Goal: Information Seeking & Learning: Learn about a topic

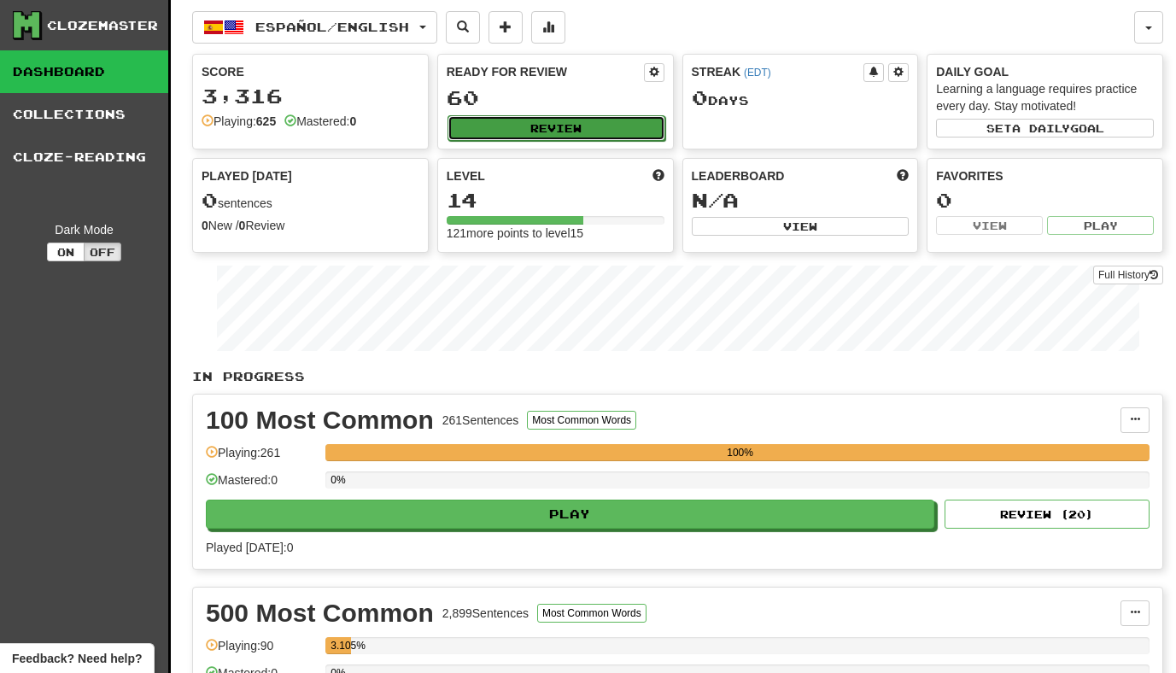
click at [507, 125] on button "Review" at bounding box center [557, 128] width 218 height 26
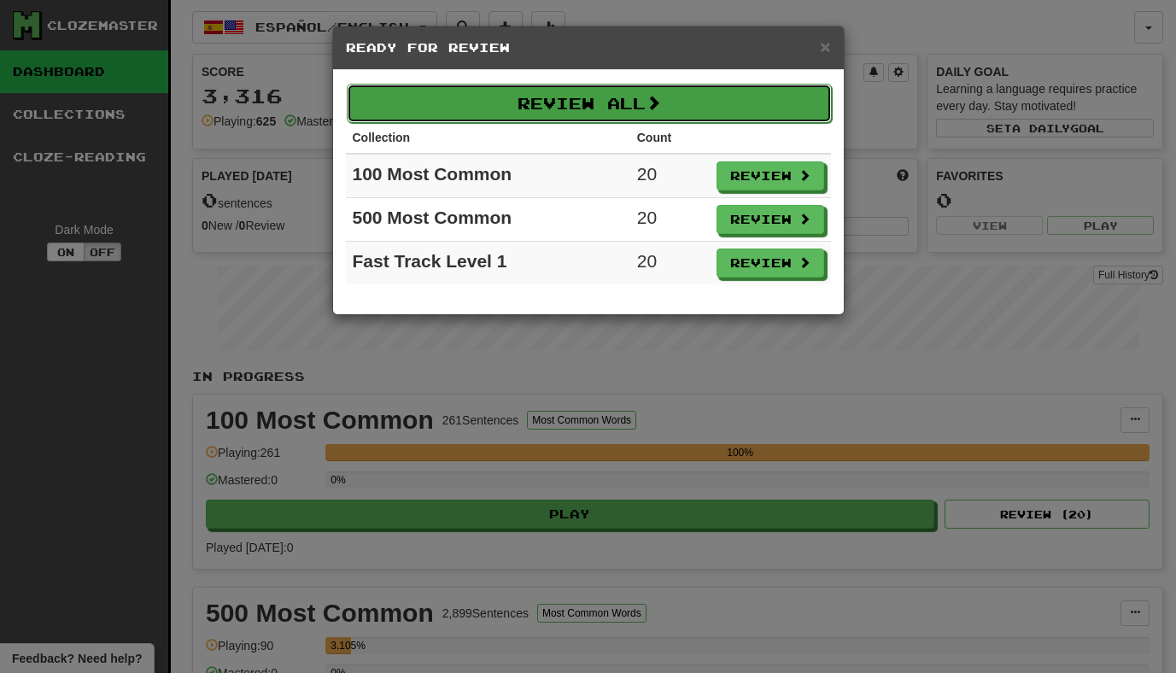
click at [617, 114] on button "Review All" at bounding box center [589, 103] width 485 height 39
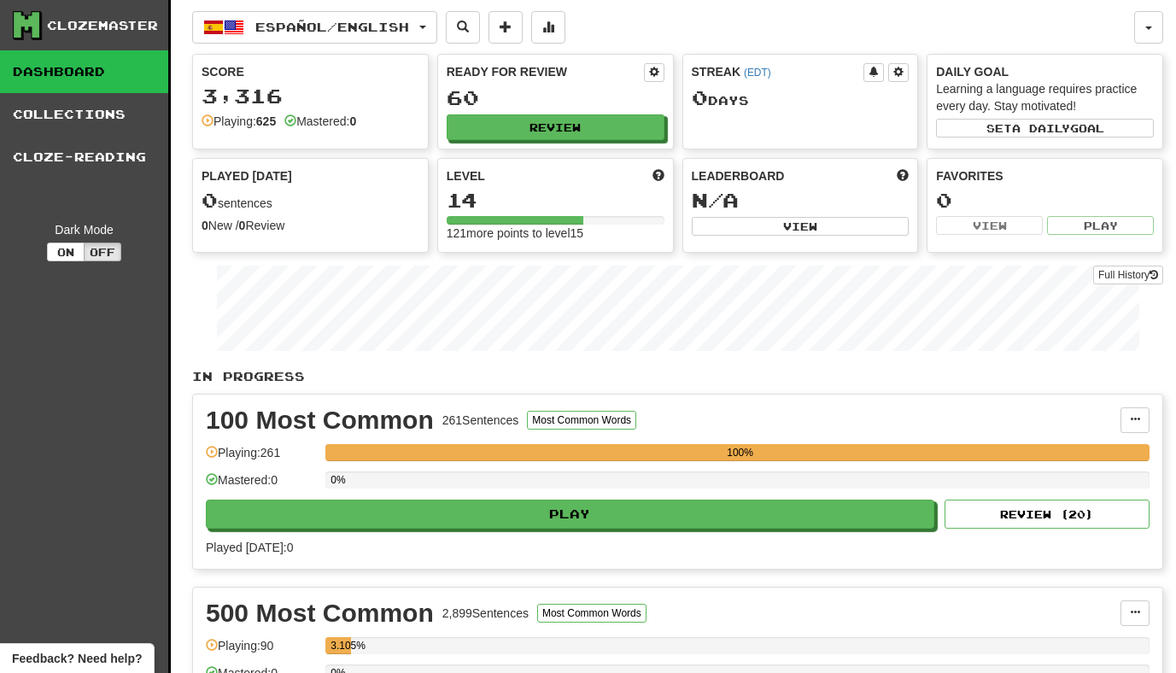
select select "**"
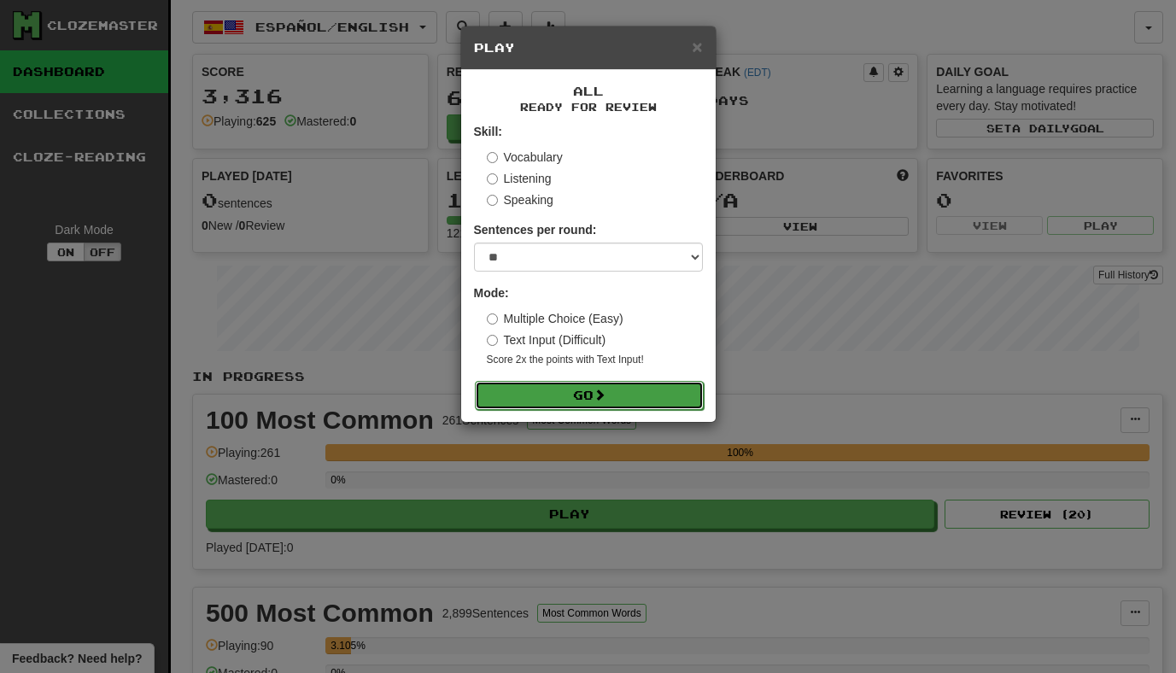
click at [599, 409] on button "Go" at bounding box center [589, 395] width 229 height 29
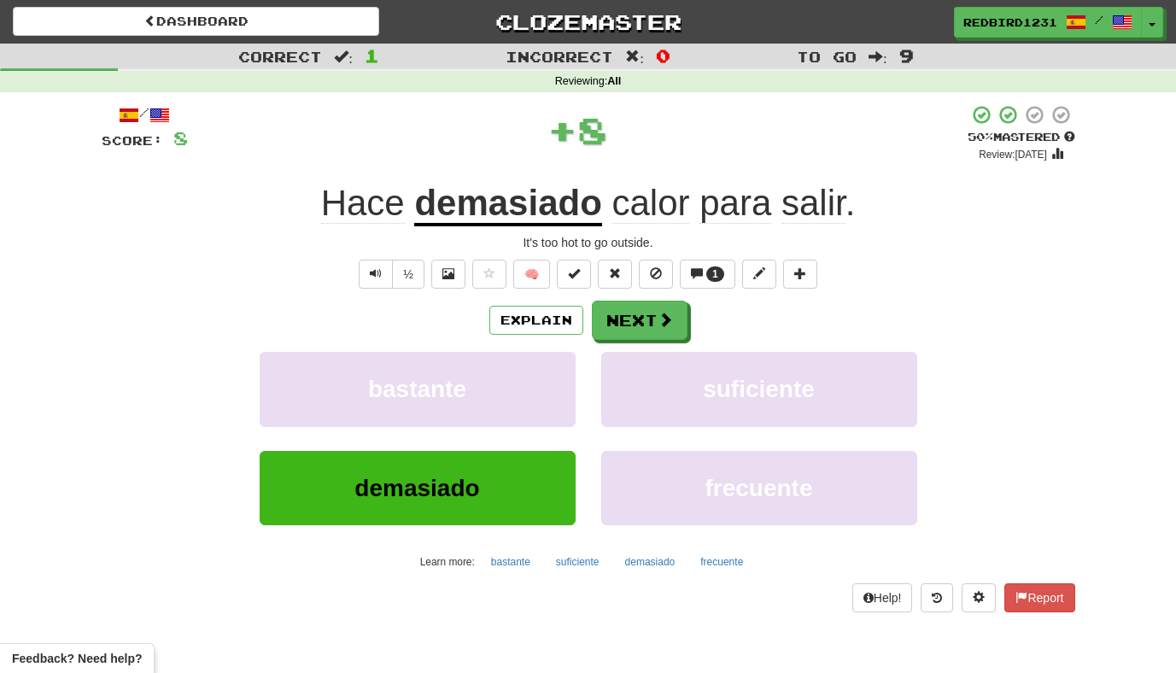
click at [471, 208] on u "demasiado" at bounding box center [507, 205] width 187 height 44
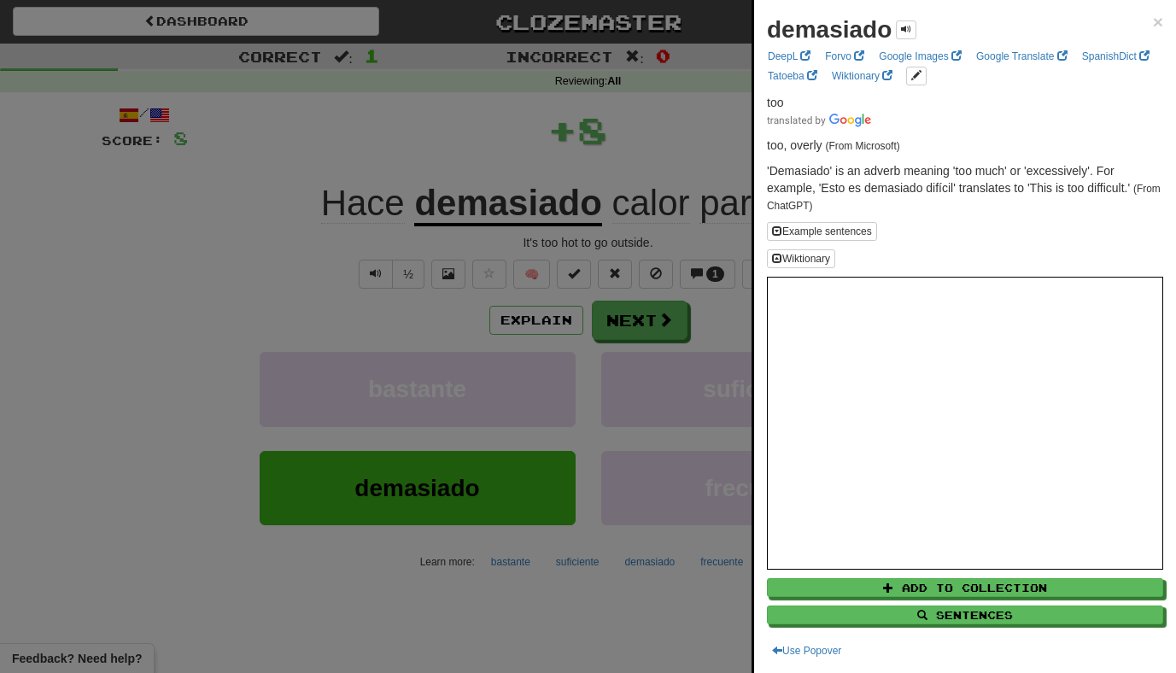
click at [210, 335] on div at bounding box center [588, 336] width 1176 height 673
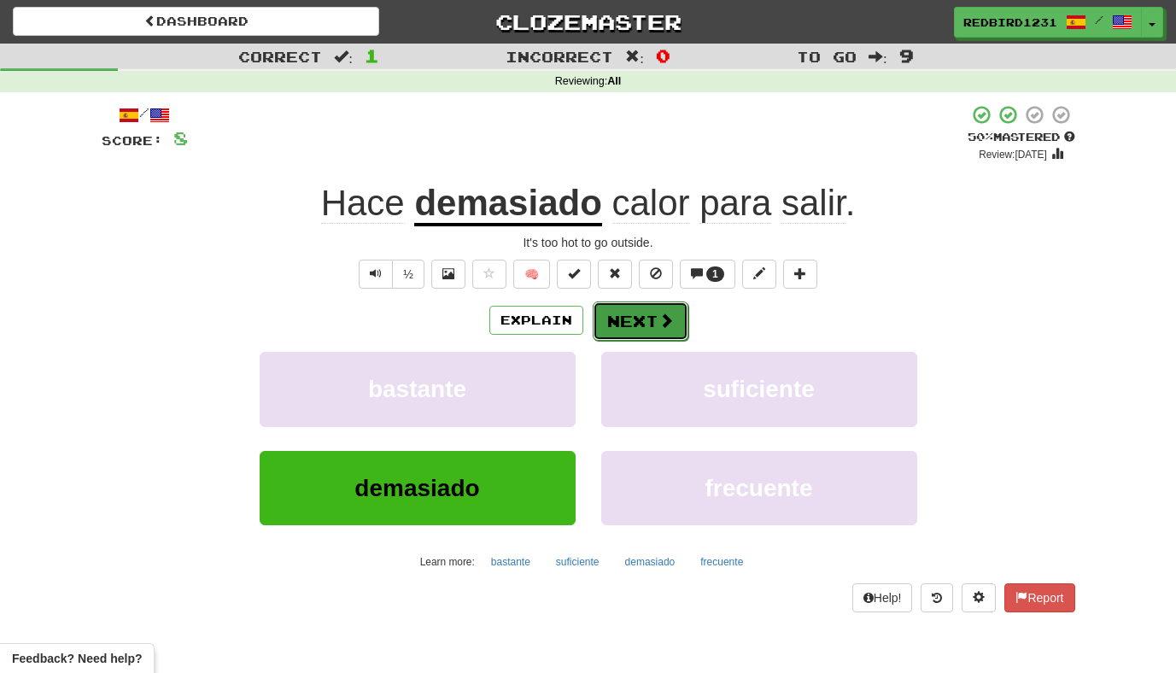
click at [661, 337] on button "Next" at bounding box center [641, 321] width 96 height 39
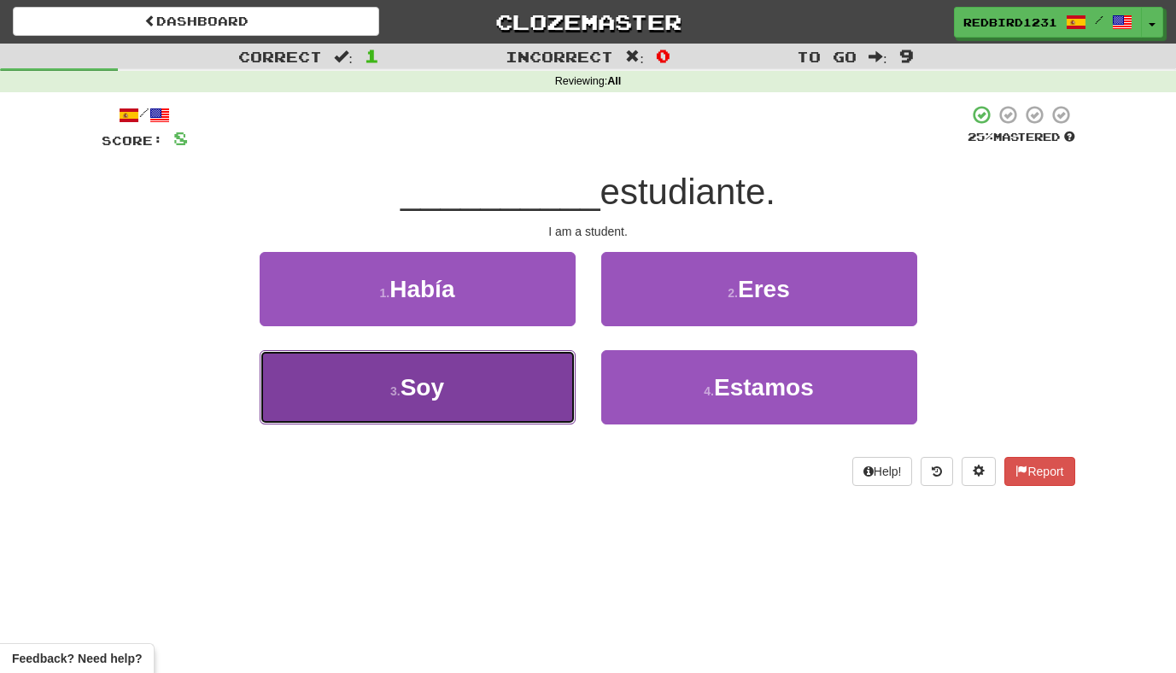
click at [527, 411] on button "3 . Soy" at bounding box center [418, 387] width 316 height 74
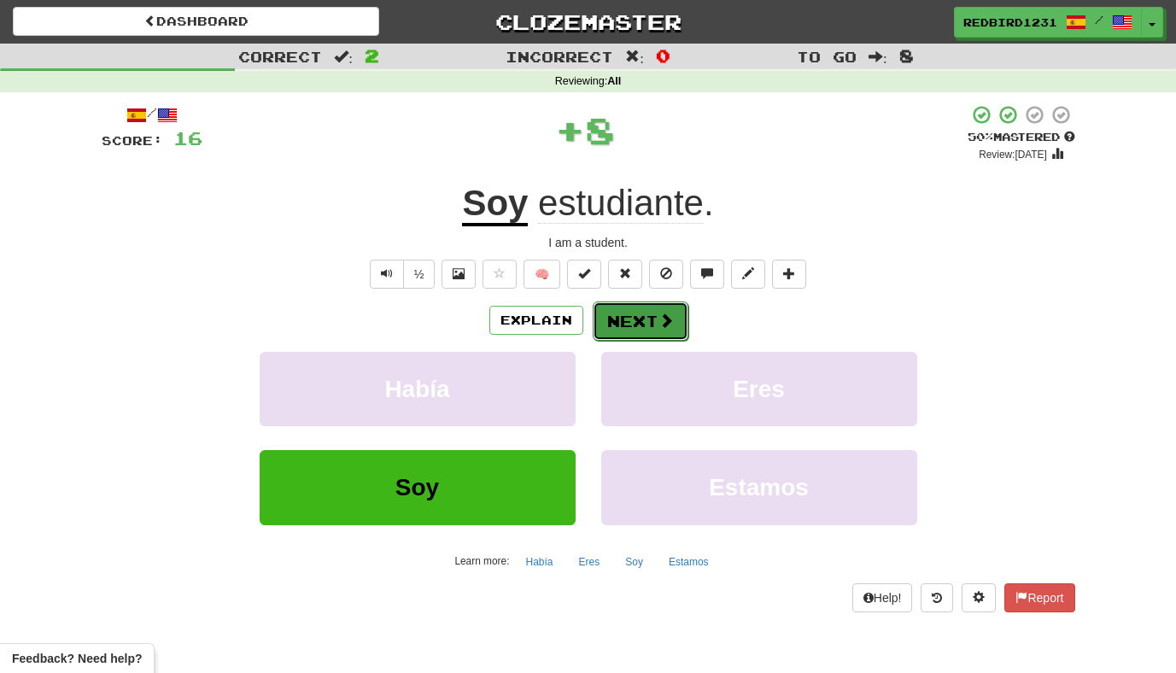
click at [628, 326] on button "Next" at bounding box center [641, 321] width 96 height 39
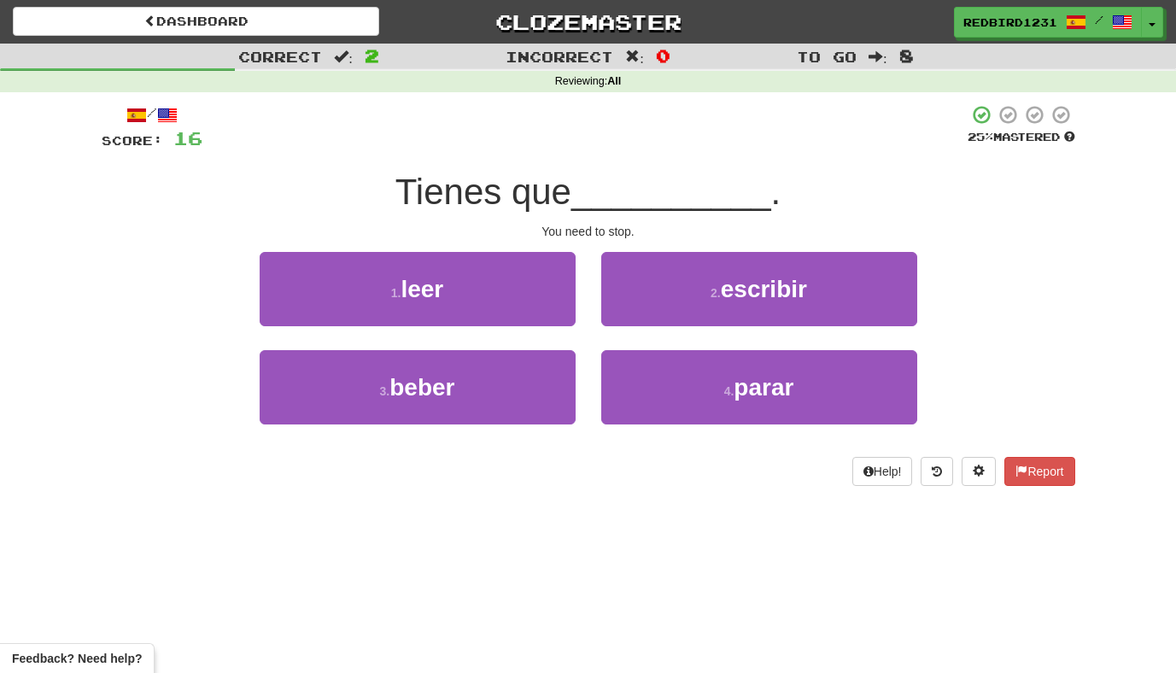
click at [715, 460] on div "Help! Report" at bounding box center [589, 471] width 974 height 29
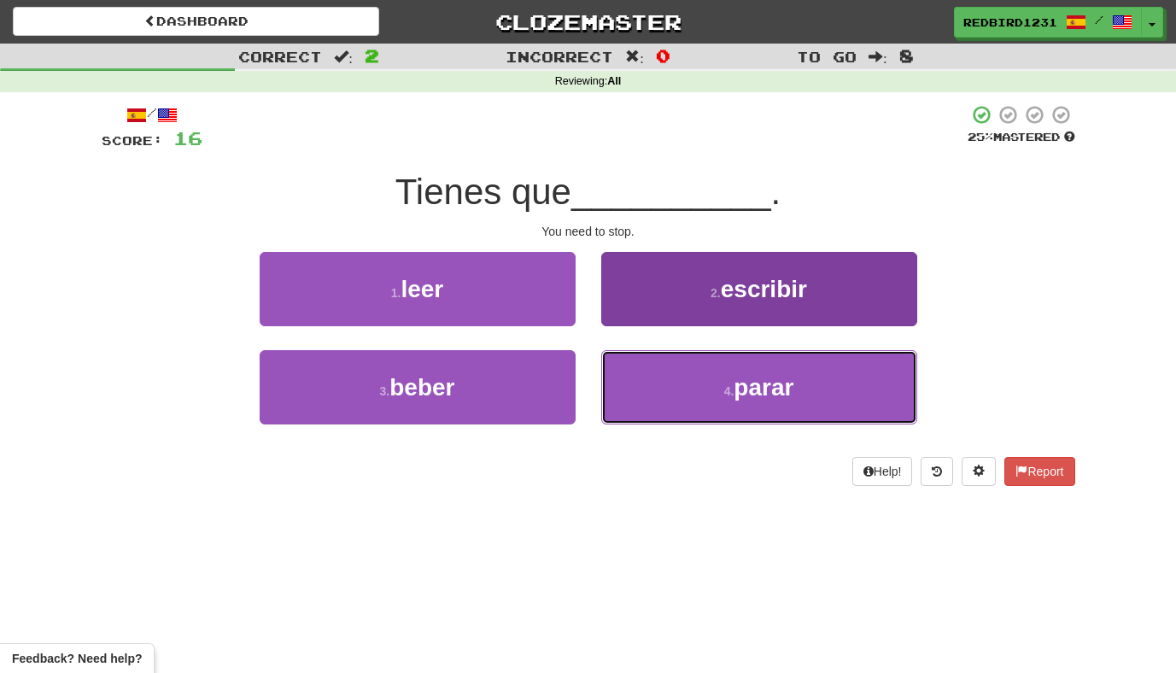
click at [726, 407] on button "4 . parar" at bounding box center [759, 387] width 316 height 74
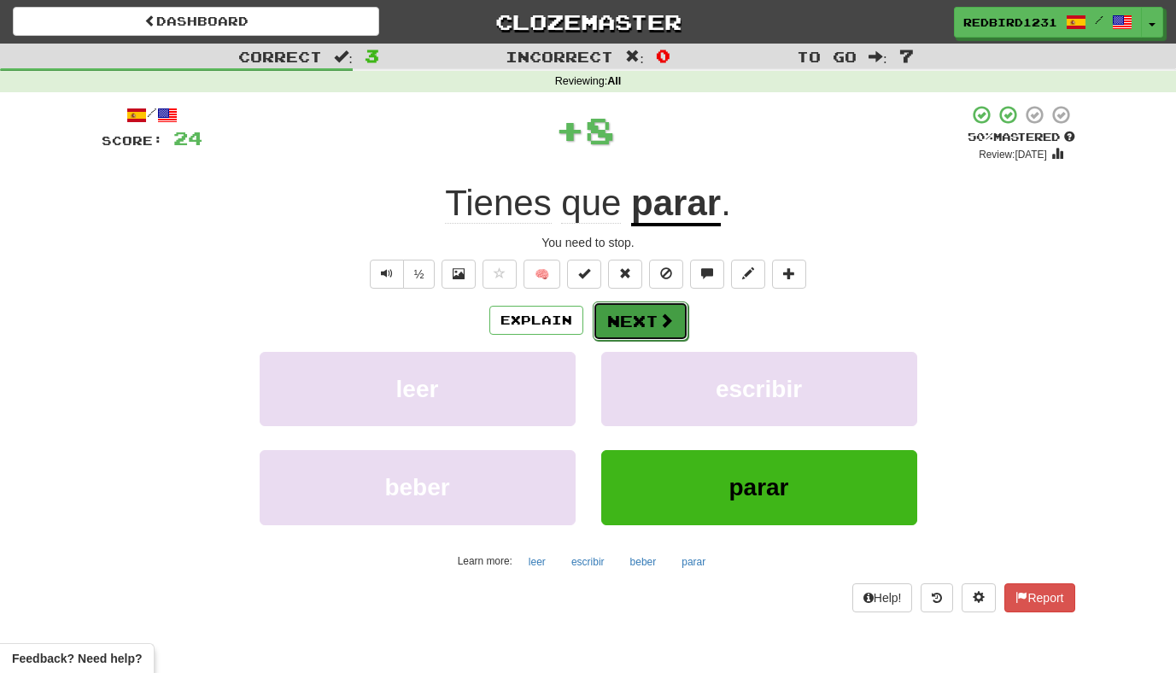
click at [668, 306] on button "Next" at bounding box center [641, 321] width 96 height 39
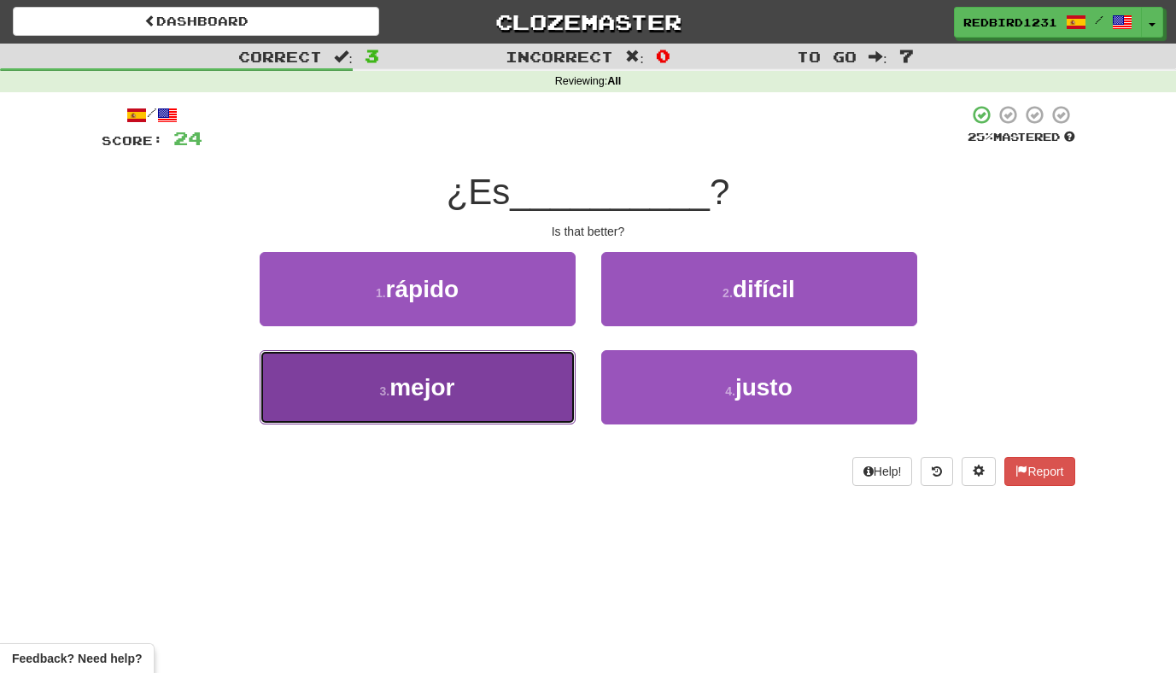
click at [518, 401] on button "3 . mejor" at bounding box center [418, 387] width 316 height 74
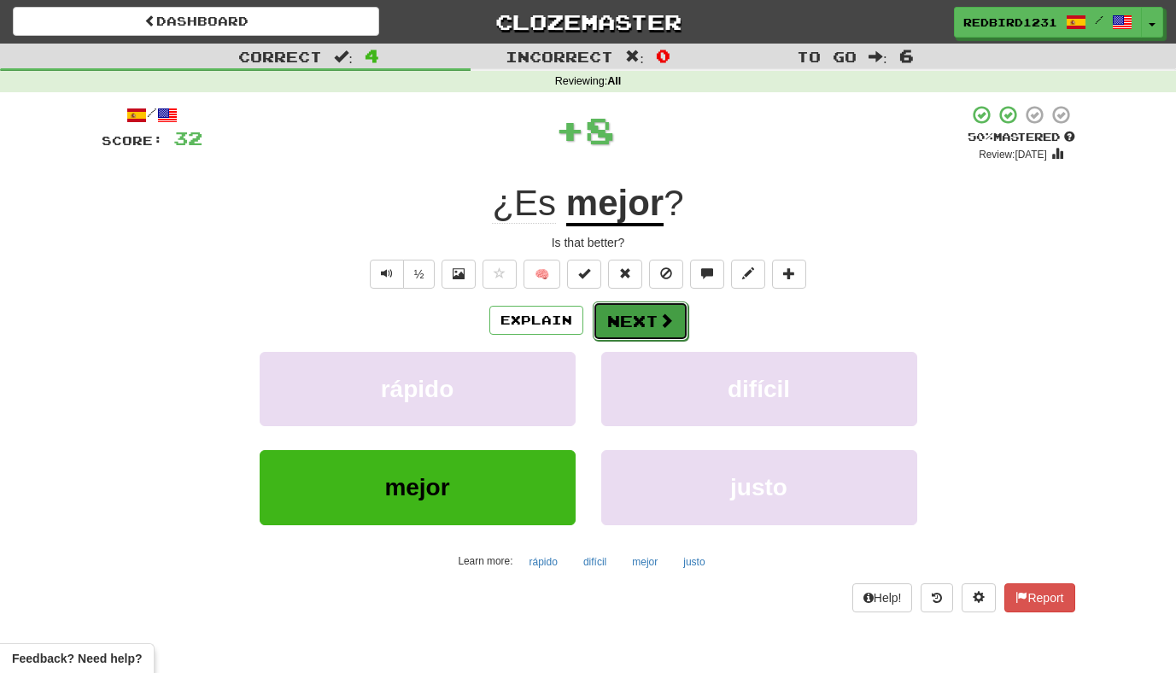
click at [659, 325] on span at bounding box center [666, 320] width 15 height 15
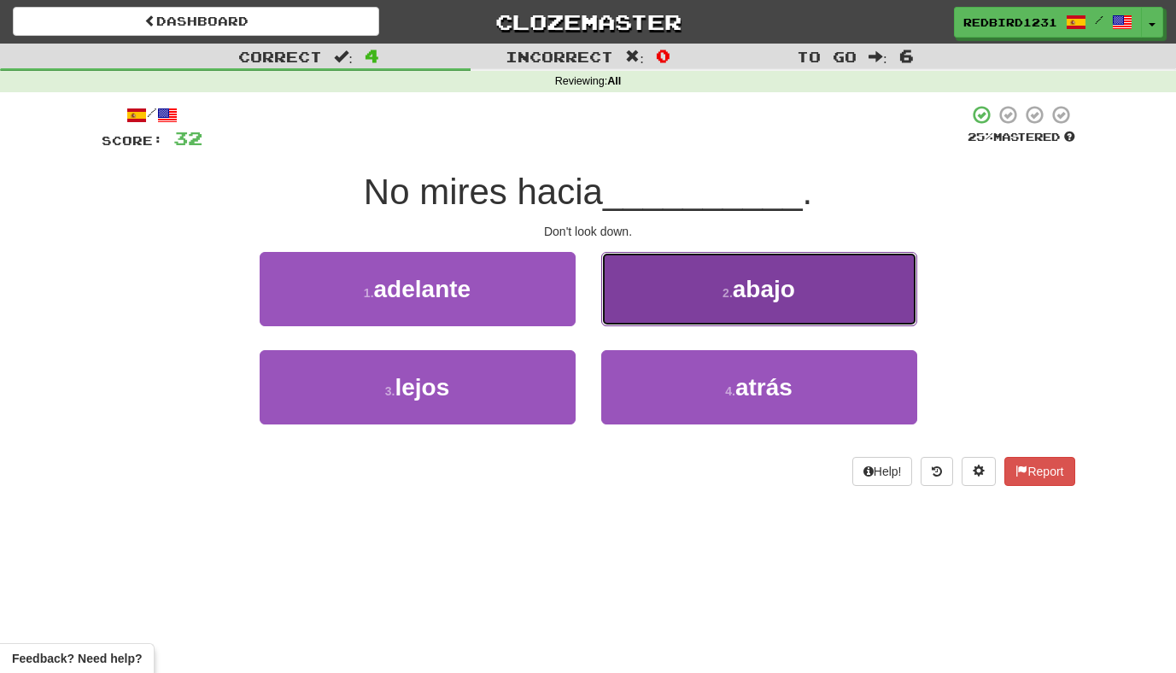
click at [660, 281] on button "2 . abajo" at bounding box center [759, 289] width 316 height 74
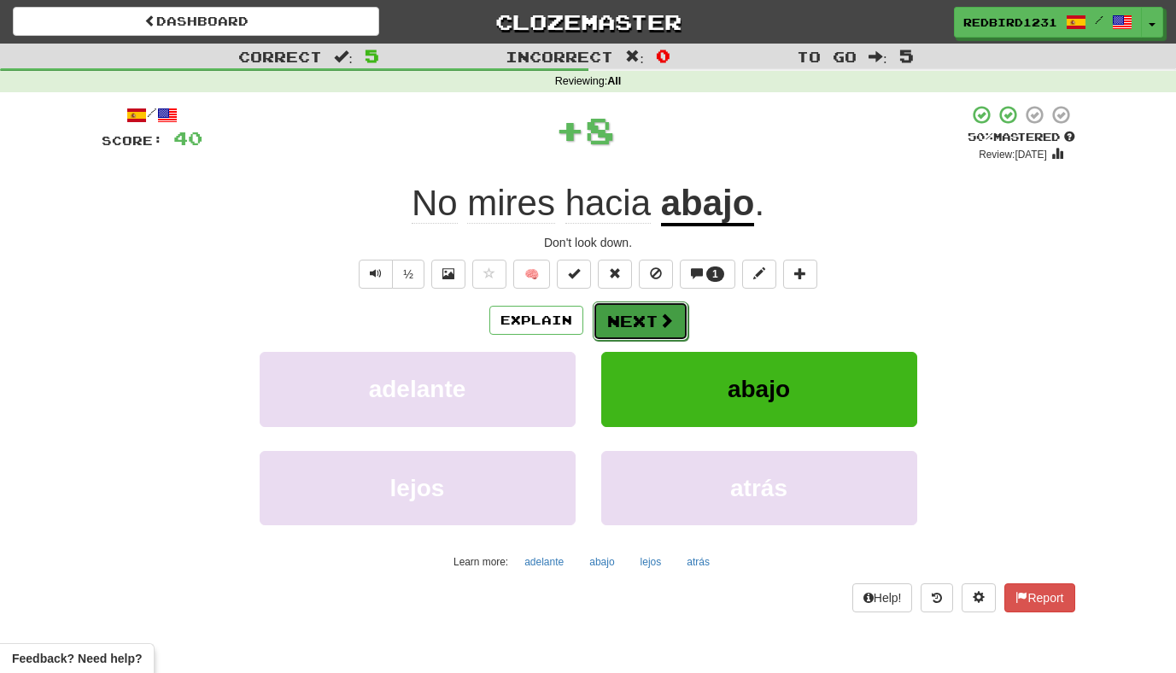
click at [636, 313] on button "Next" at bounding box center [641, 321] width 96 height 39
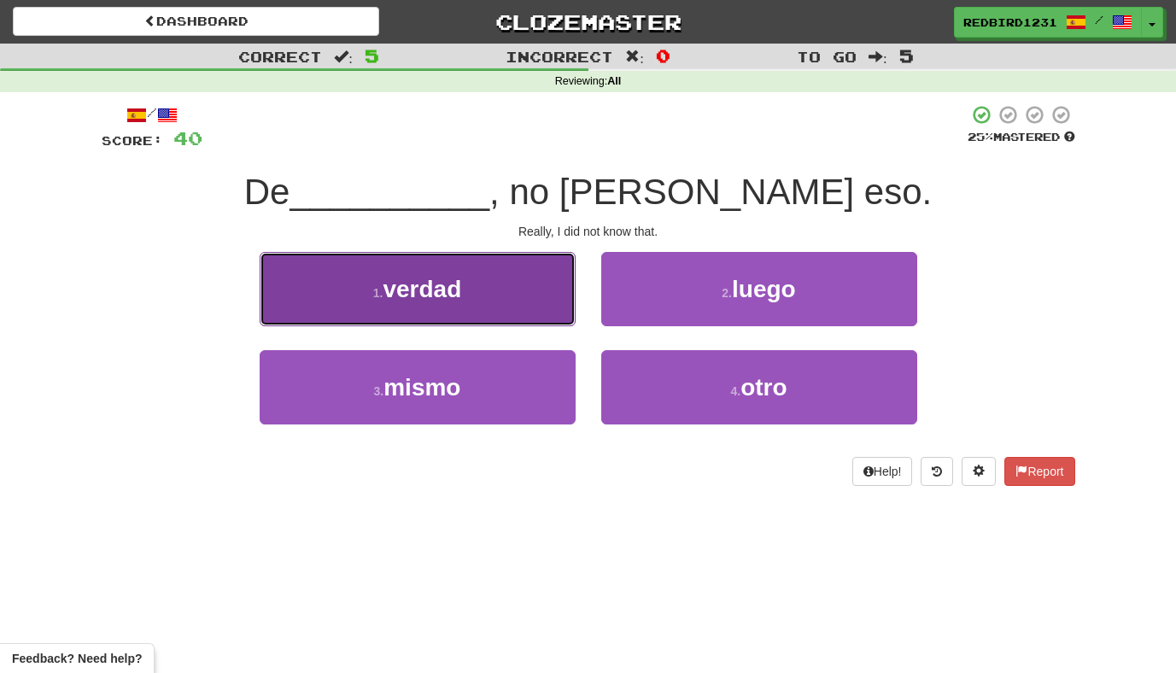
click at [390, 287] on span "verdad" at bounding box center [422, 289] width 79 height 26
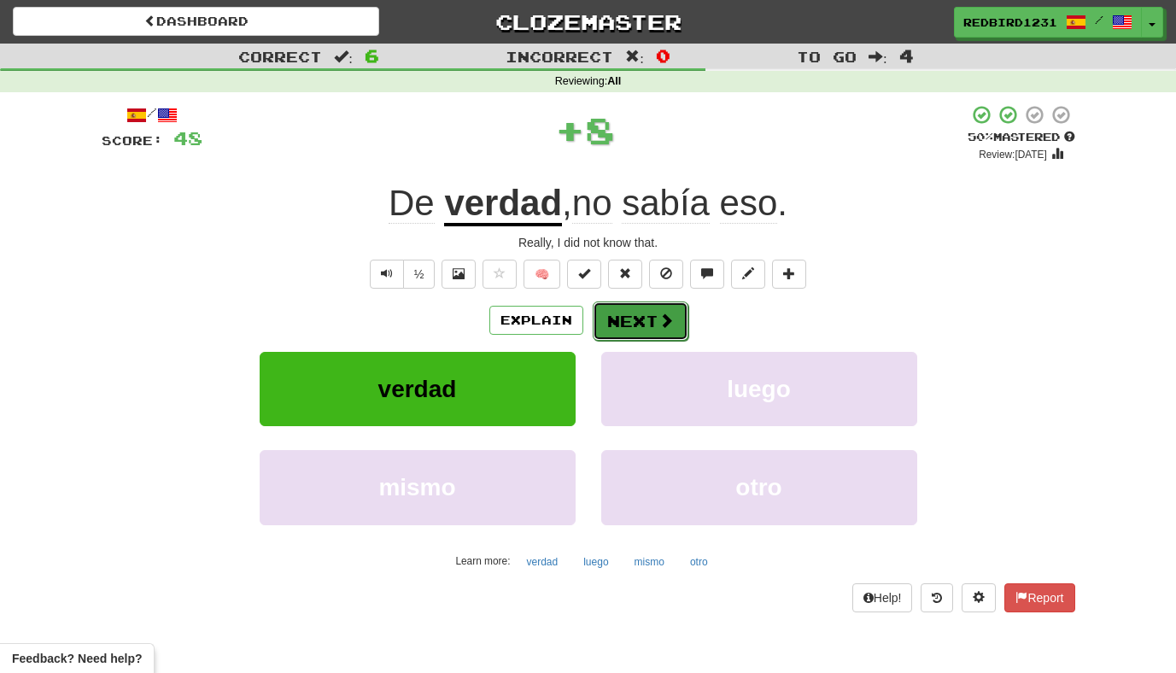
click at [626, 320] on button "Next" at bounding box center [641, 321] width 96 height 39
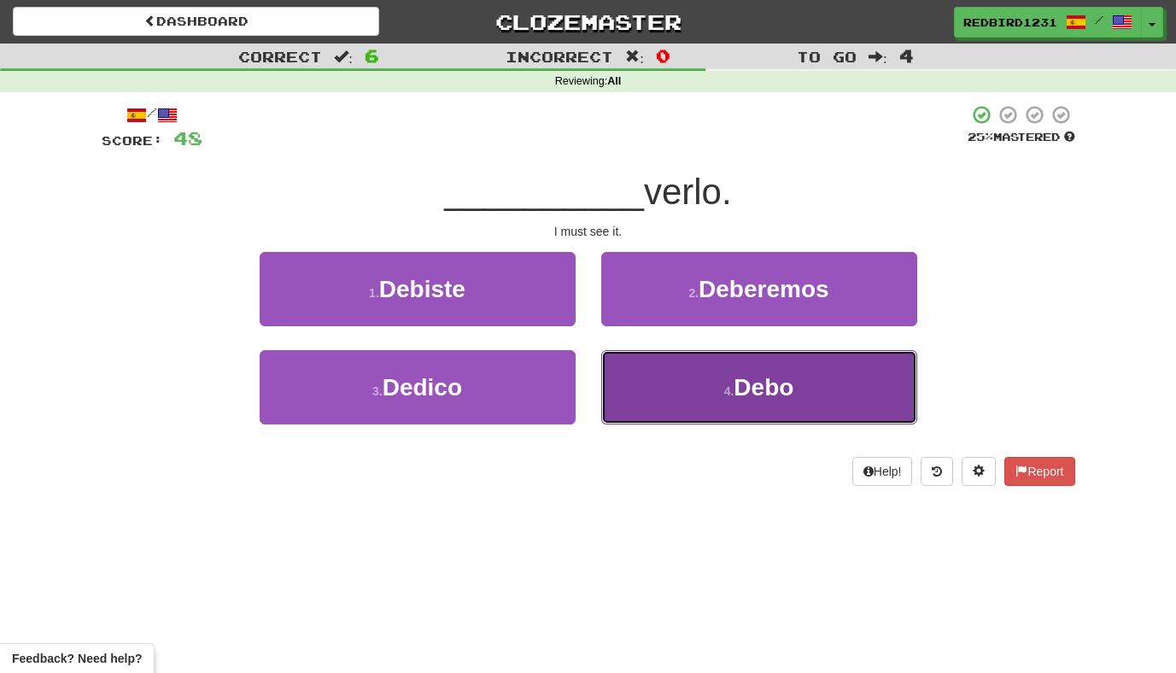
click at [674, 390] on button "4 . Debo" at bounding box center [759, 387] width 316 height 74
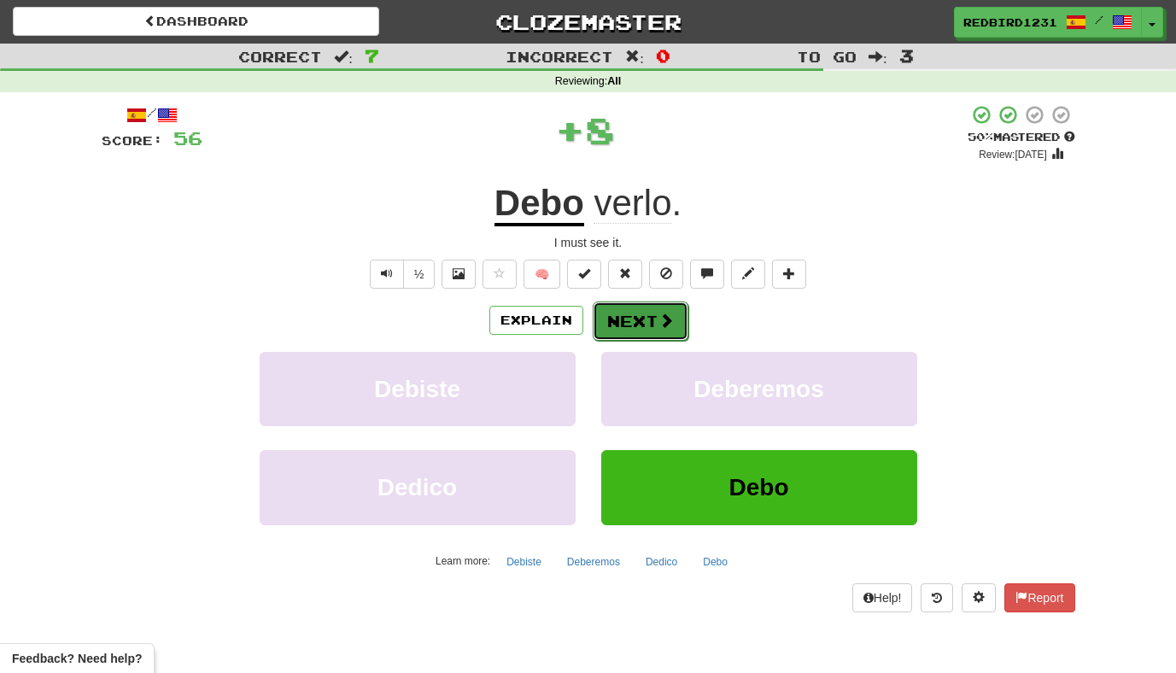
click at [640, 321] on button "Next" at bounding box center [641, 321] width 96 height 39
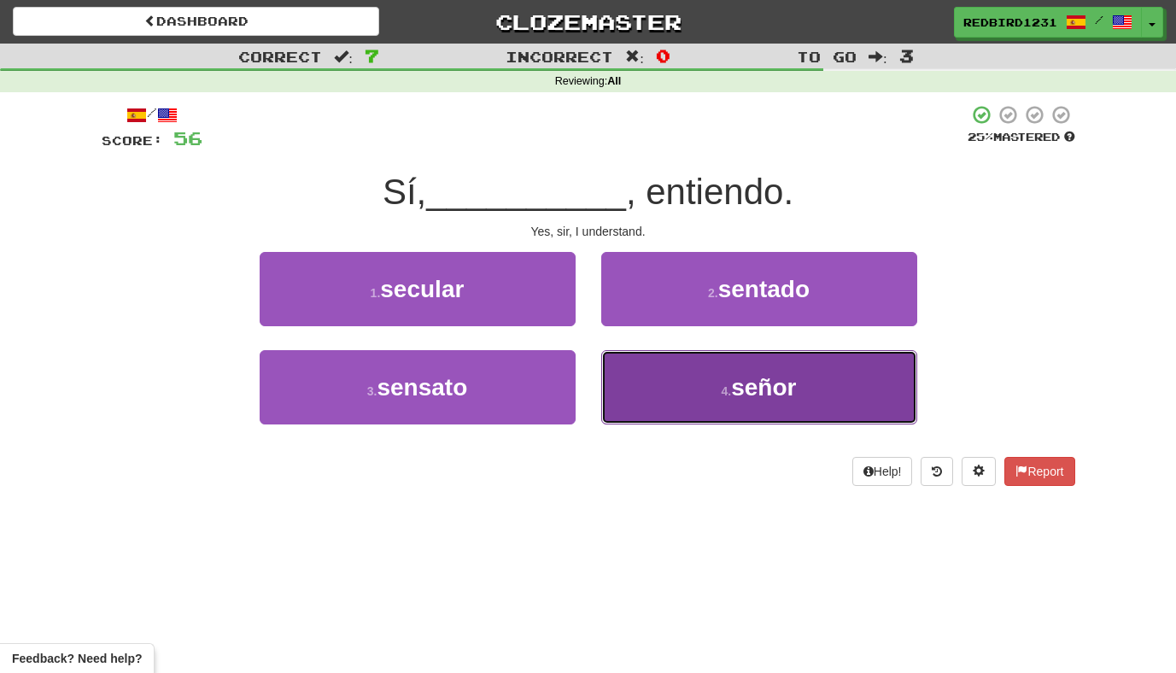
click at [665, 378] on button "4 . señor" at bounding box center [759, 387] width 316 height 74
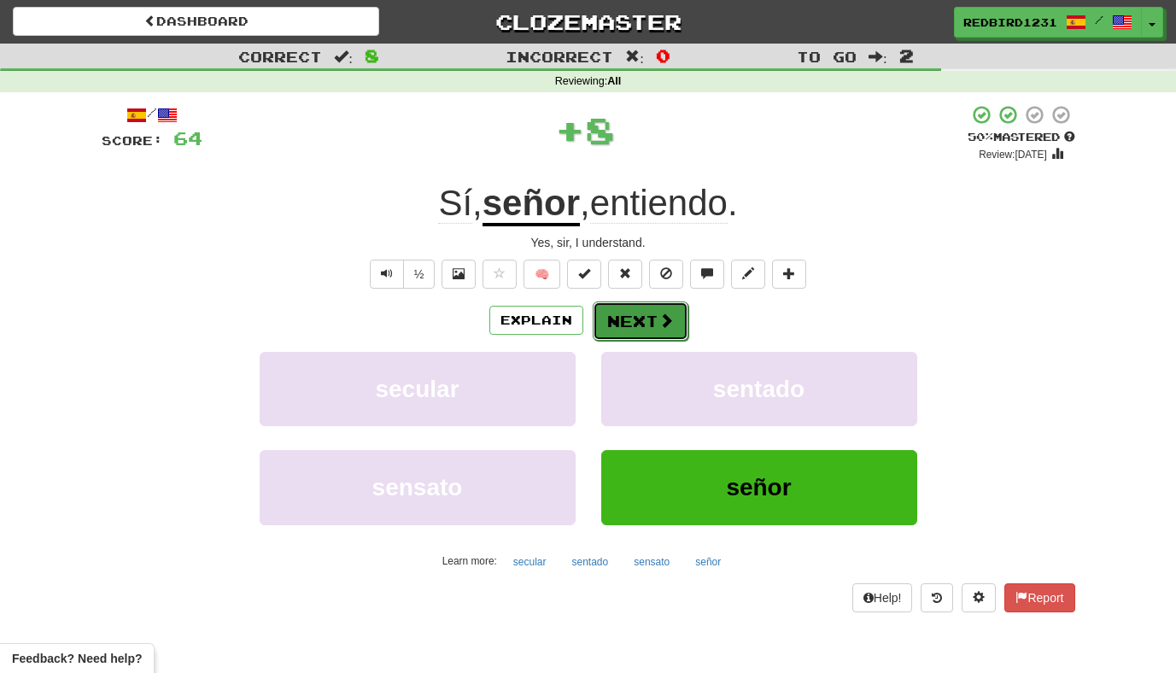
click at [663, 317] on span at bounding box center [666, 320] width 15 height 15
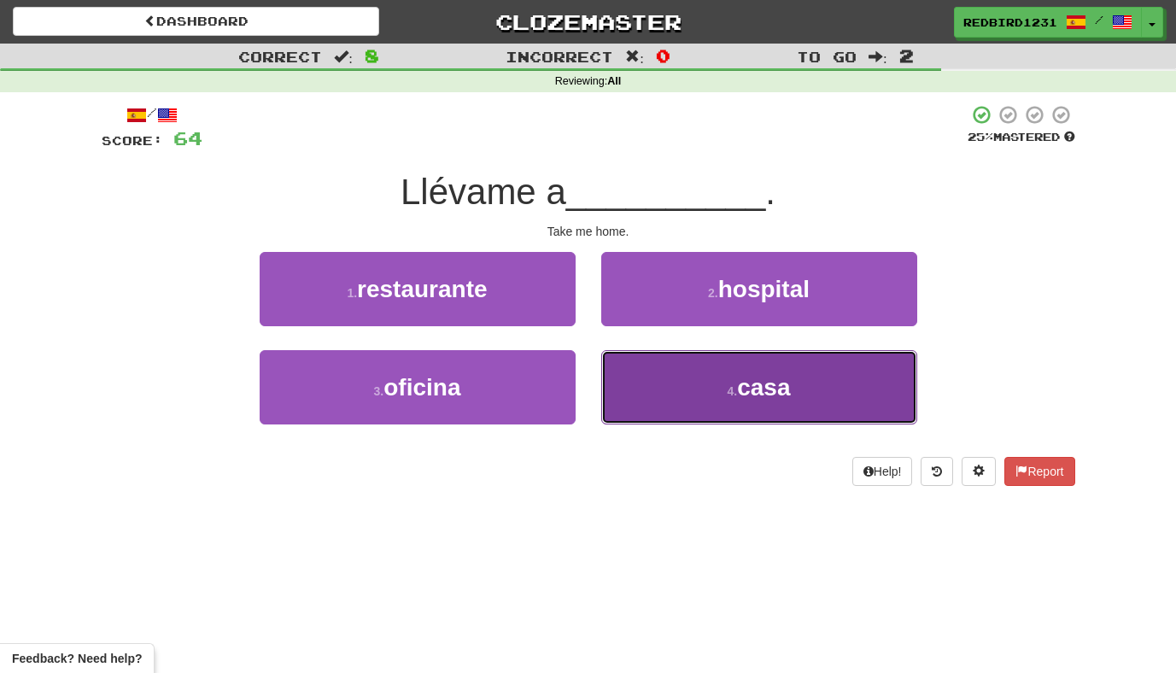
click at [648, 386] on button "4 . casa" at bounding box center [759, 387] width 316 height 74
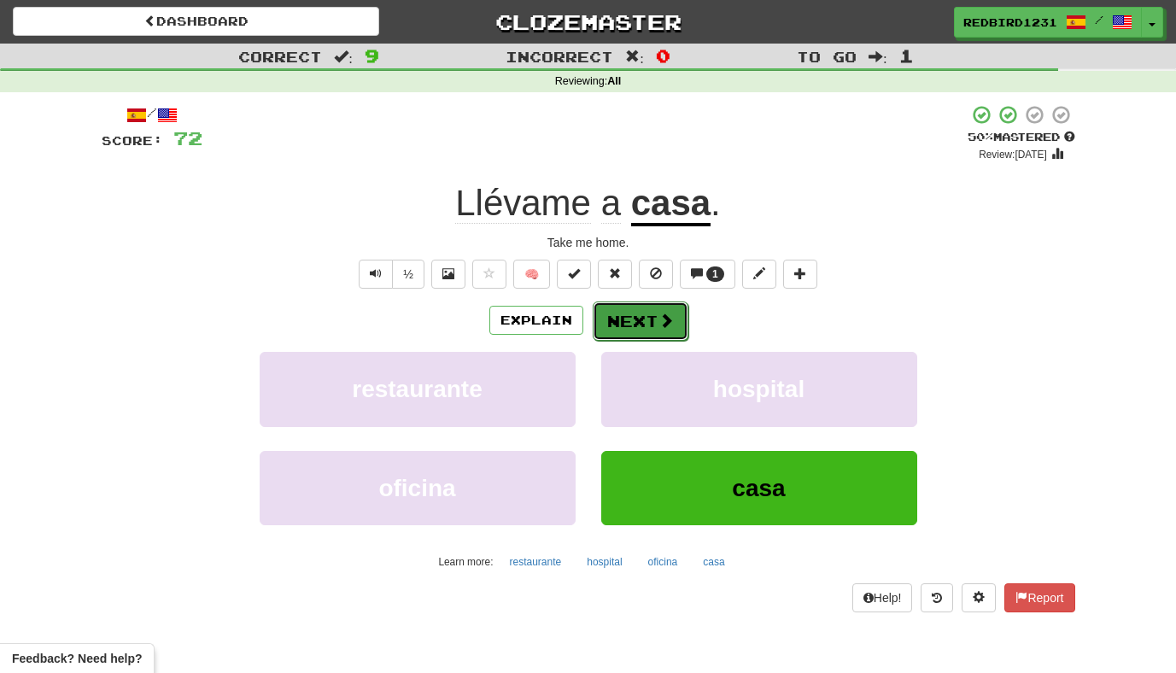
click at [658, 331] on button "Next" at bounding box center [641, 321] width 96 height 39
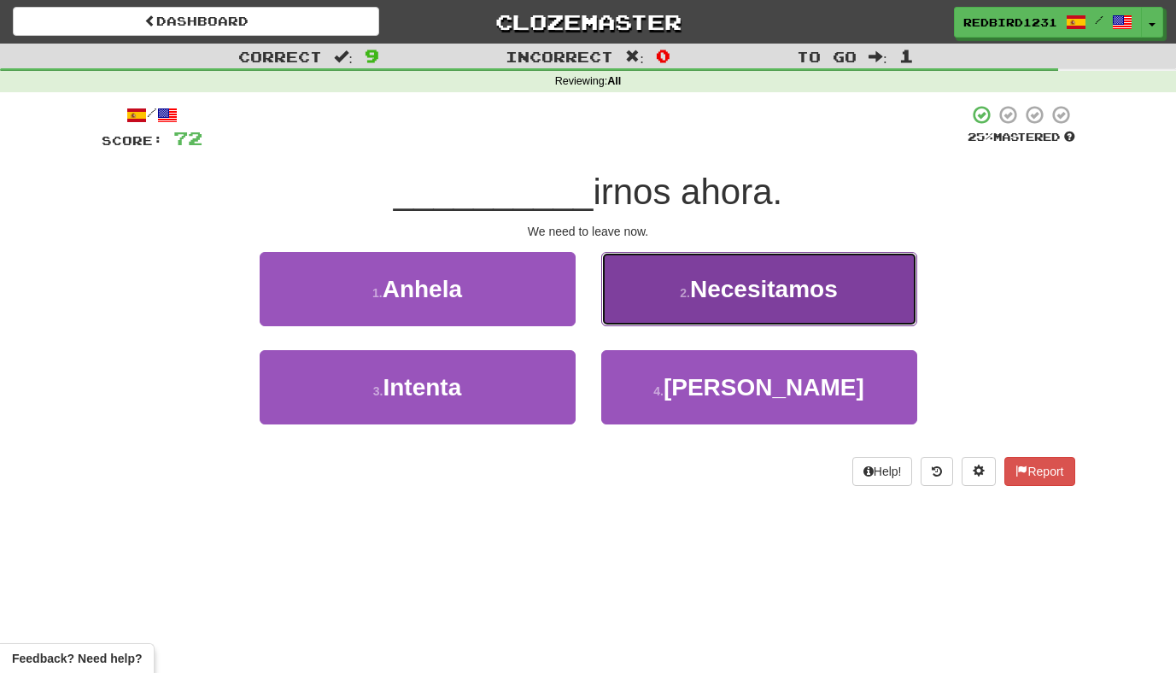
click at [665, 304] on button "2 . Necesitamos" at bounding box center [759, 289] width 316 height 74
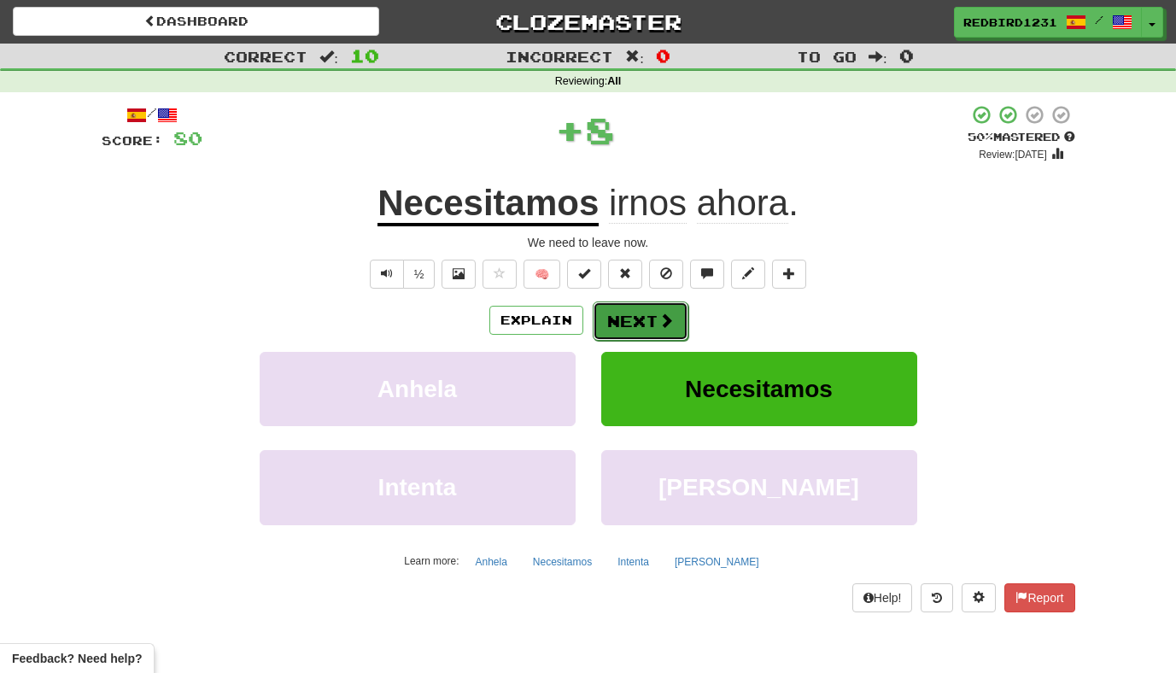
click at [651, 325] on button "Next" at bounding box center [641, 321] width 96 height 39
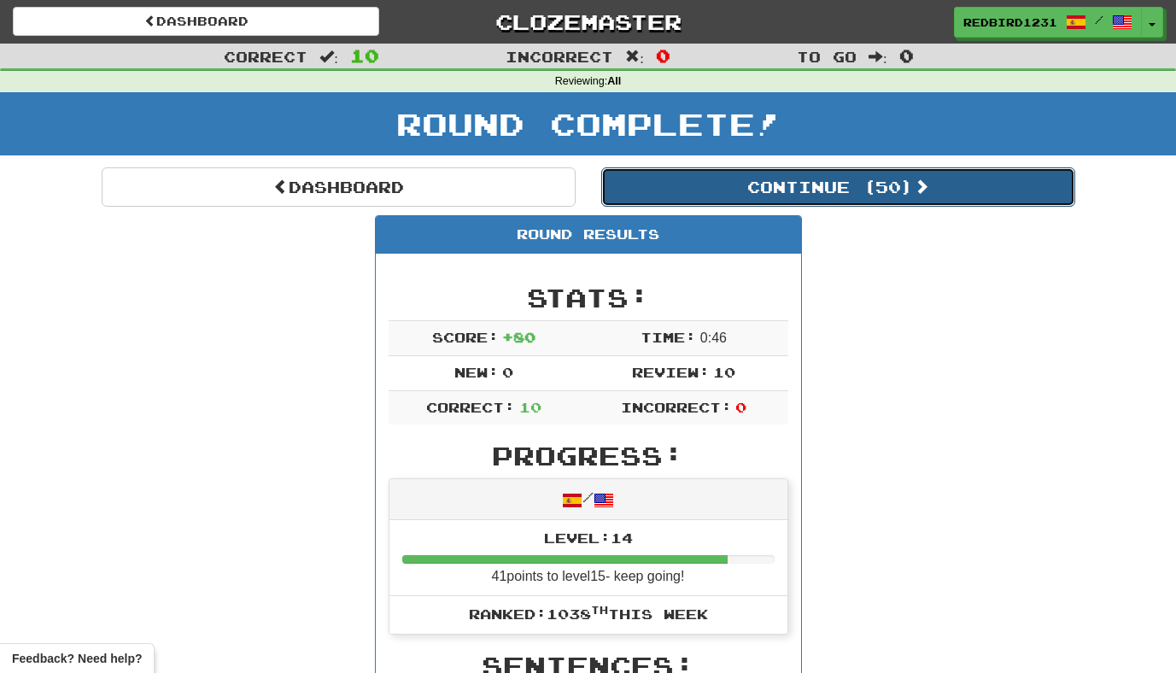
click at [764, 184] on button "Continue ( 50 )" at bounding box center [838, 186] width 474 height 39
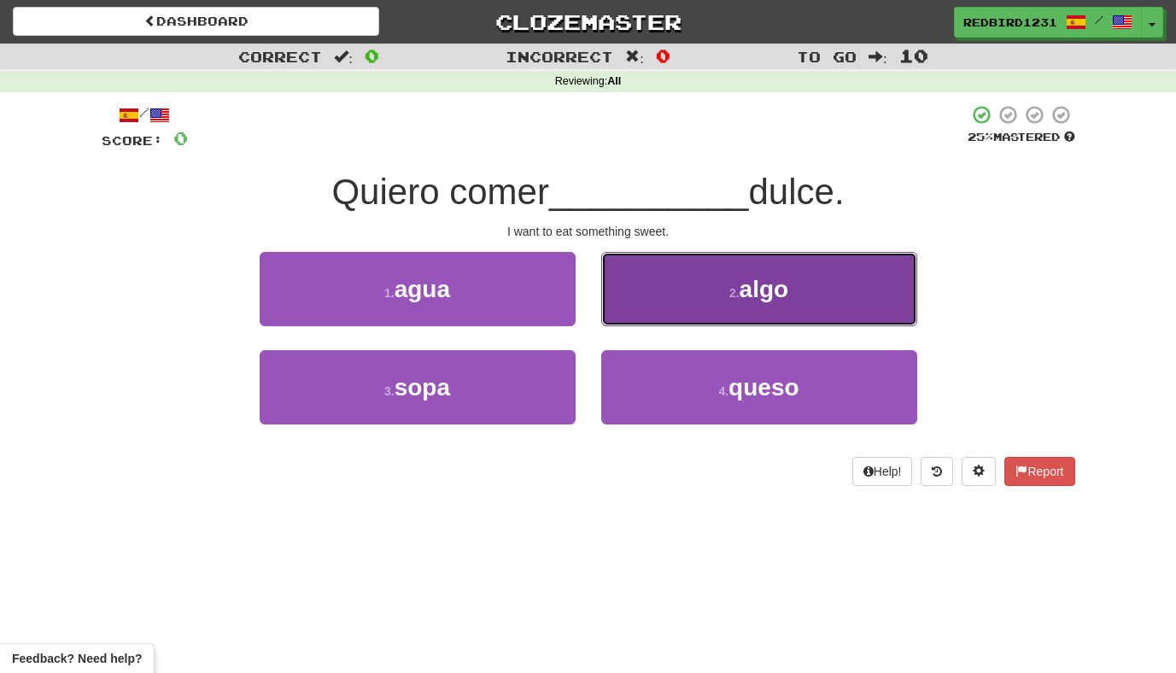
click at [688, 267] on button "2 . algo" at bounding box center [759, 289] width 316 height 74
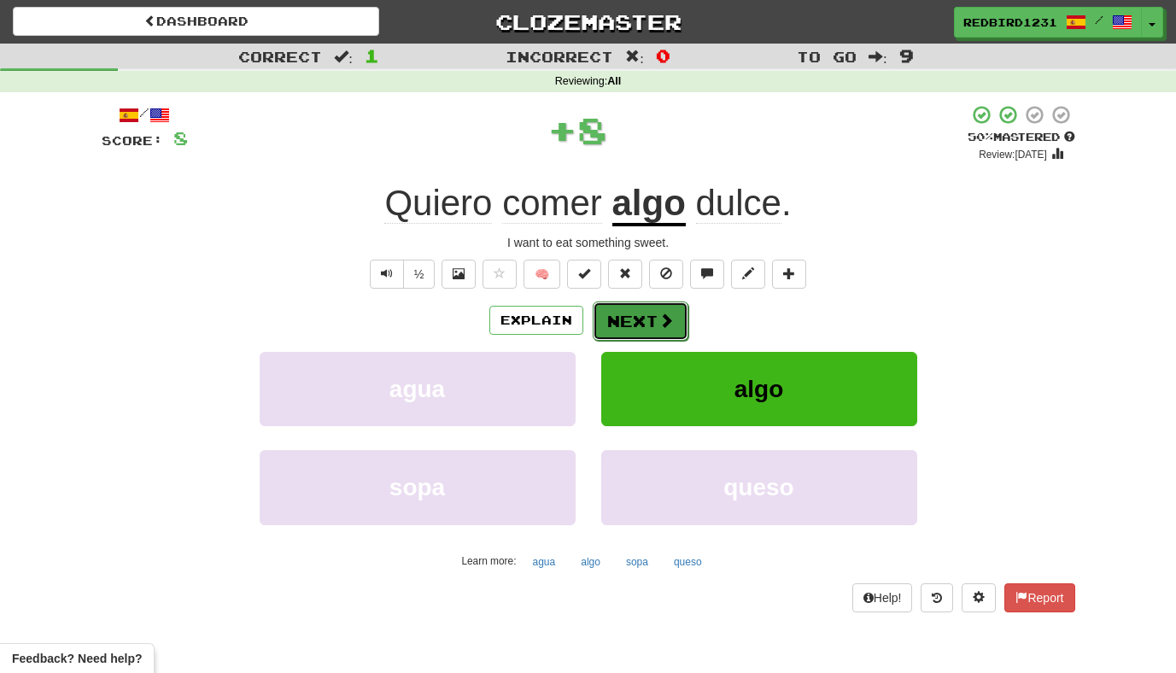
click at [646, 321] on button "Next" at bounding box center [641, 321] width 96 height 39
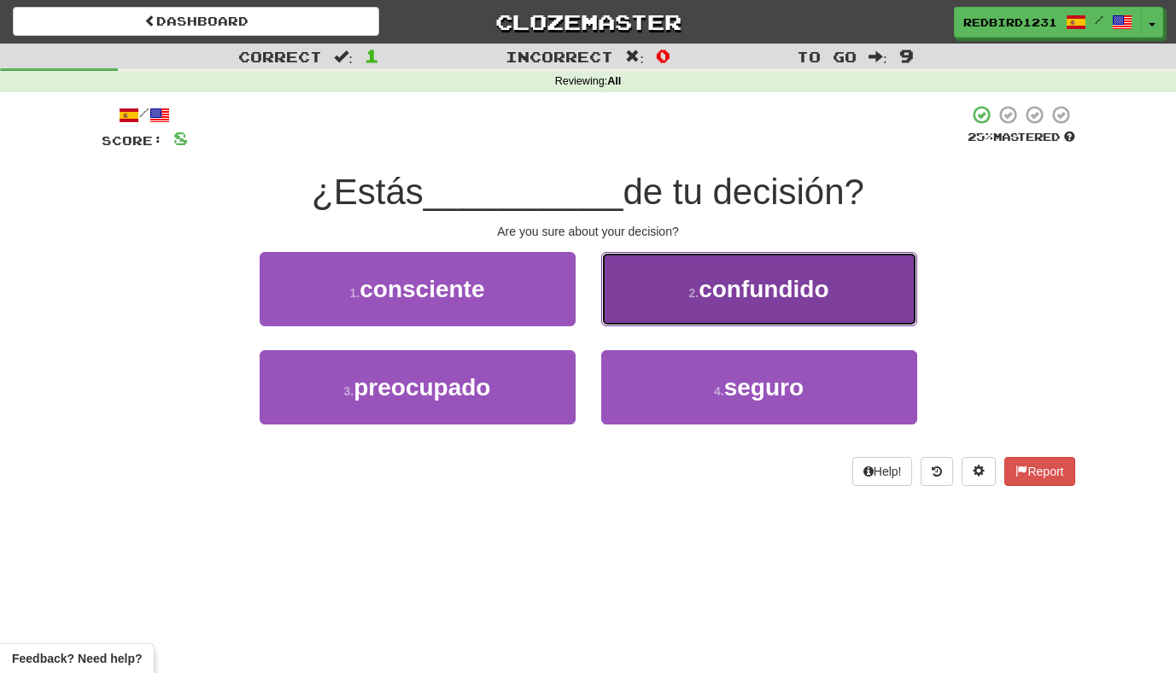
click at [694, 307] on button "2 . confundido" at bounding box center [759, 289] width 316 height 74
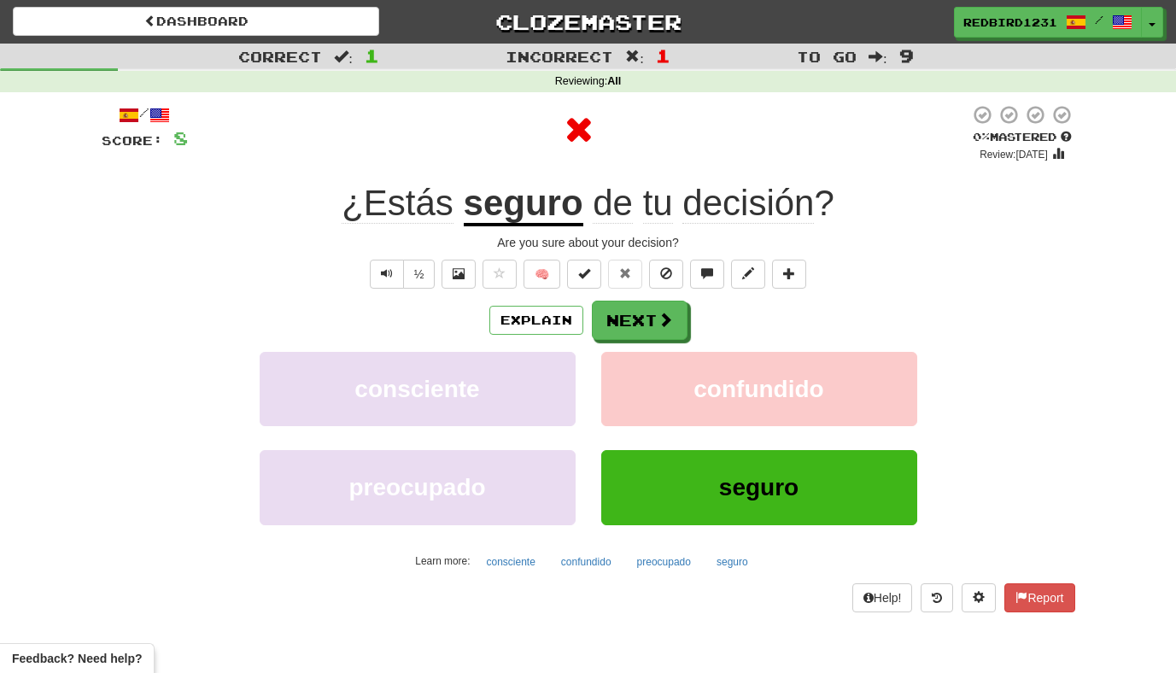
click at [545, 212] on u "seguro" at bounding box center [524, 205] width 120 height 44
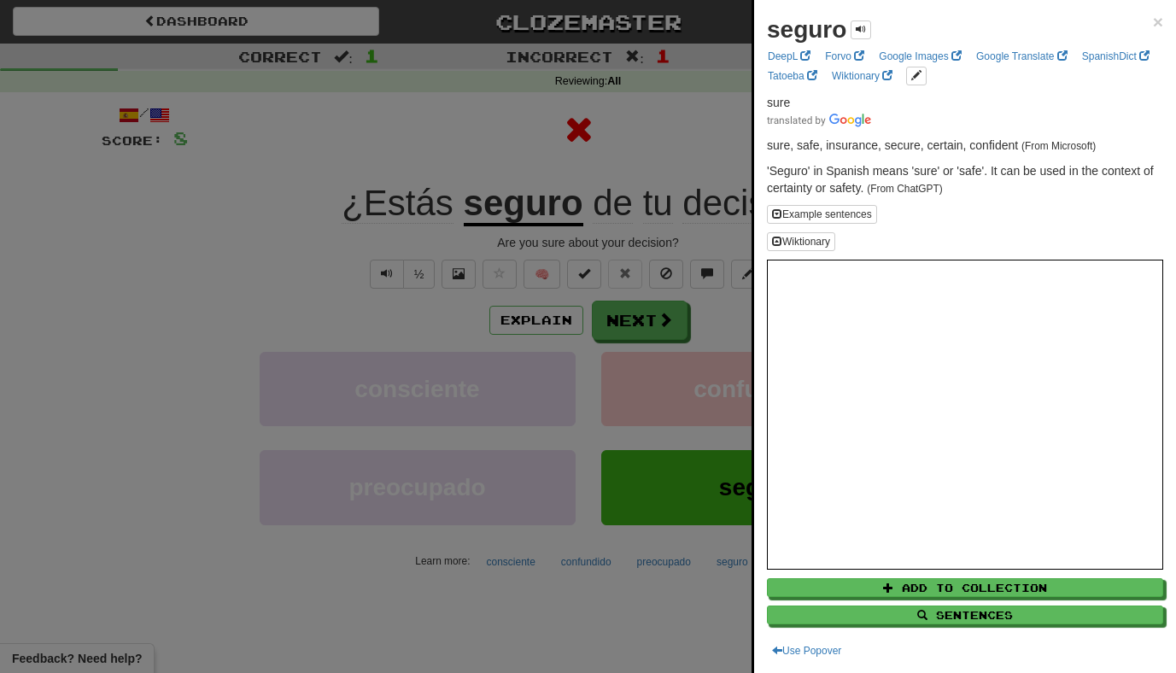
click at [580, 142] on div at bounding box center [588, 336] width 1176 height 673
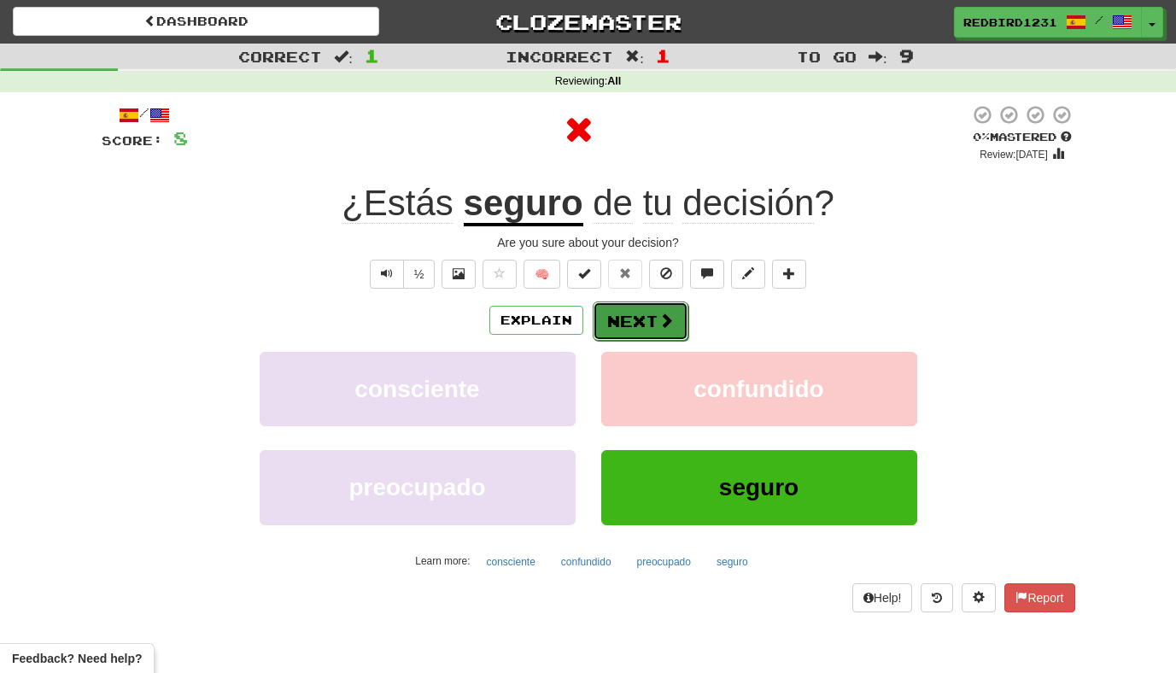
click at [660, 324] on span at bounding box center [666, 320] width 15 height 15
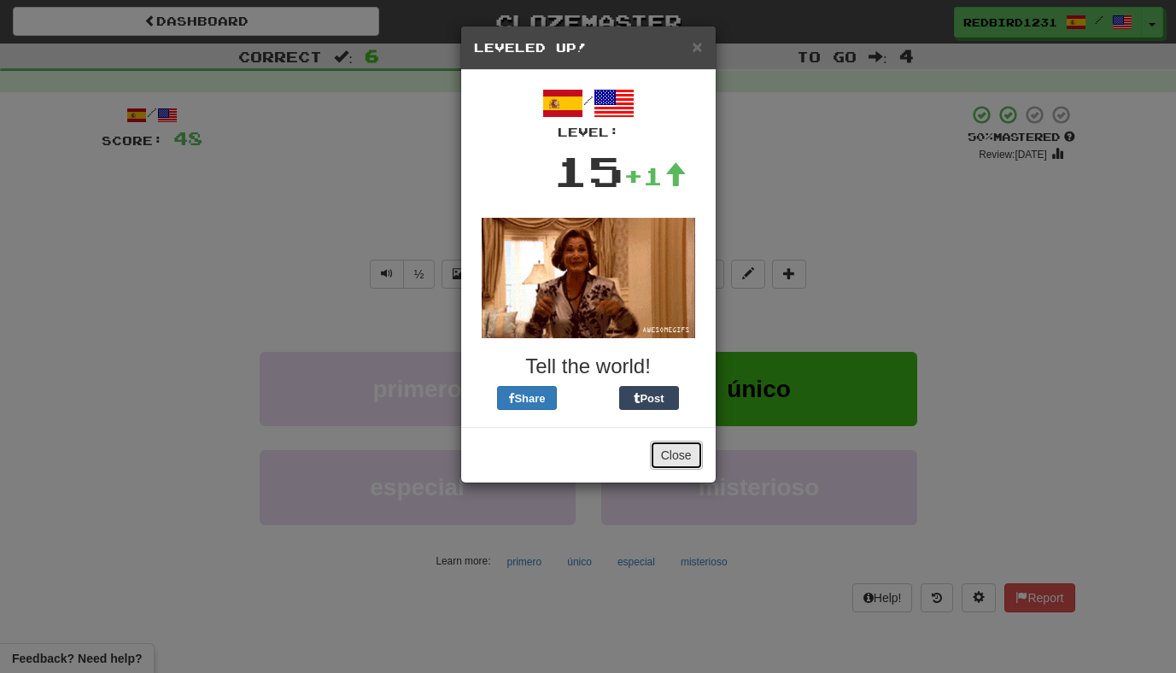
click at [682, 456] on button "Close" at bounding box center [676, 455] width 53 height 29
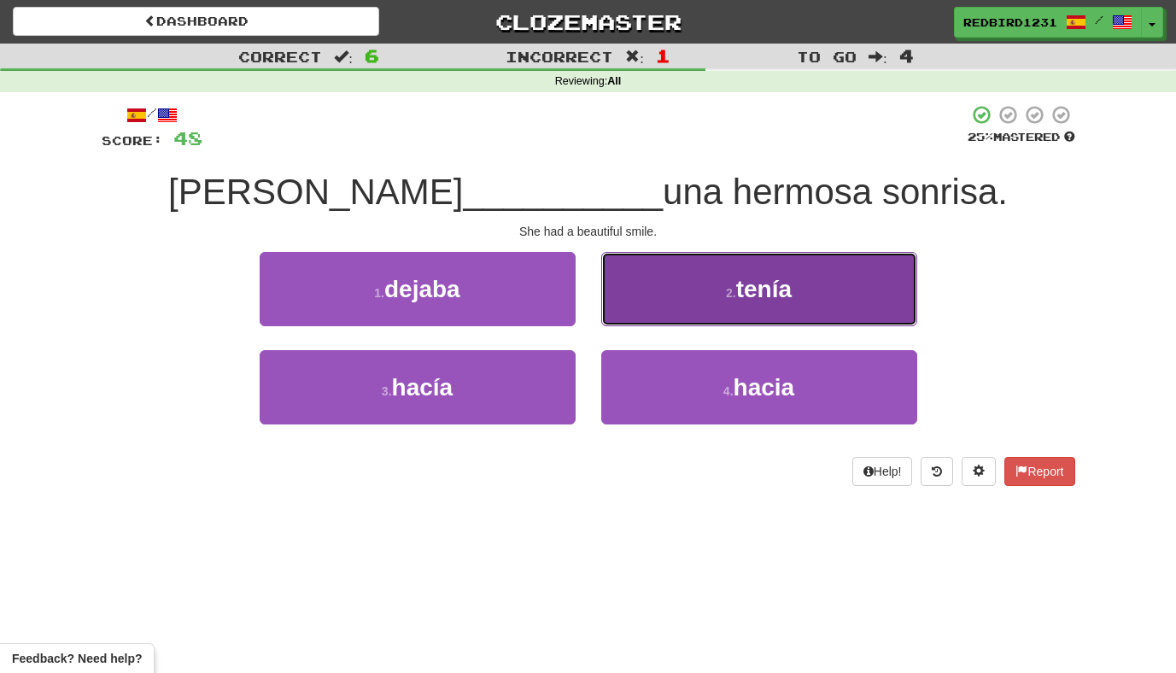
click at [698, 301] on button "2 . tenía" at bounding box center [759, 289] width 316 height 74
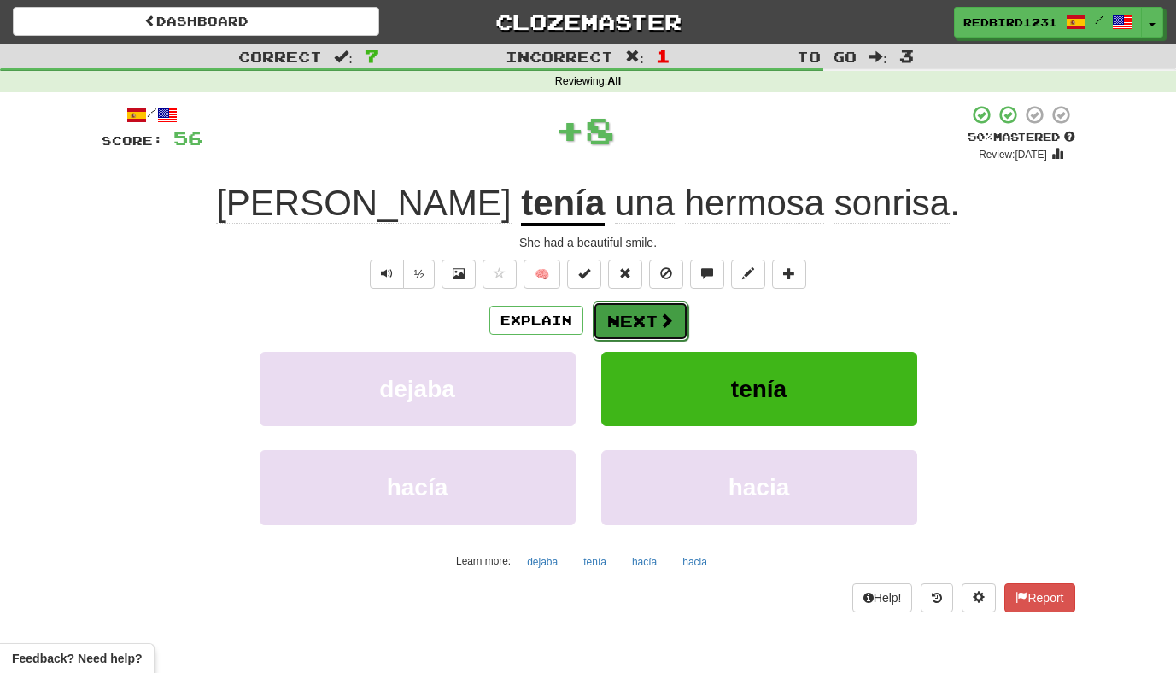
click at [635, 323] on button "Next" at bounding box center [641, 321] width 96 height 39
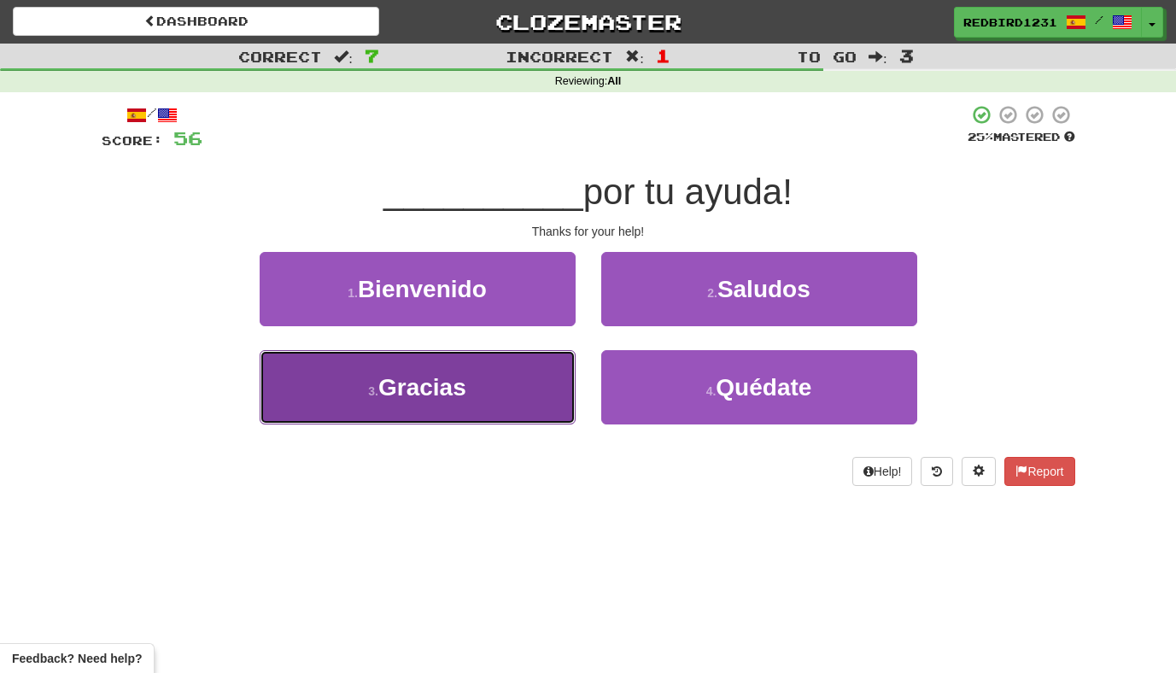
click at [542, 391] on button "3 . Gracias" at bounding box center [418, 387] width 316 height 74
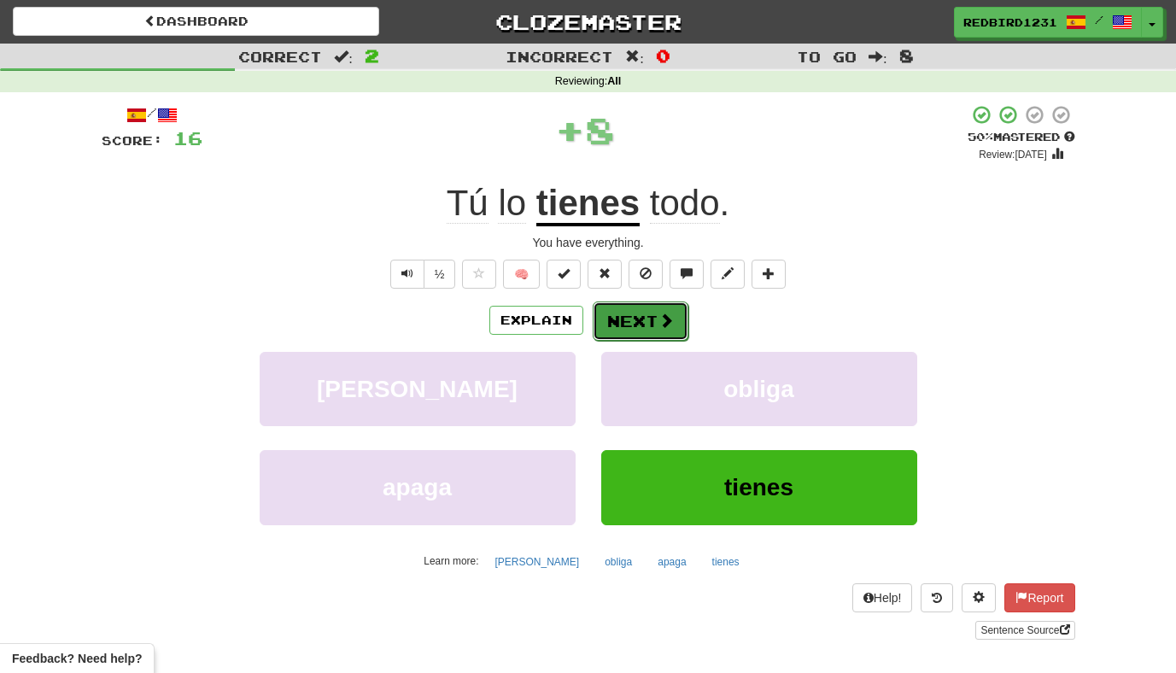
click at [613, 326] on button "Next" at bounding box center [641, 321] width 96 height 39
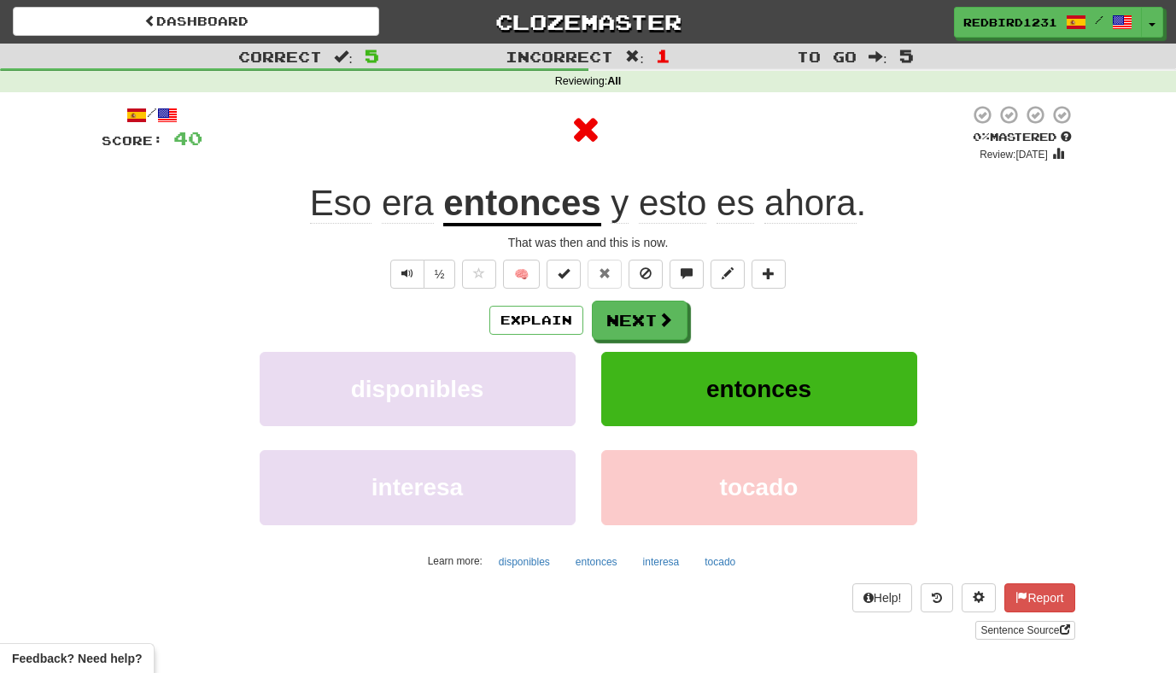
click at [476, 214] on u "entonces" at bounding box center [521, 205] width 157 height 44
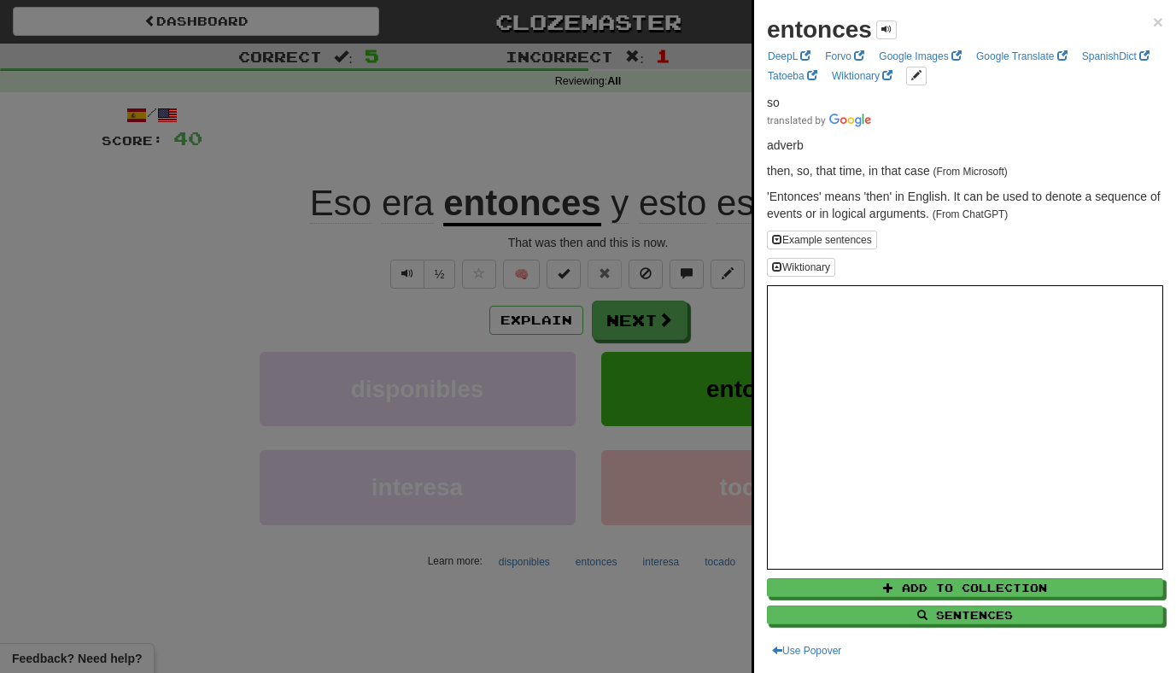
click at [623, 324] on div at bounding box center [588, 336] width 1176 height 673
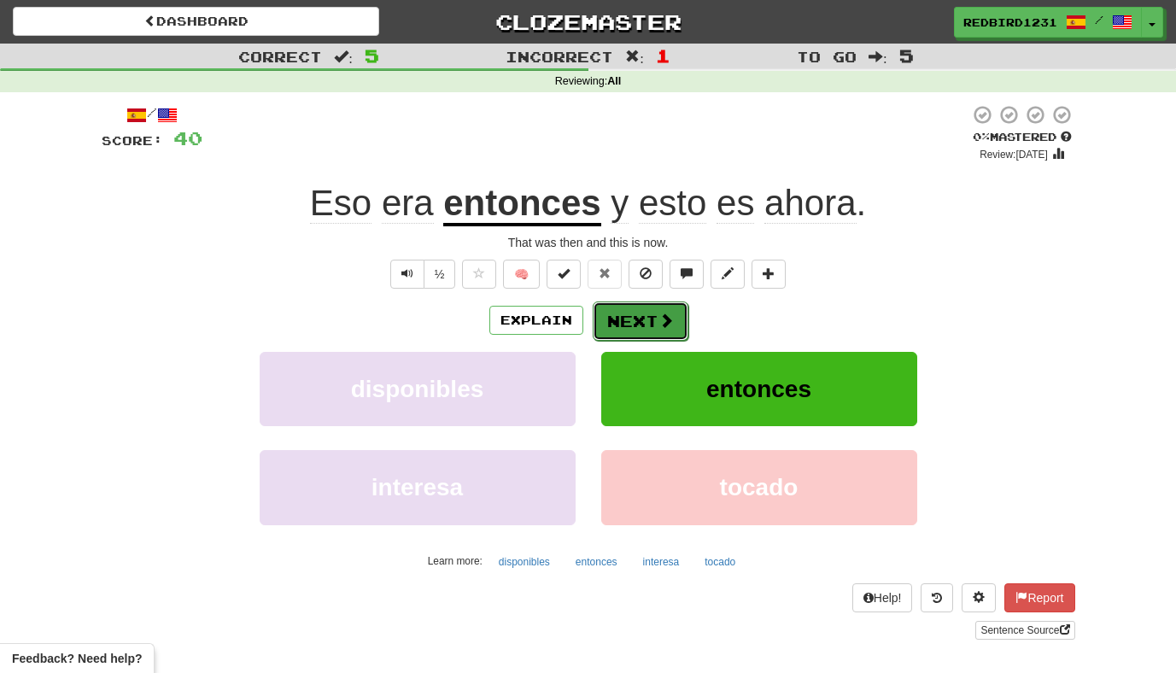
click at [631, 325] on button "Next" at bounding box center [641, 321] width 96 height 39
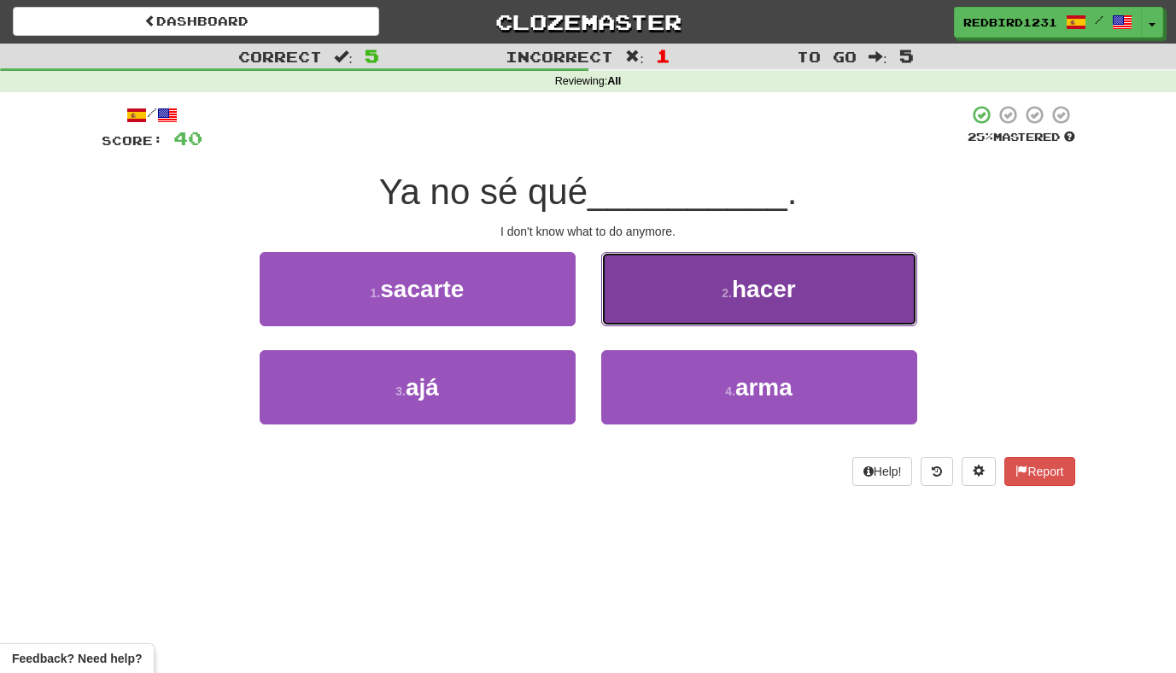
click at [649, 302] on button "2 . hacer" at bounding box center [759, 289] width 316 height 74
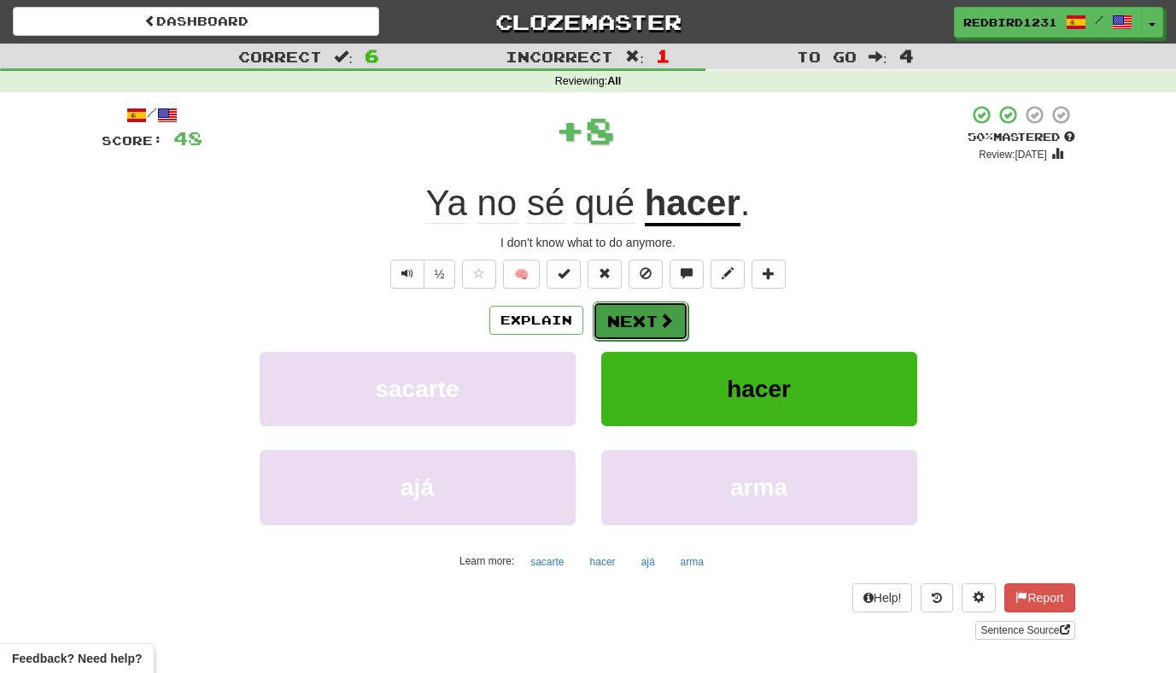
click at [645, 320] on button "Next" at bounding box center [641, 321] width 96 height 39
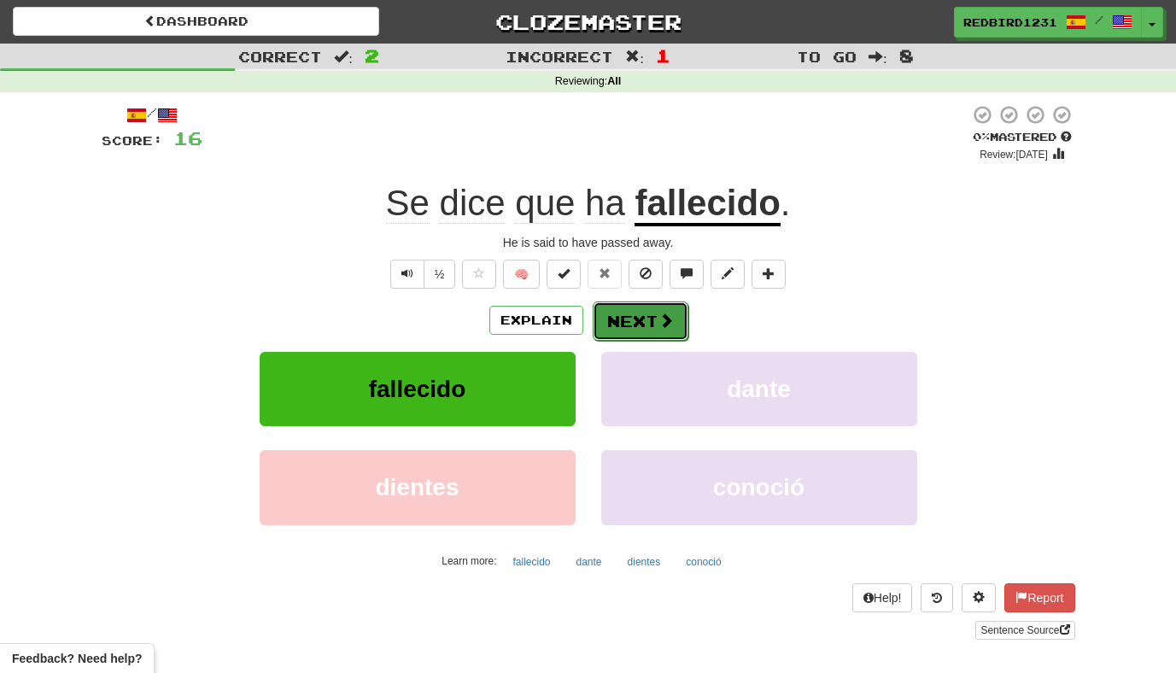
click at [663, 326] on span at bounding box center [666, 320] width 15 height 15
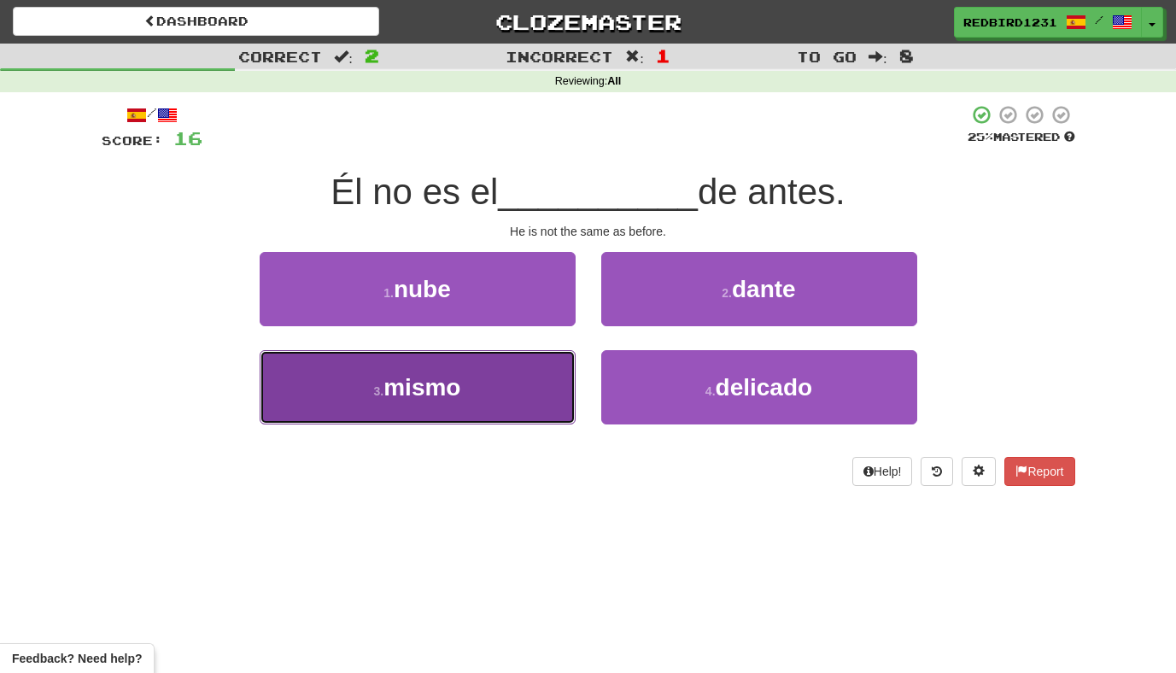
click at [519, 378] on button "3 . mismo" at bounding box center [418, 387] width 316 height 74
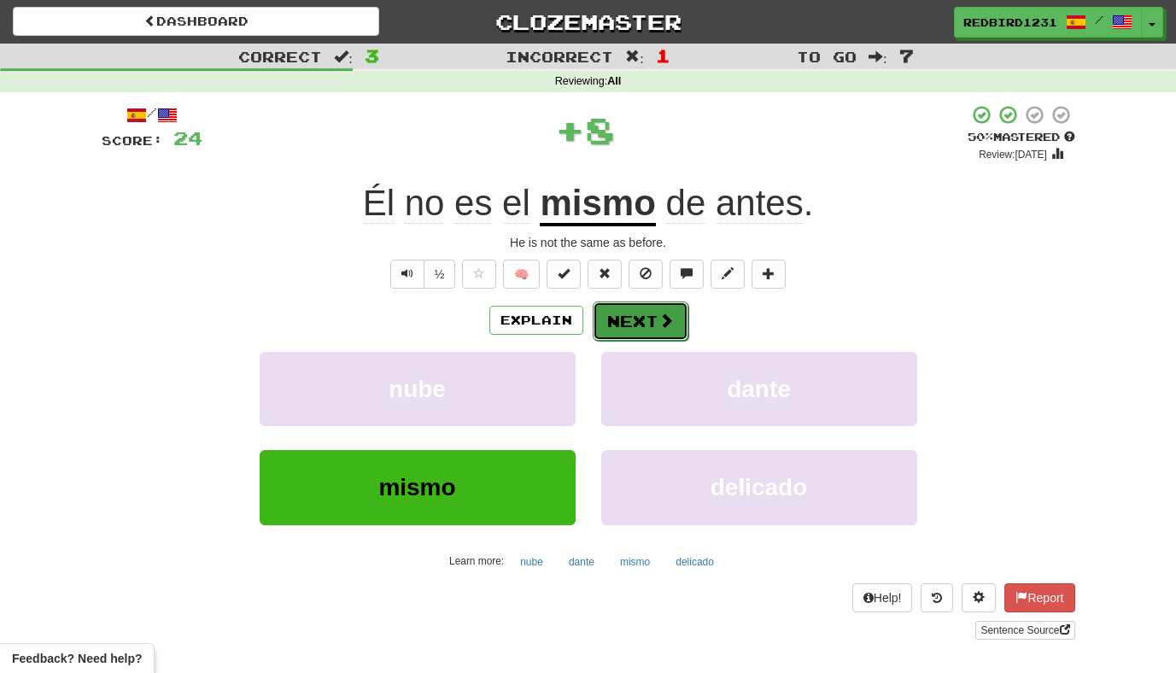
click at [641, 331] on button "Next" at bounding box center [641, 321] width 96 height 39
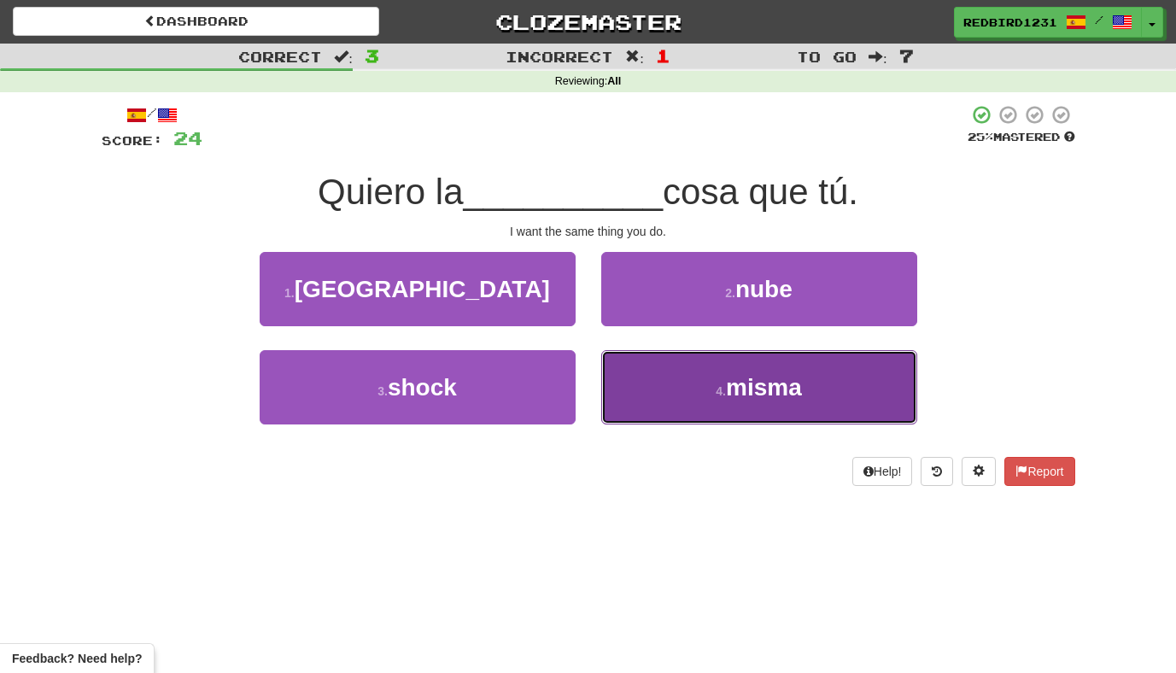
click at [715, 378] on button "4 . misma" at bounding box center [759, 387] width 316 height 74
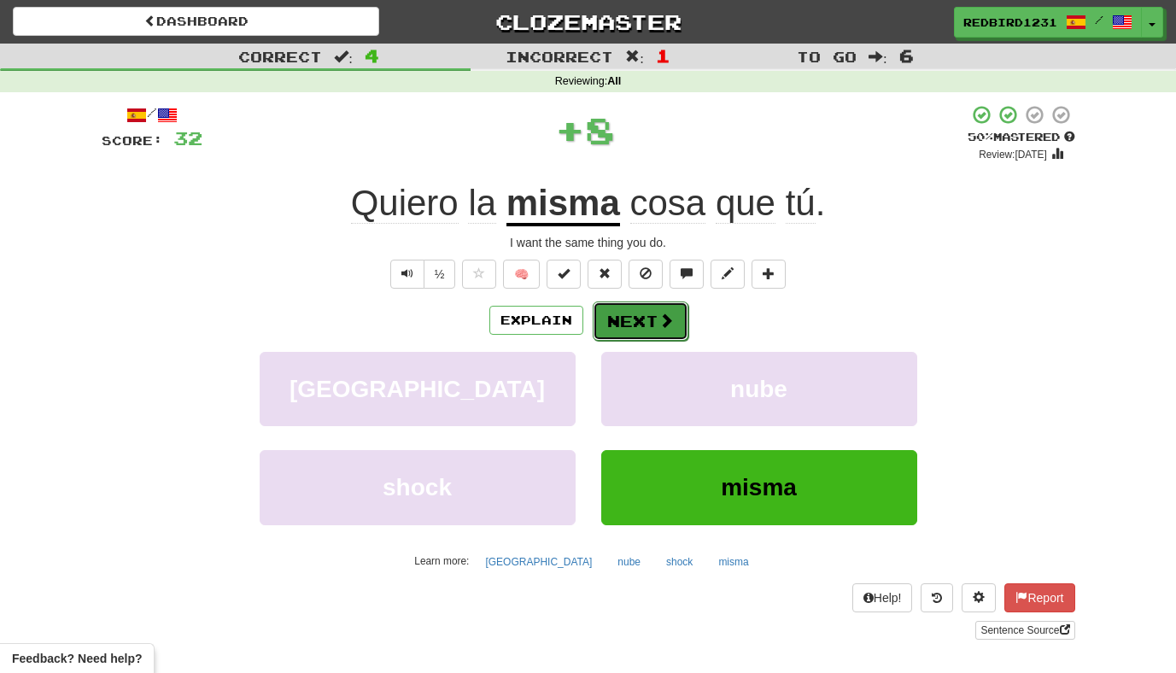
click at [675, 326] on button "Next" at bounding box center [641, 321] width 96 height 39
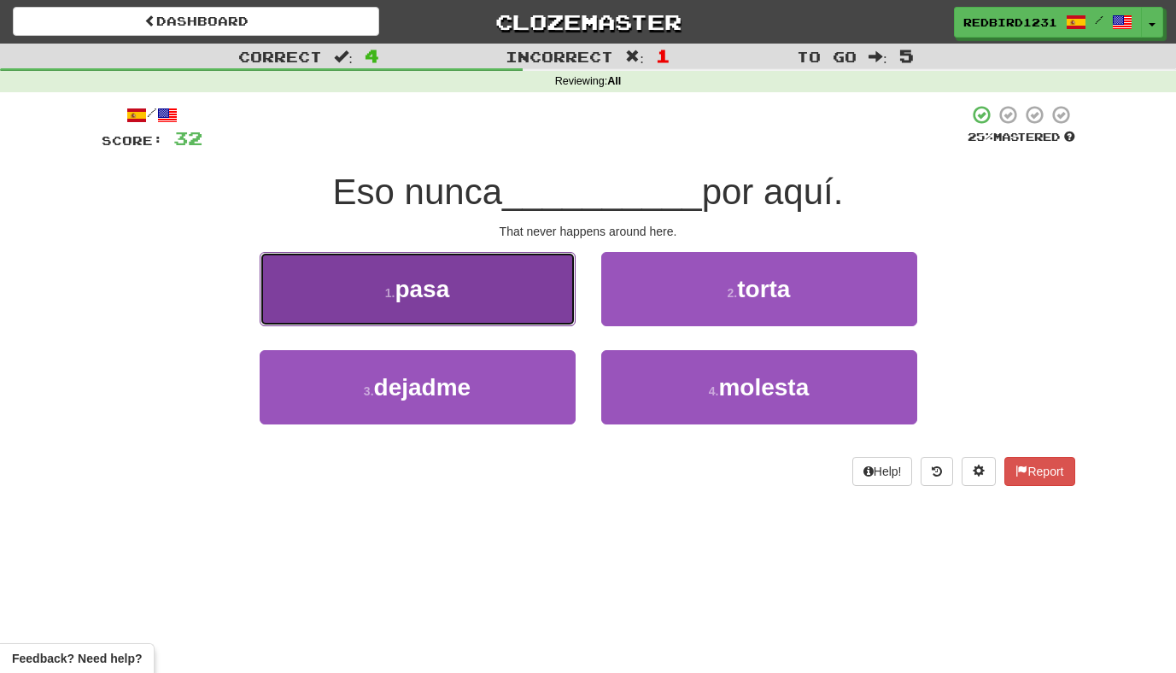
click at [395, 292] on span "pasa" at bounding box center [422, 289] width 55 height 26
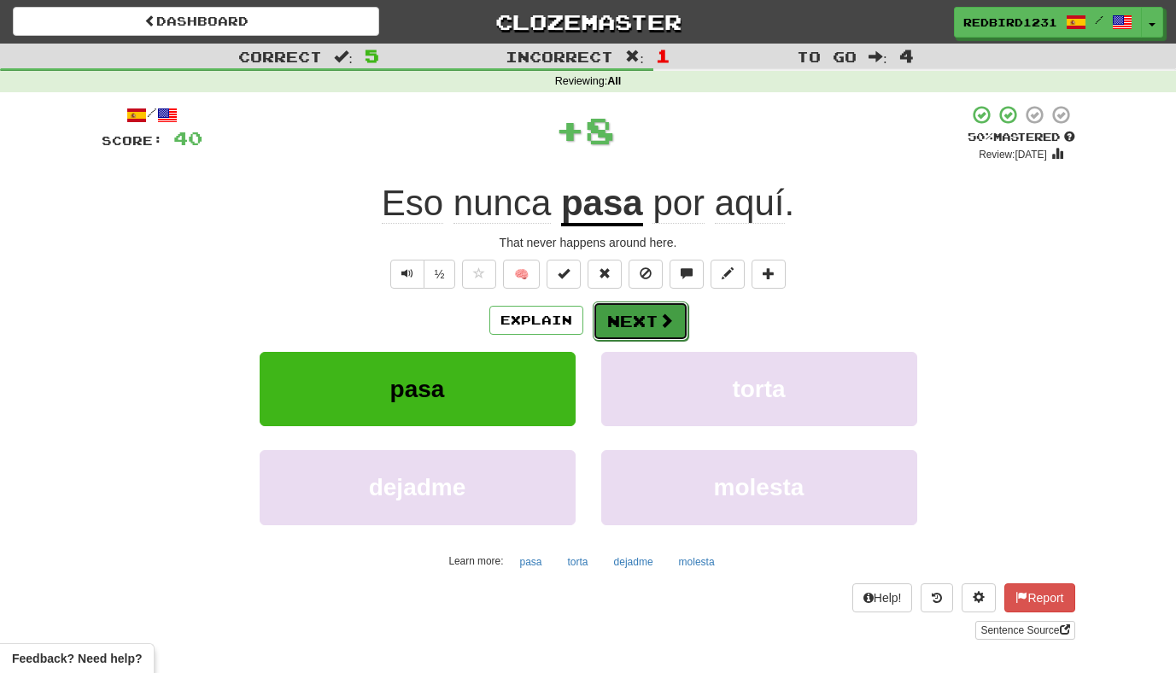
click at [640, 323] on button "Next" at bounding box center [641, 321] width 96 height 39
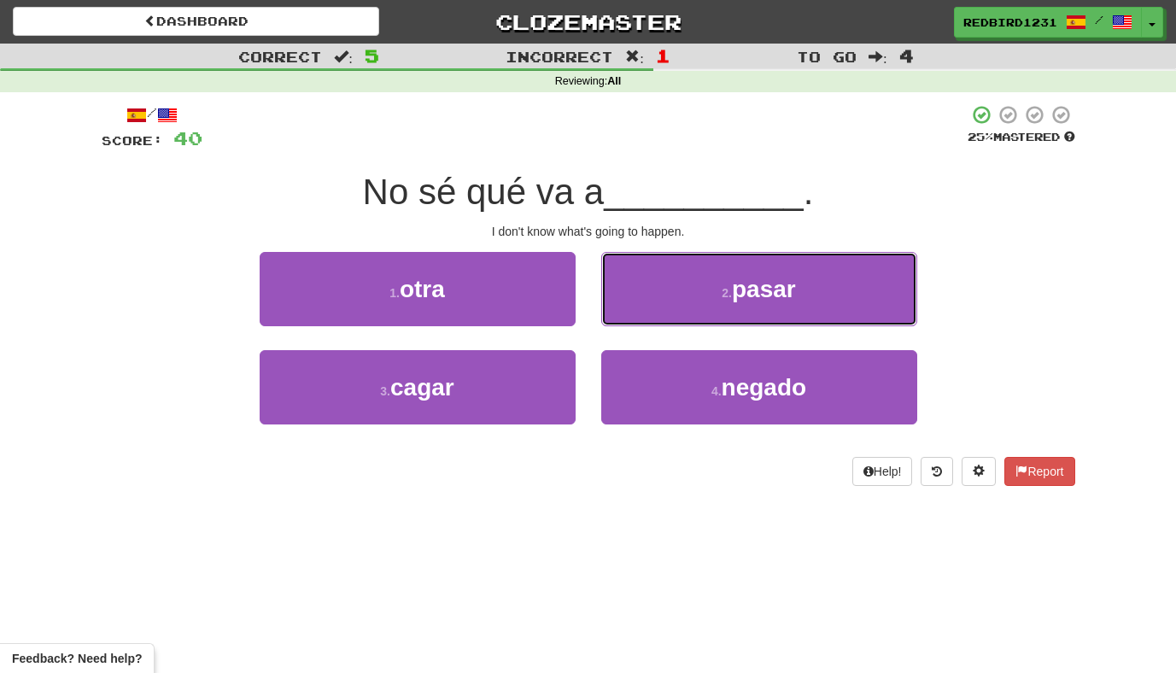
click at [640, 323] on button "2 . pasar" at bounding box center [759, 289] width 316 height 74
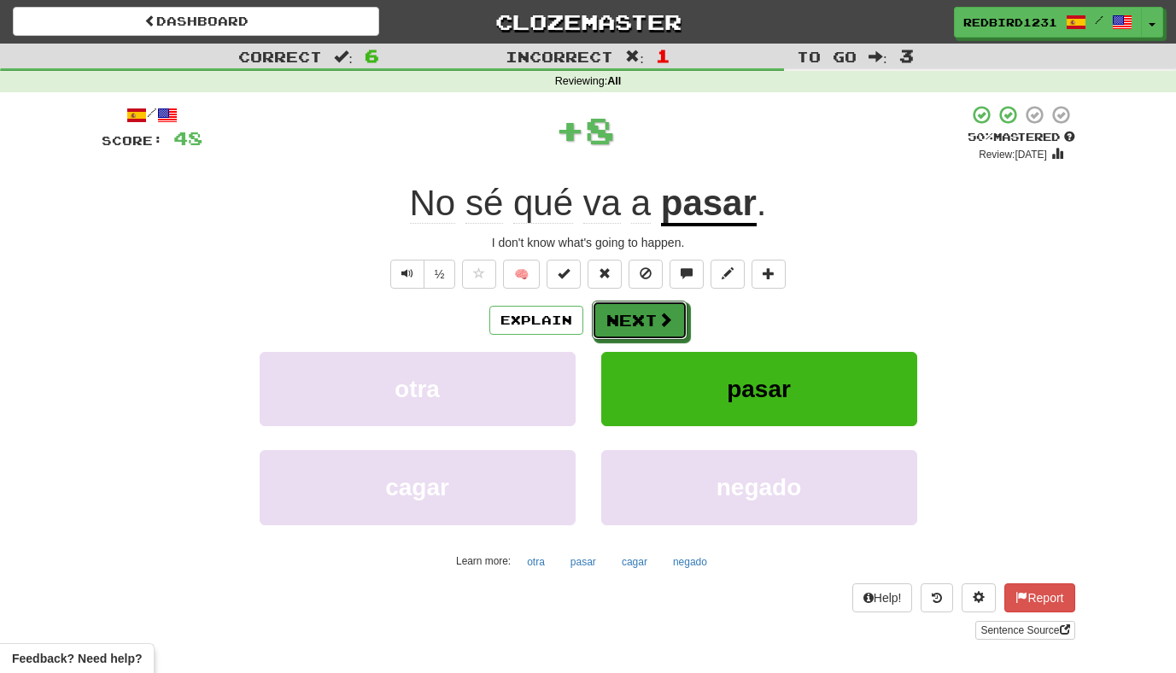
click at [640, 323] on button "Next" at bounding box center [640, 320] width 96 height 39
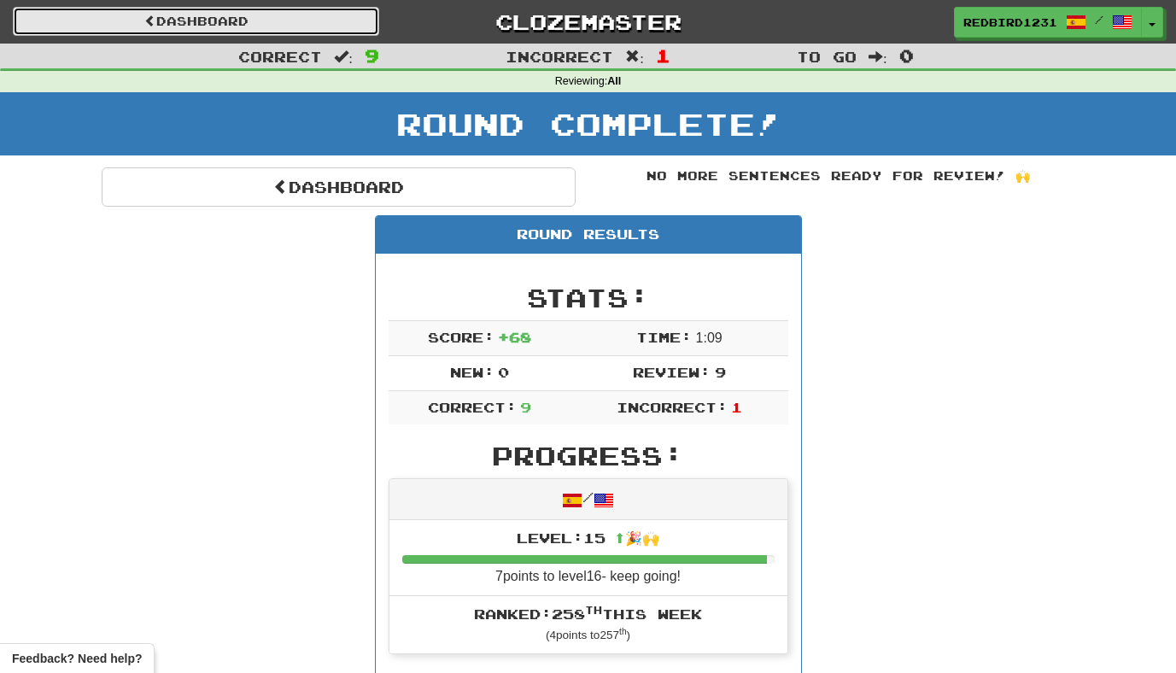
click at [346, 22] on link "Dashboard" at bounding box center [196, 21] width 366 height 29
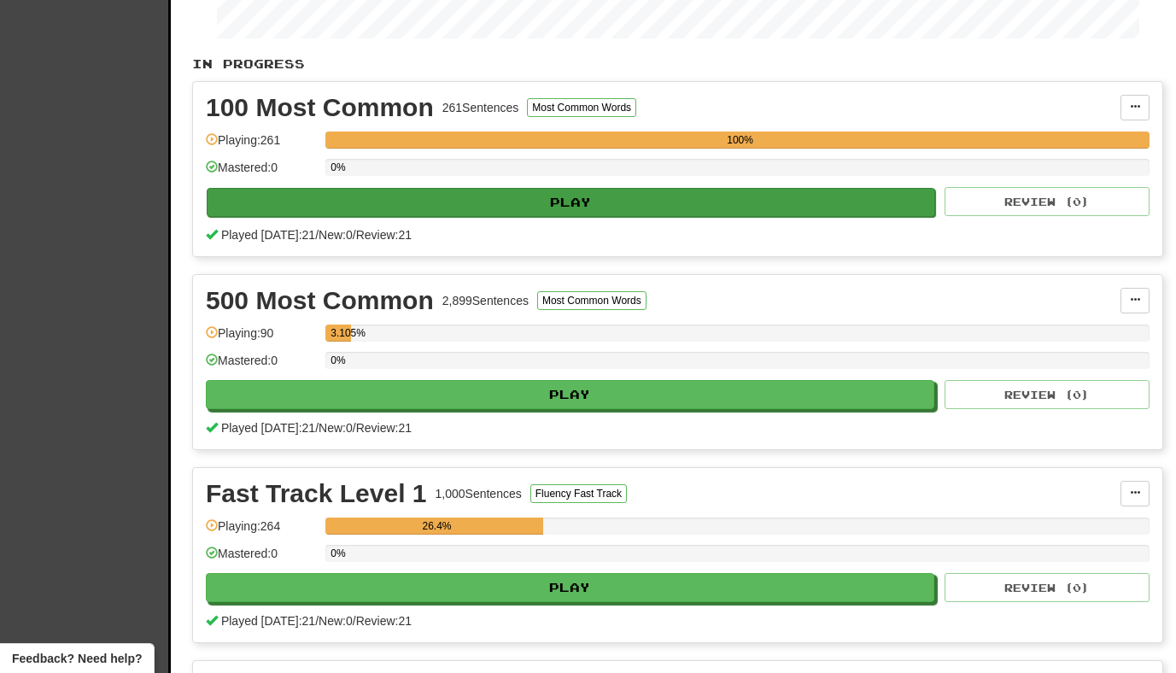
scroll to position [159, 0]
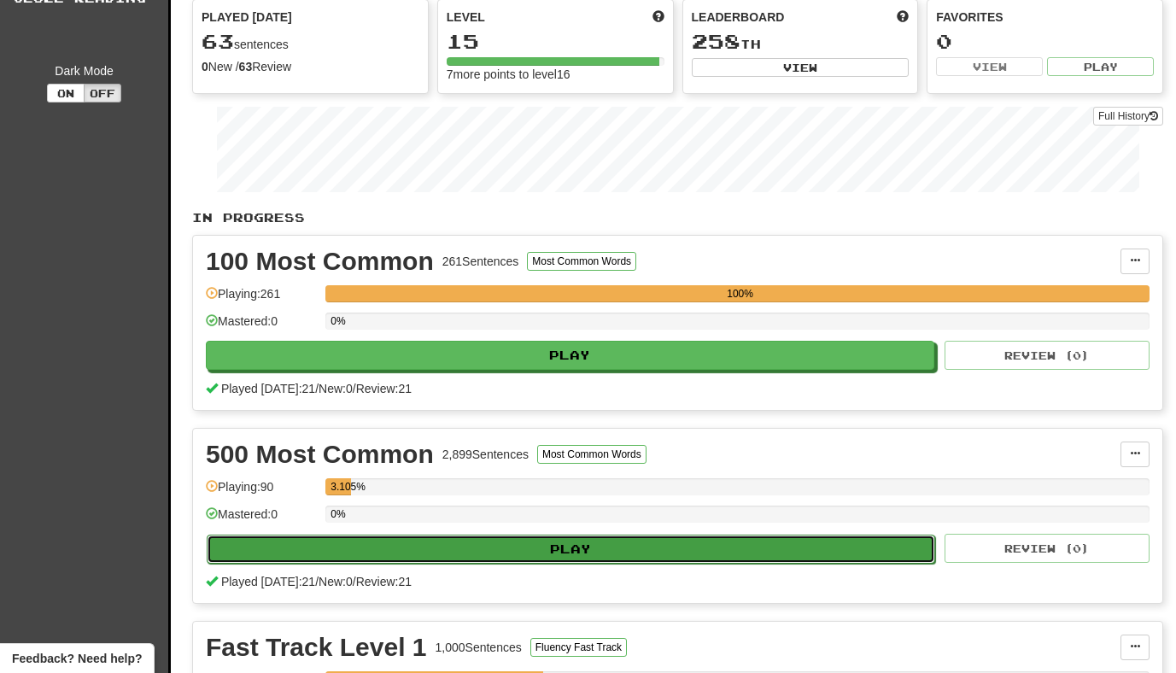
click at [609, 555] on button "Play" at bounding box center [571, 549] width 729 height 29
select select "**"
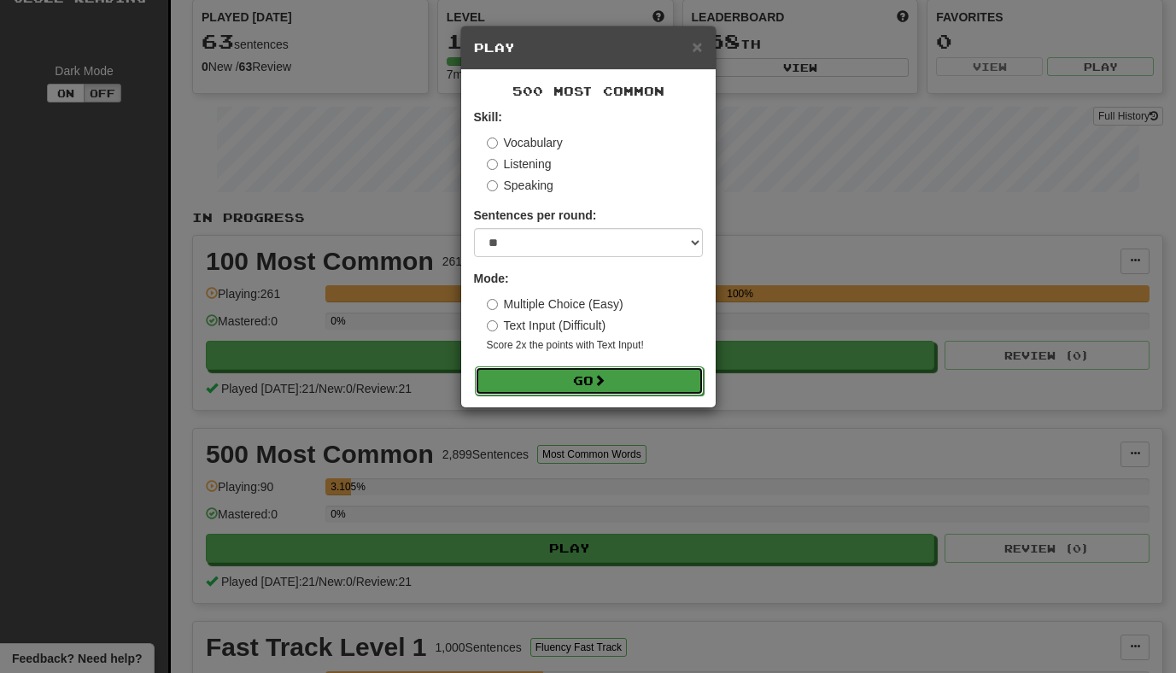
click at [631, 380] on button "Go" at bounding box center [589, 380] width 229 height 29
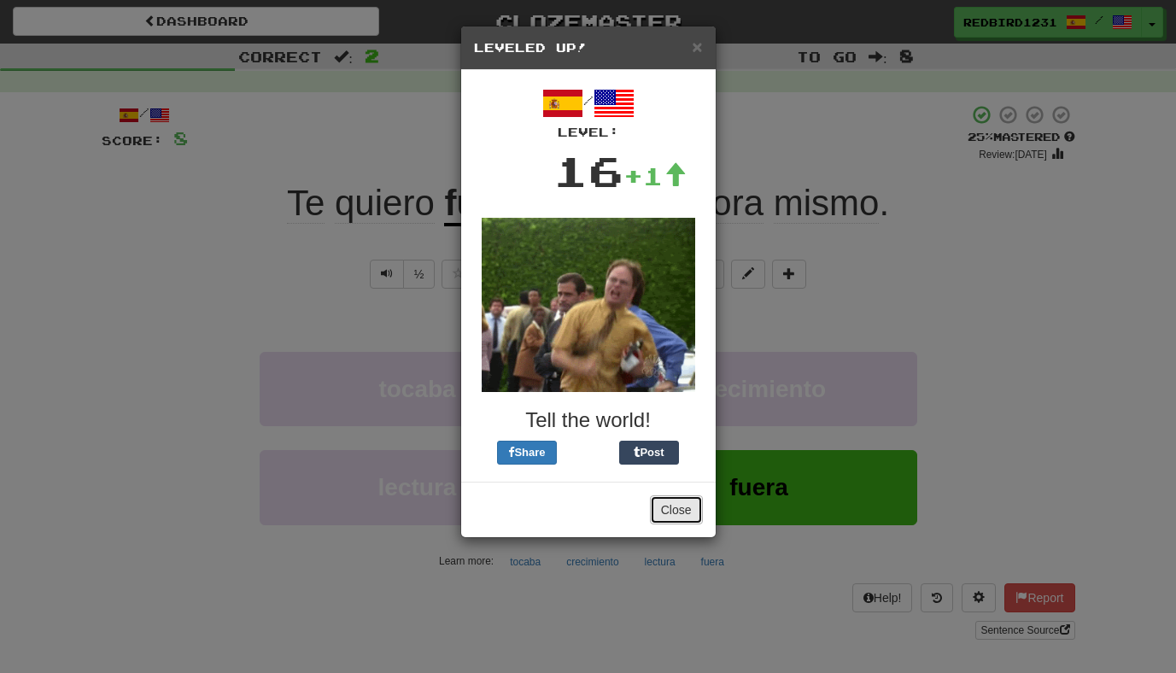
click at [662, 514] on button "Close" at bounding box center [676, 509] width 53 height 29
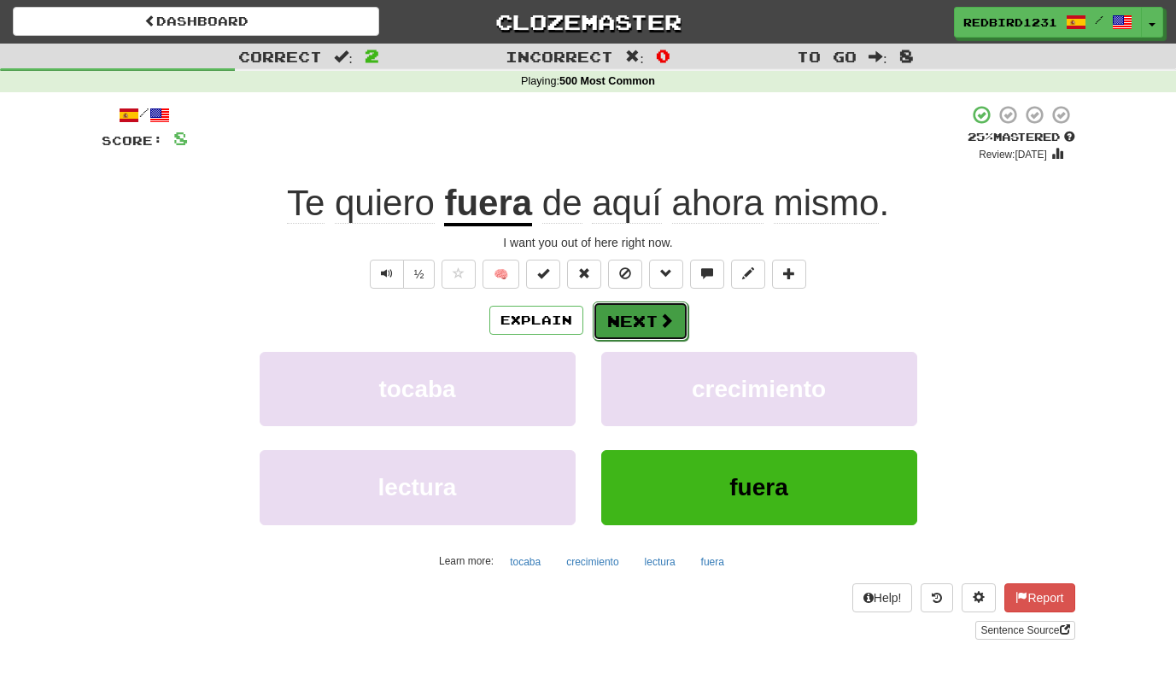
click at [659, 324] on span at bounding box center [666, 320] width 15 height 15
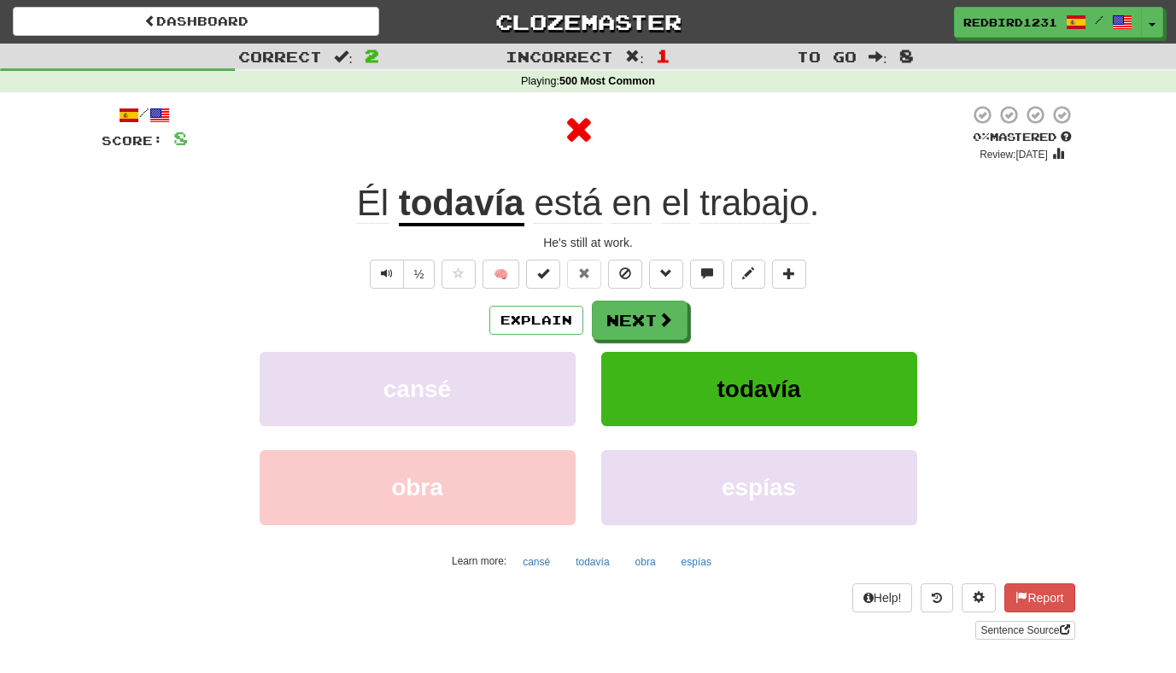
click at [451, 200] on u "todavía" at bounding box center [462, 205] width 126 height 44
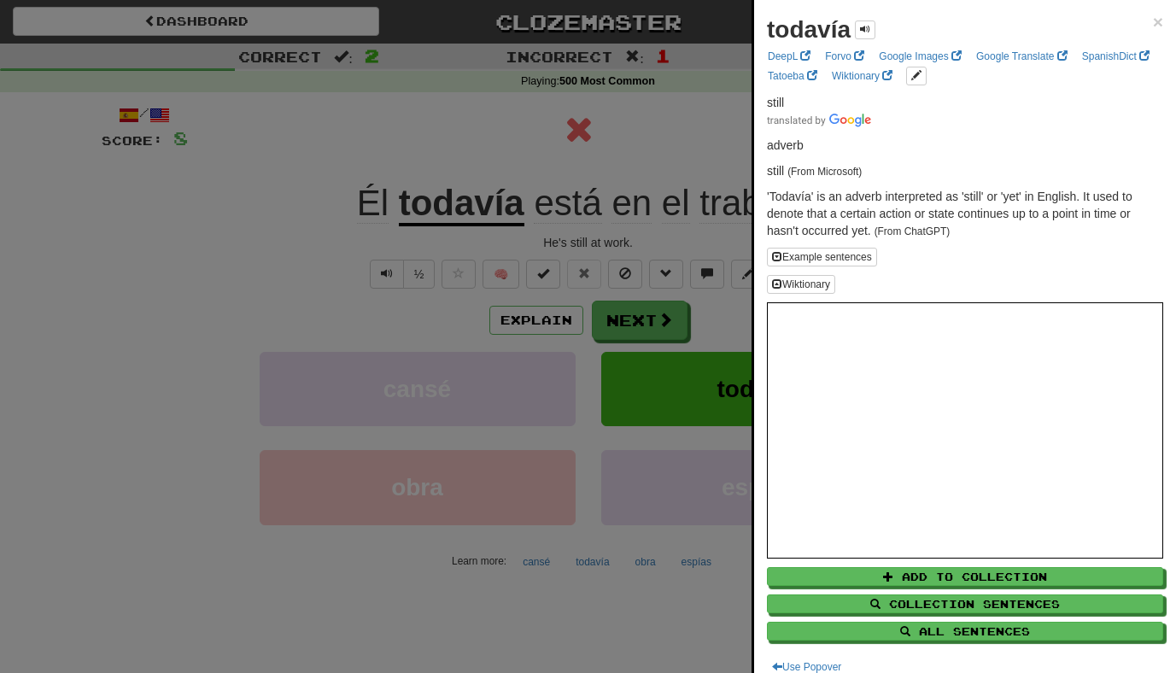
click at [624, 337] on div at bounding box center [588, 336] width 1176 height 673
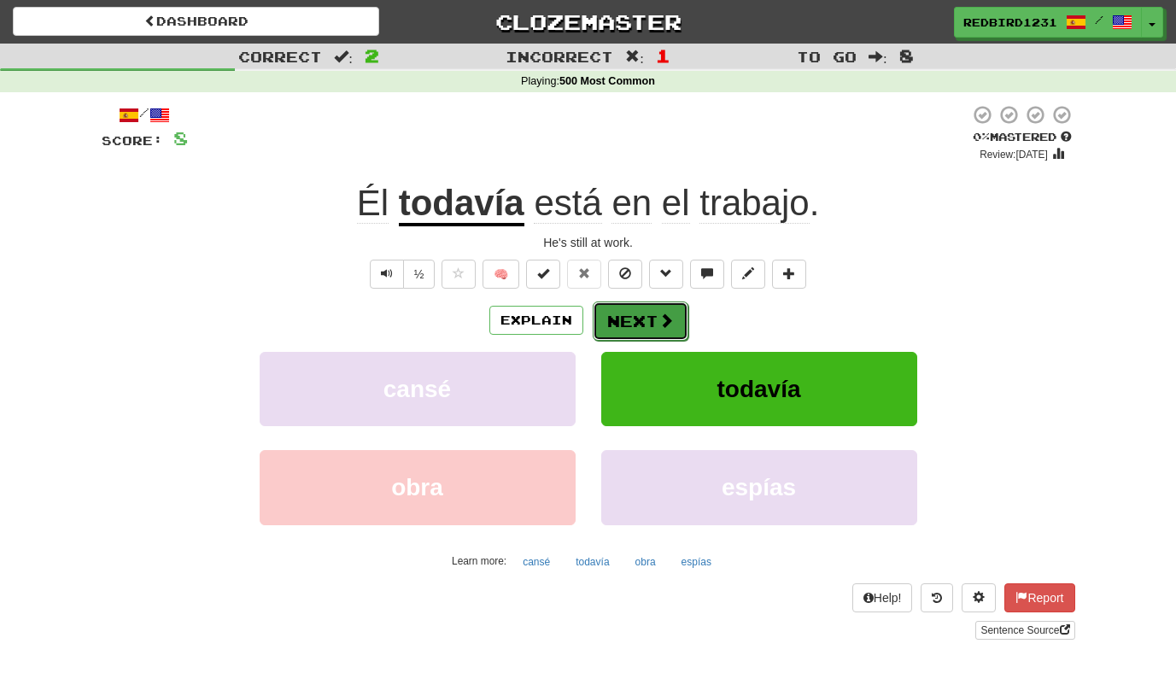
click at [641, 332] on button "Next" at bounding box center [641, 321] width 96 height 39
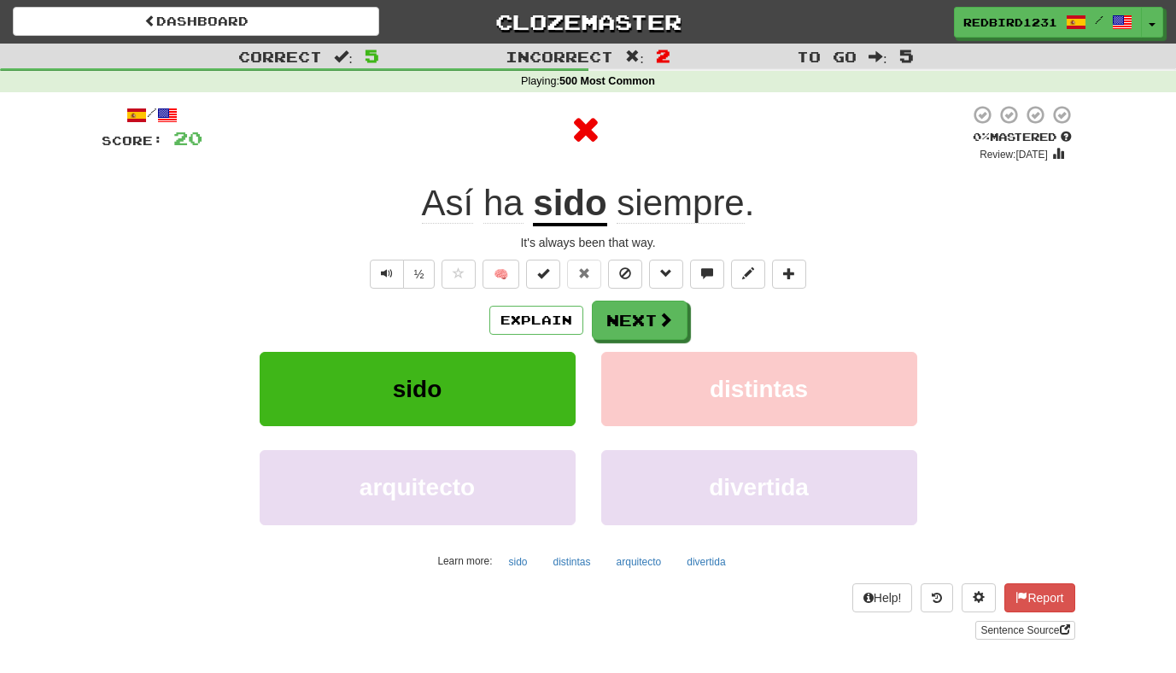
click at [554, 212] on u "sido" at bounding box center [569, 205] width 73 height 44
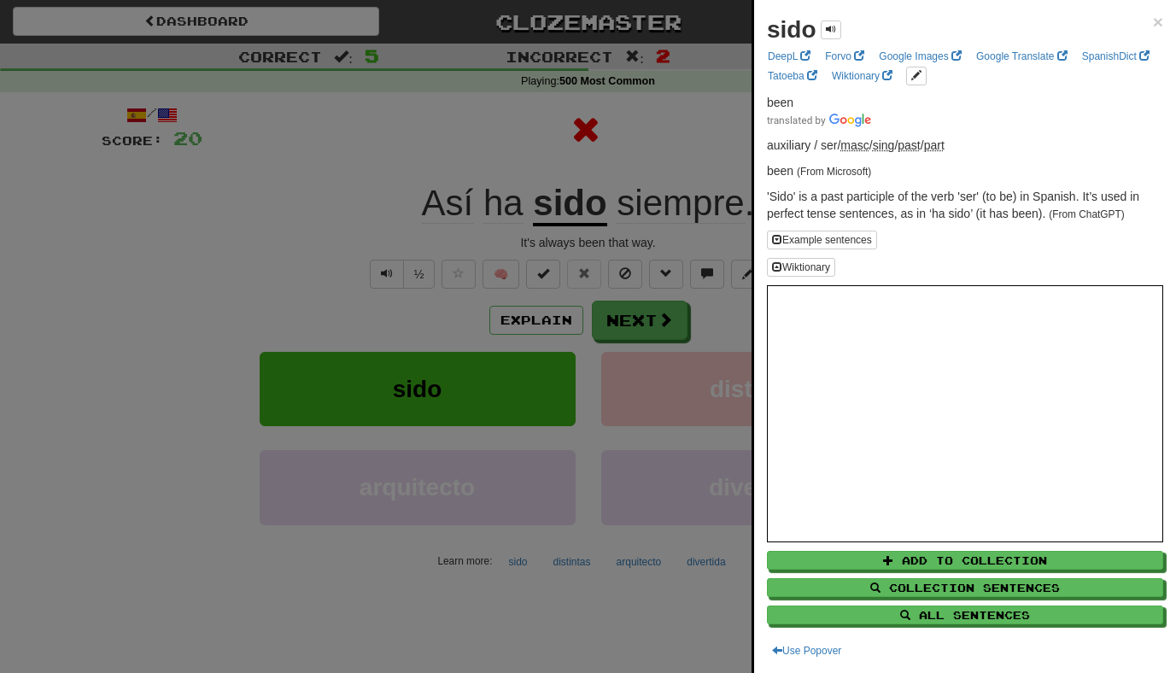
click at [634, 321] on div at bounding box center [588, 336] width 1176 height 673
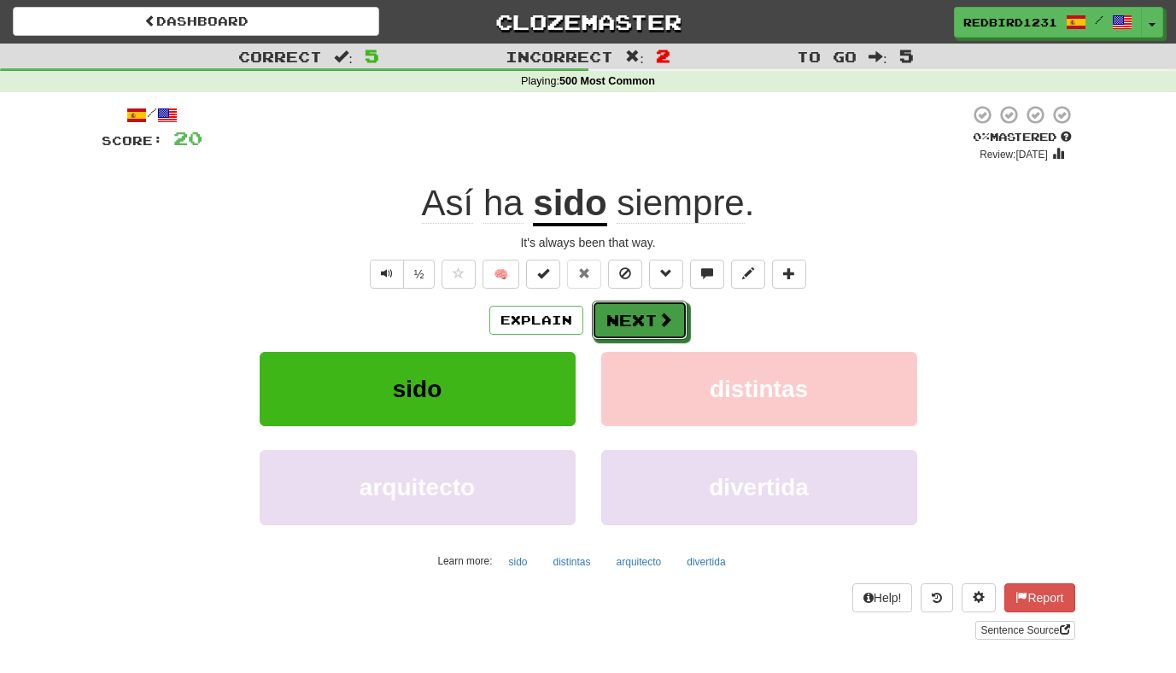
click at [646, 330] on button "Next" at bounding box center [640, 320] width 96 height 39
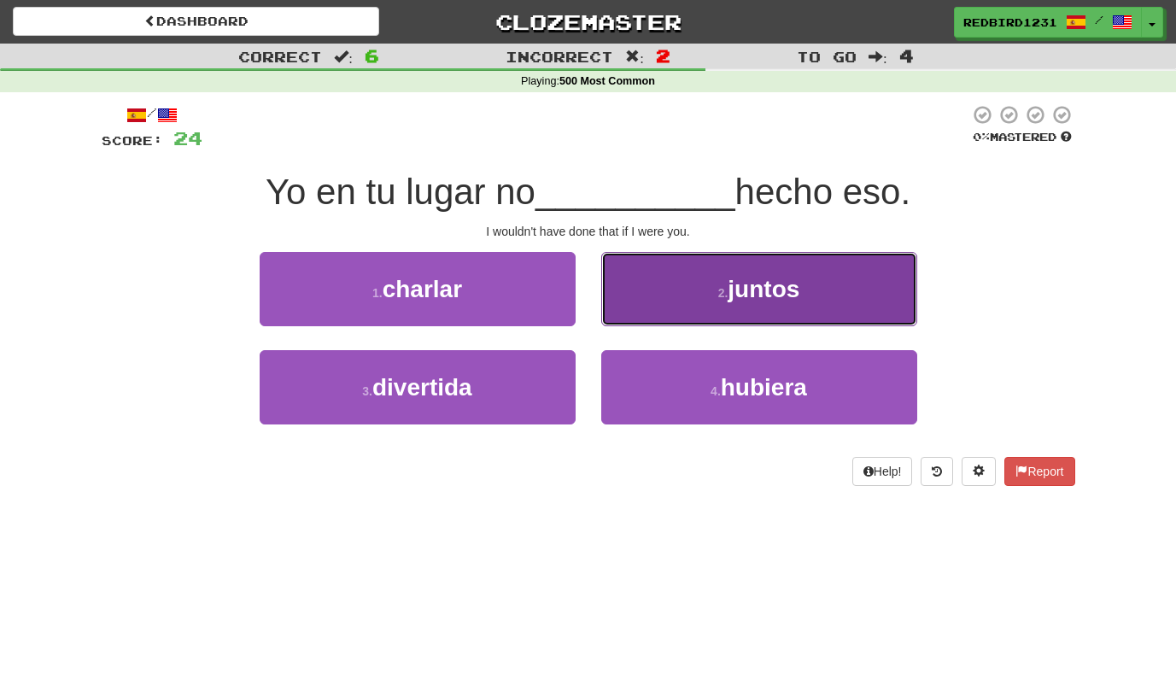
click at [688, 304] on button "2 . juntos" at bounding box center [759, 289] width 316 height 74
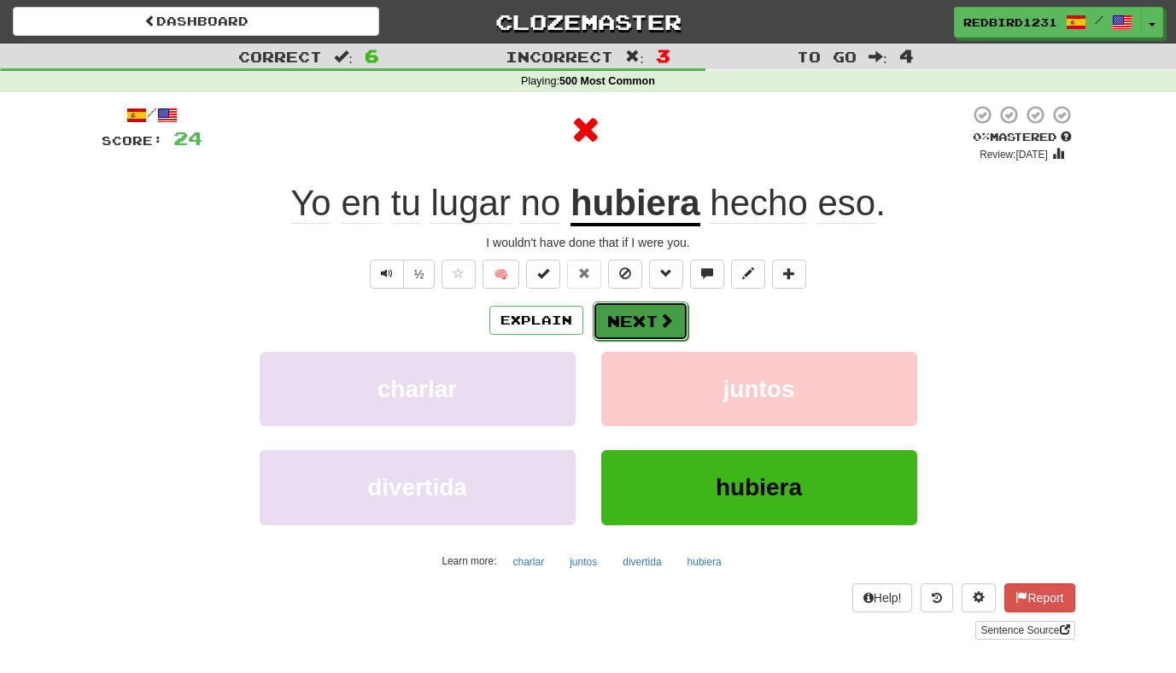
click at [647, 322] on button "Next" at bounding box center [641, 321] width 96 height 39
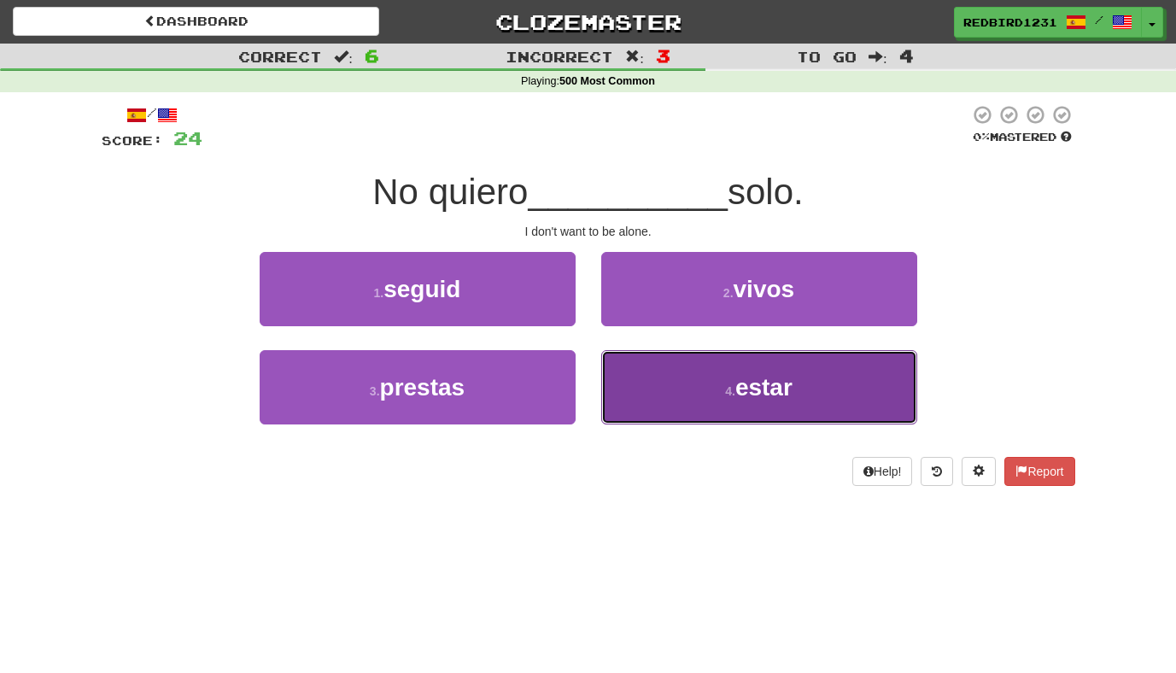
click at [653, 385] on button "4 . estar" at bounding box center [759, 387] width 316 height 74
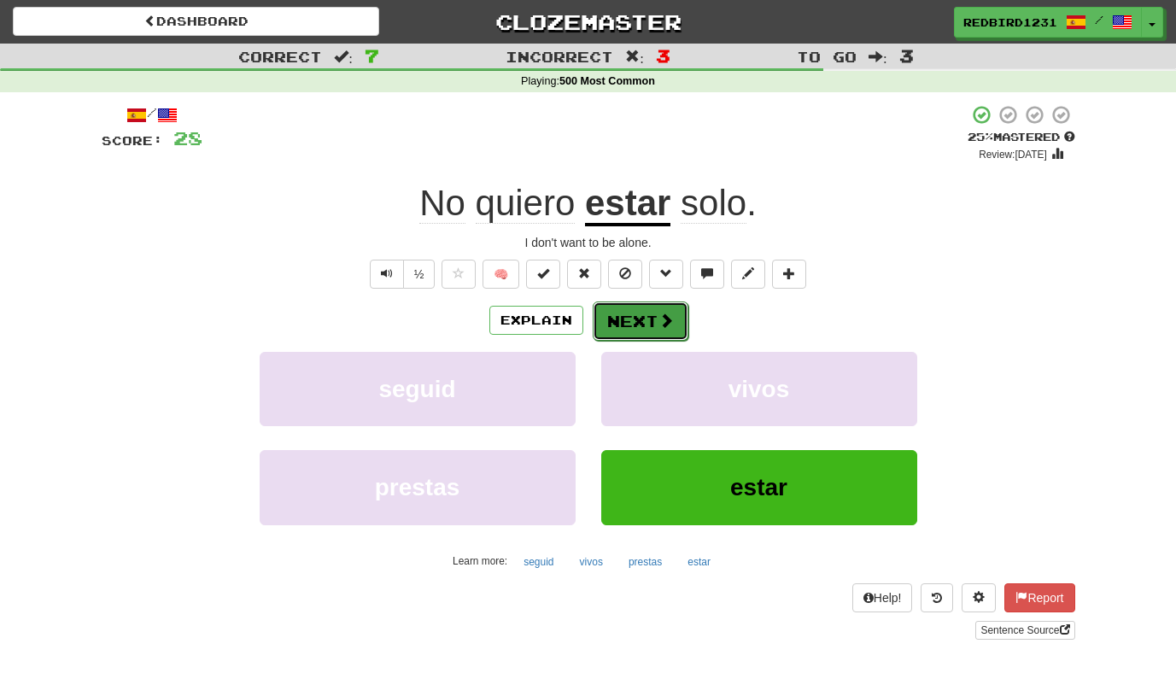
click at [661, 327] on span at bounding box center [666, 320] width 15 height 15
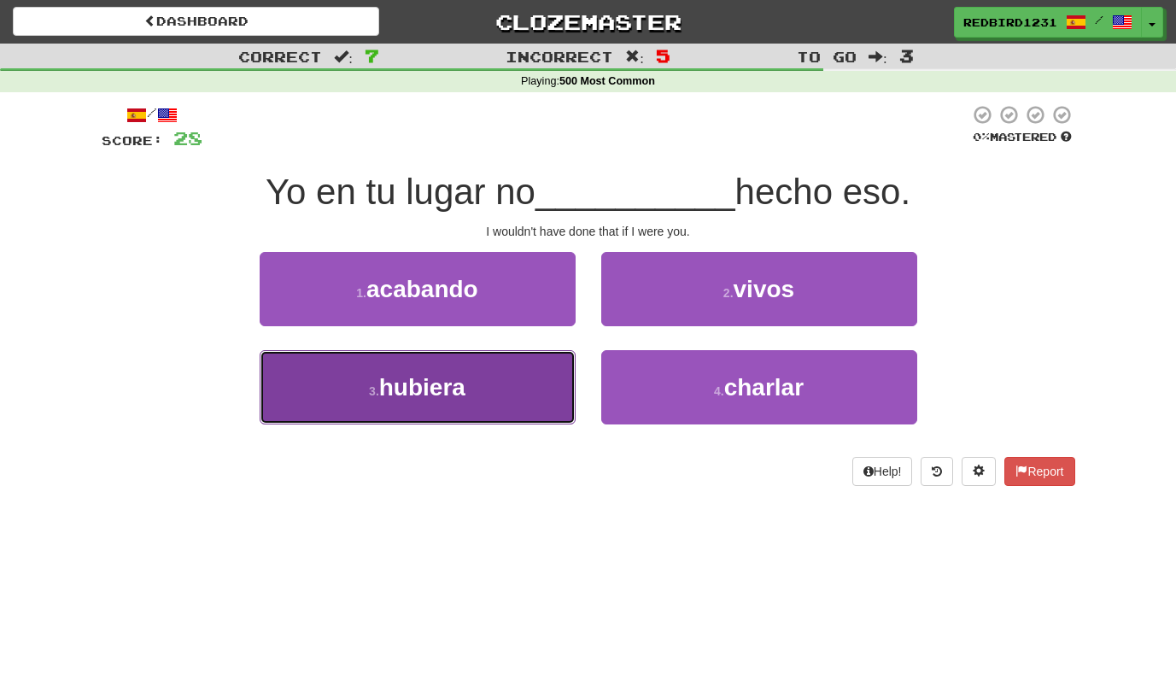
click at [498, 417] on button "3 . hubiera" at bounding box center [418, 387] width 316 height 74
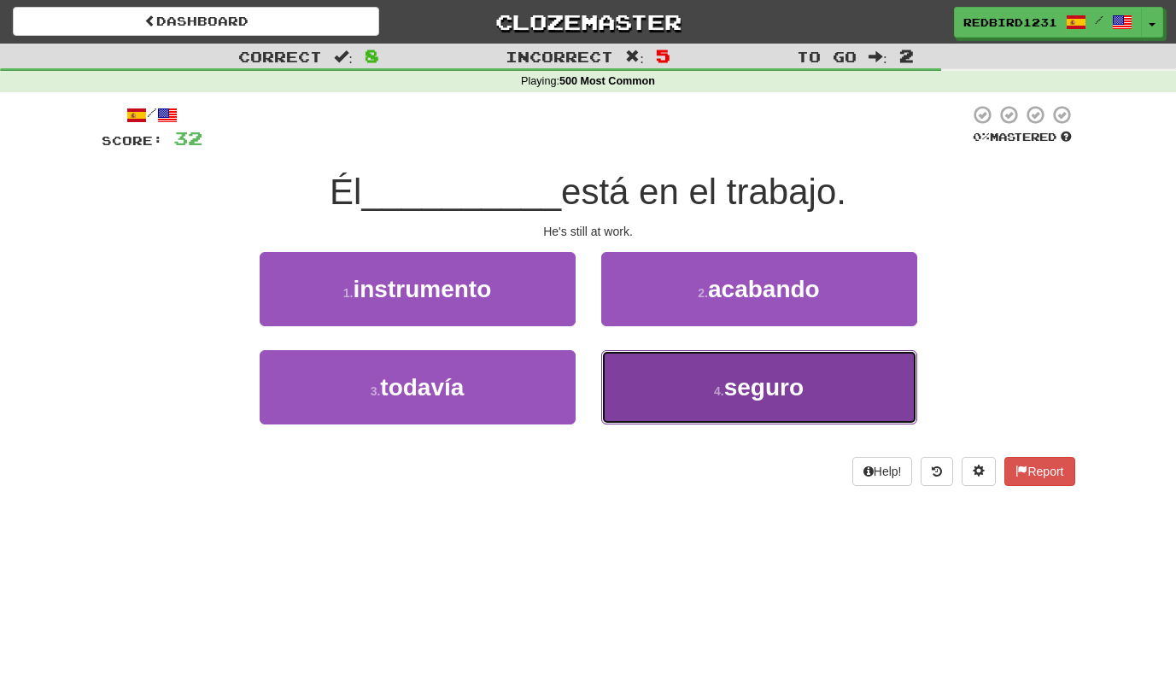
click at [632, 406] on button "4 . seguro" at bounding box center [759, 387] width 316 height 74
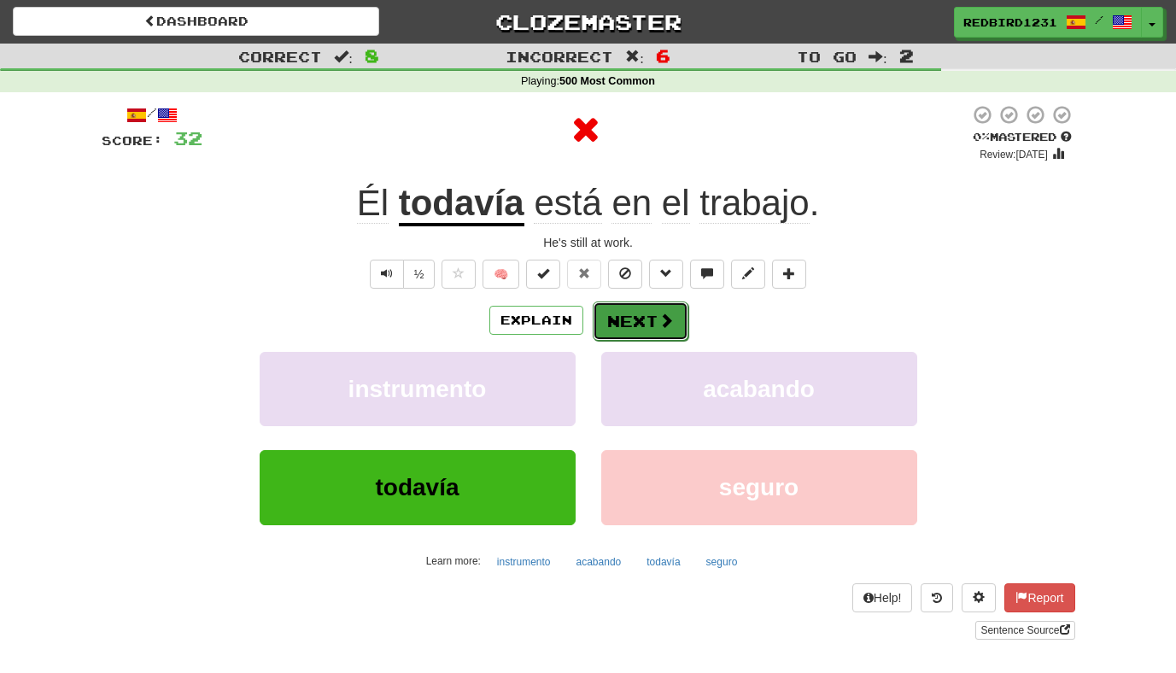
click at [631, 325] on button "Next" at bounding box center [641, 321] width 96 height 39
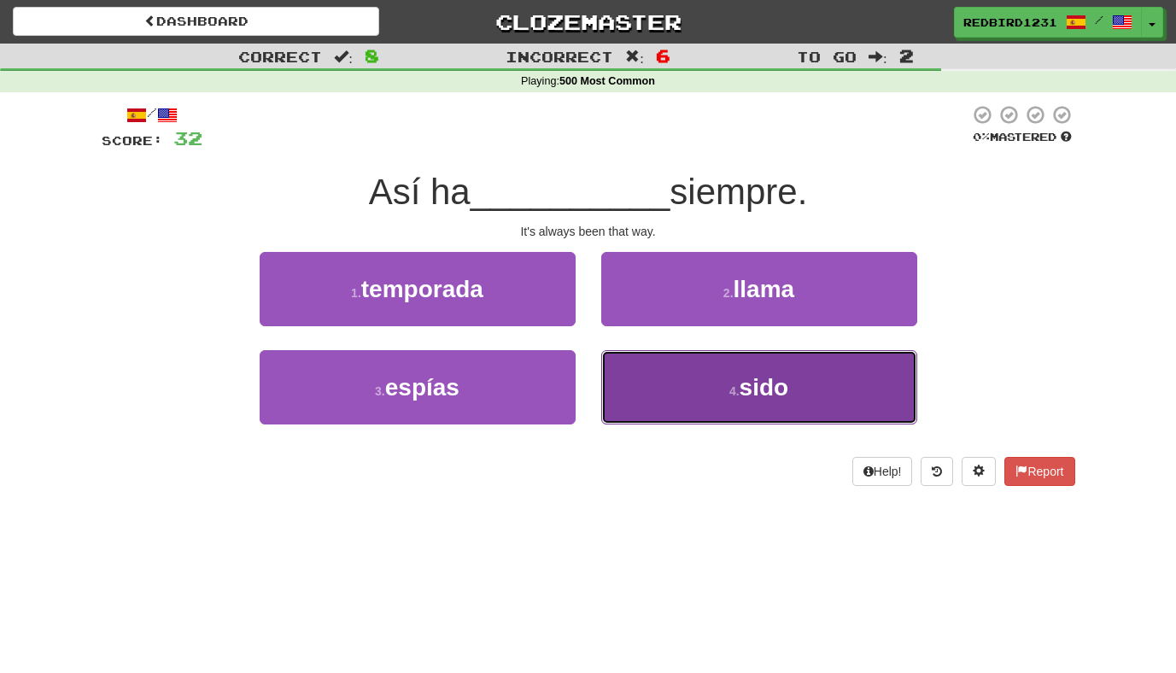
click at [632, 409] on button "4 . sido" at bounding box center [759, 387] width 316 height 74
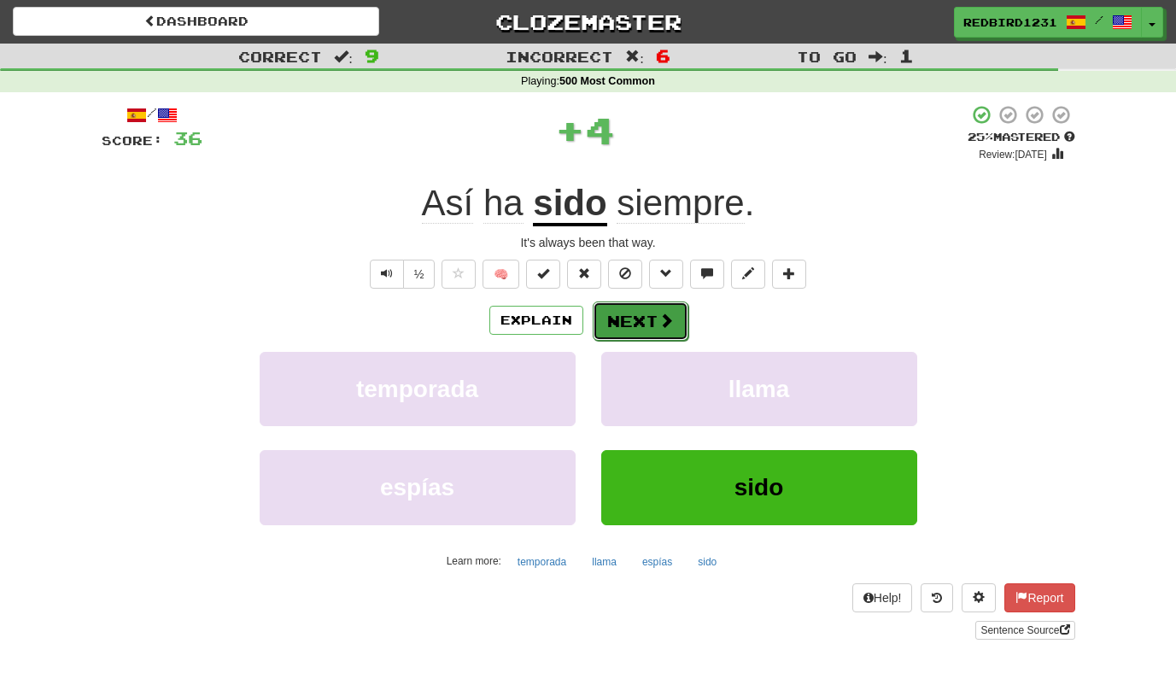
click at [635, 330] on button "Next" at bounding box center [641, 321] width 96 height 39
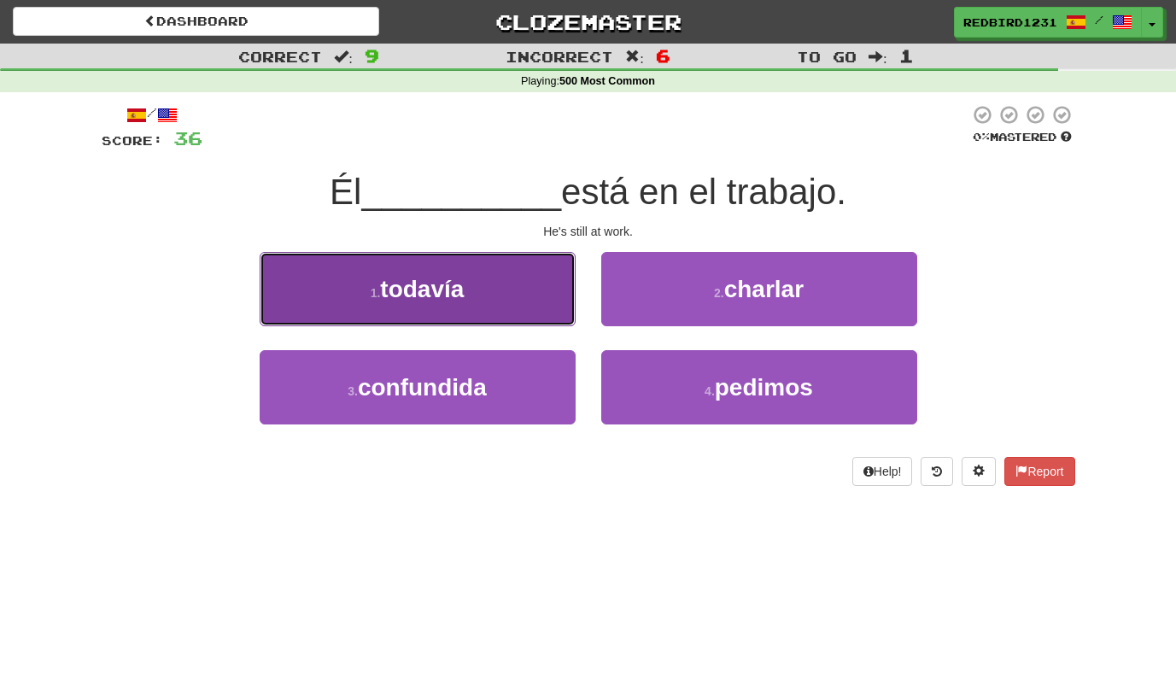
click at [498, 266] on button "1 . todavía" at bounding box center [418, 289] width 316 height 74
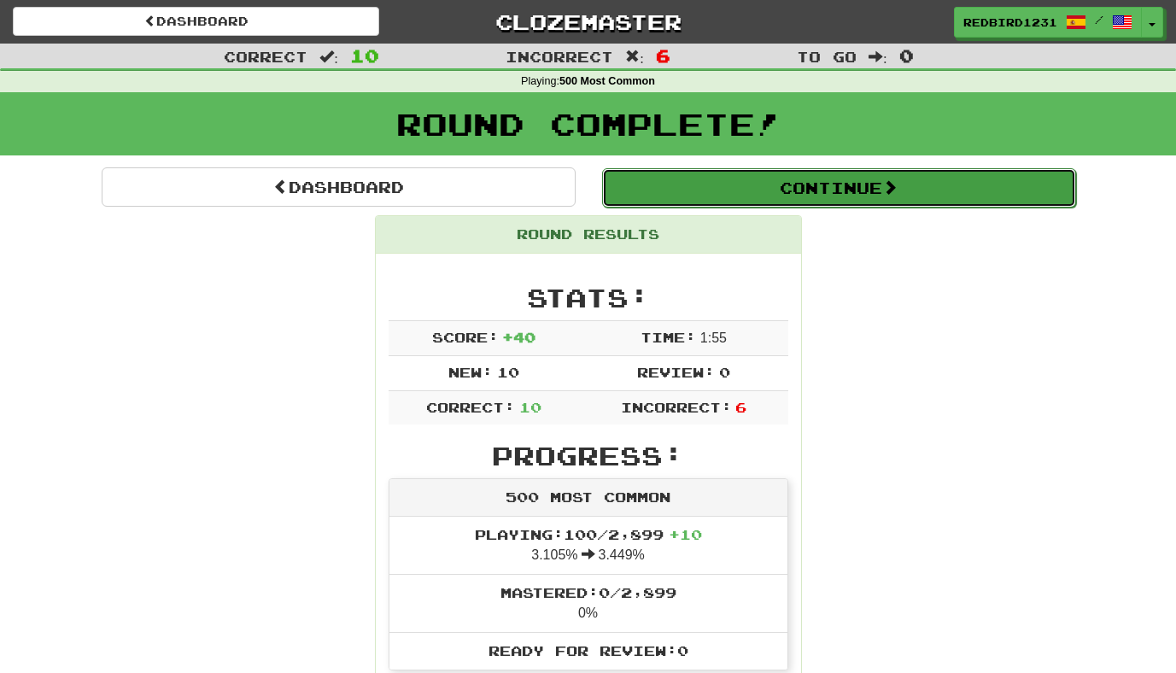
click at [689, 191] on button "Continue" at bounding box center [839, 187] width 474 height 39
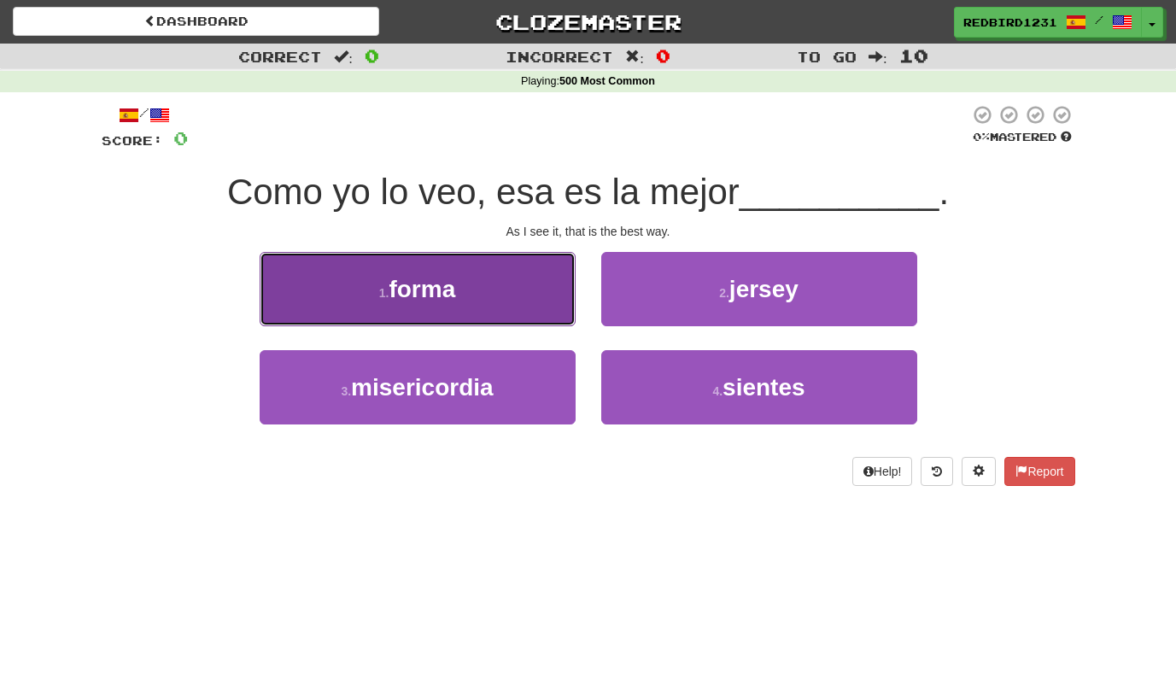
click at [539, 267] on button "1 . forma" at bounding box center [418, 289] width 316 height 74
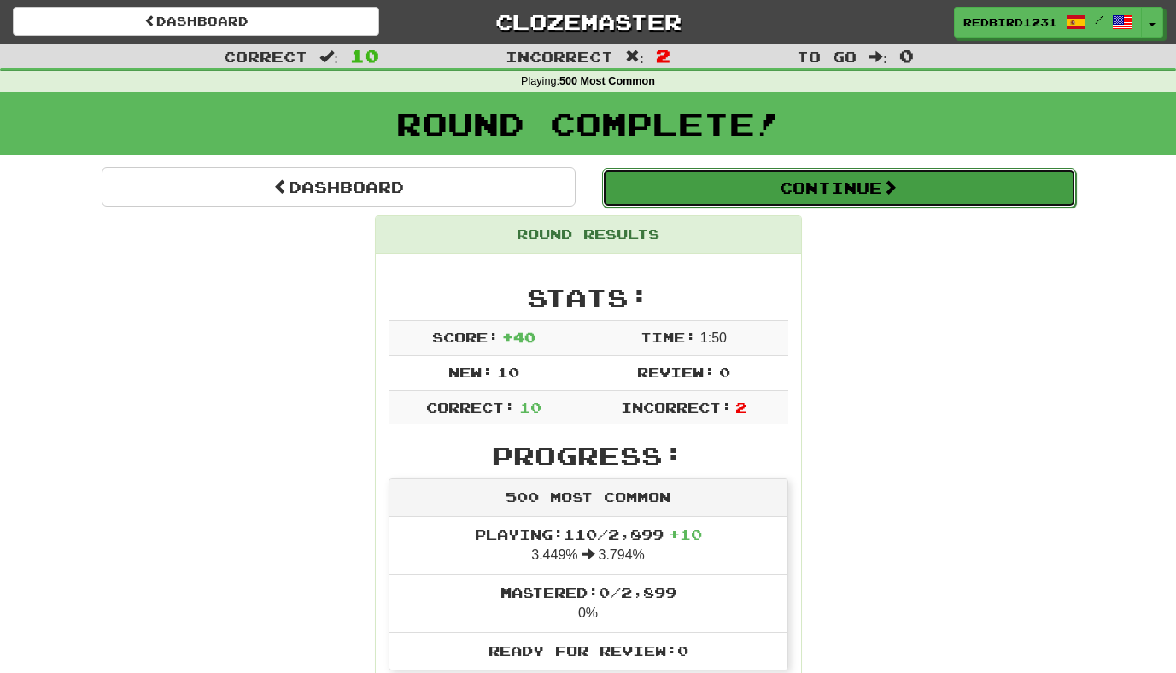
click at [724, 201] on button "Continue" at bounding box center [839, 187] width 474 height 39
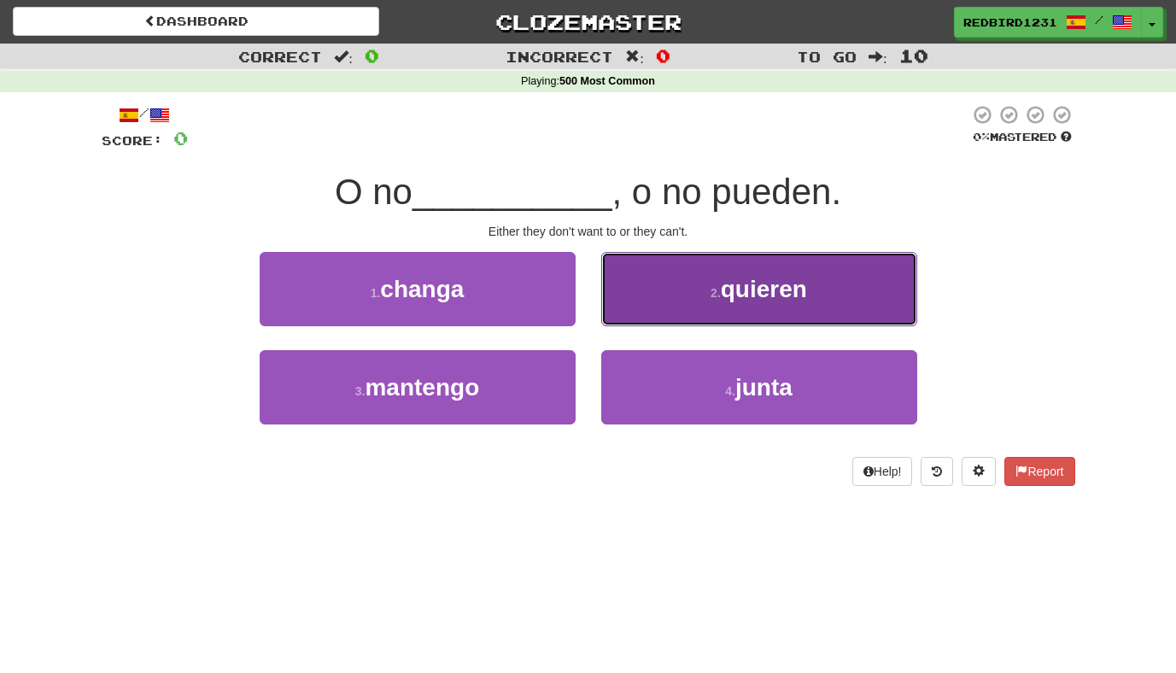
click at [683, 299] on button "2 . quieren" at bounding box center [759, 289] width 316 height 74
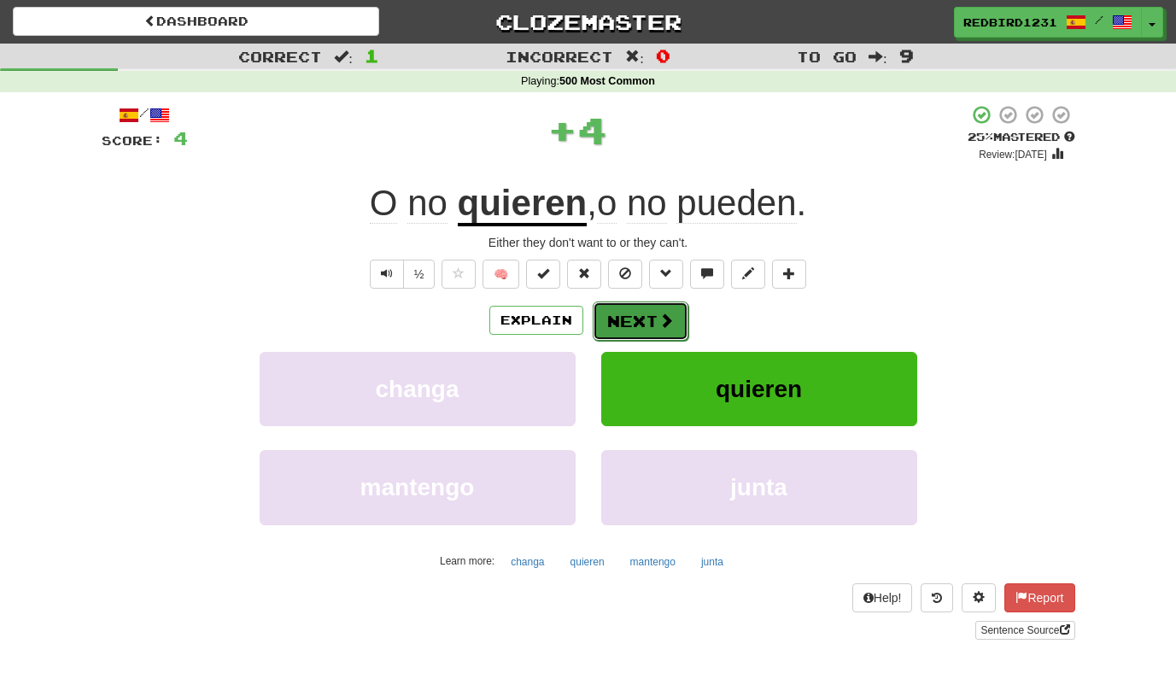
click at [668, 330] on button "Next" at bounding box center [641, 321] width 96 height 39
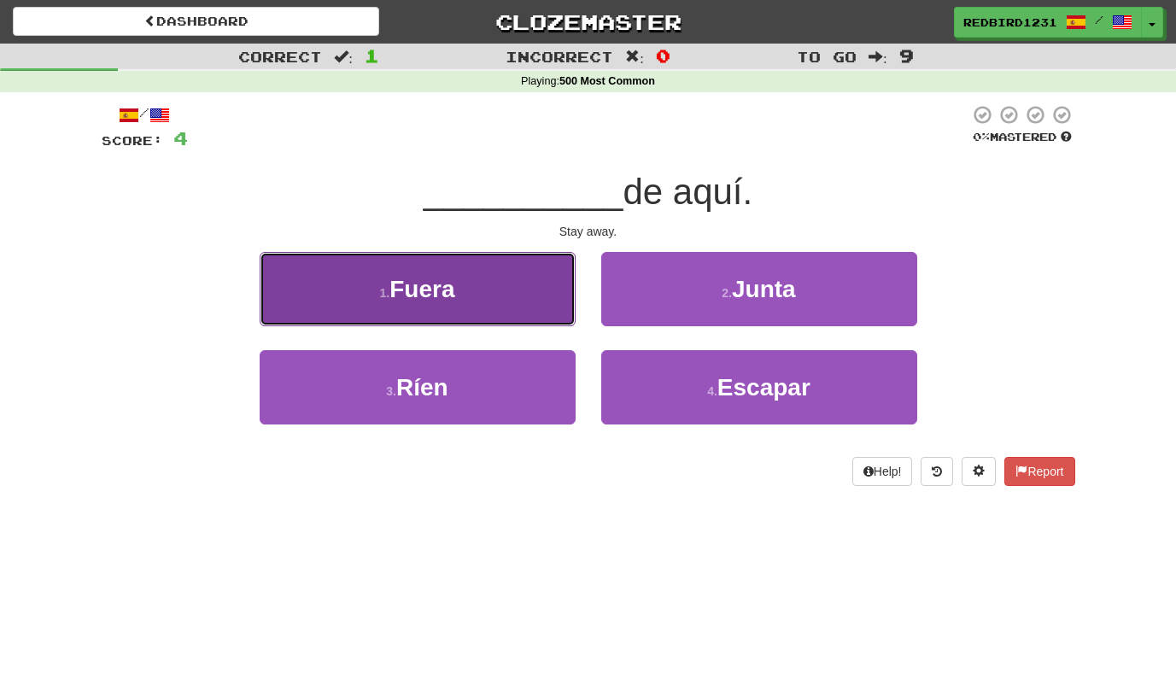
click at [454, 314] on button "1 . Fuera" at bounding box center [418, 289] width 316 height 74
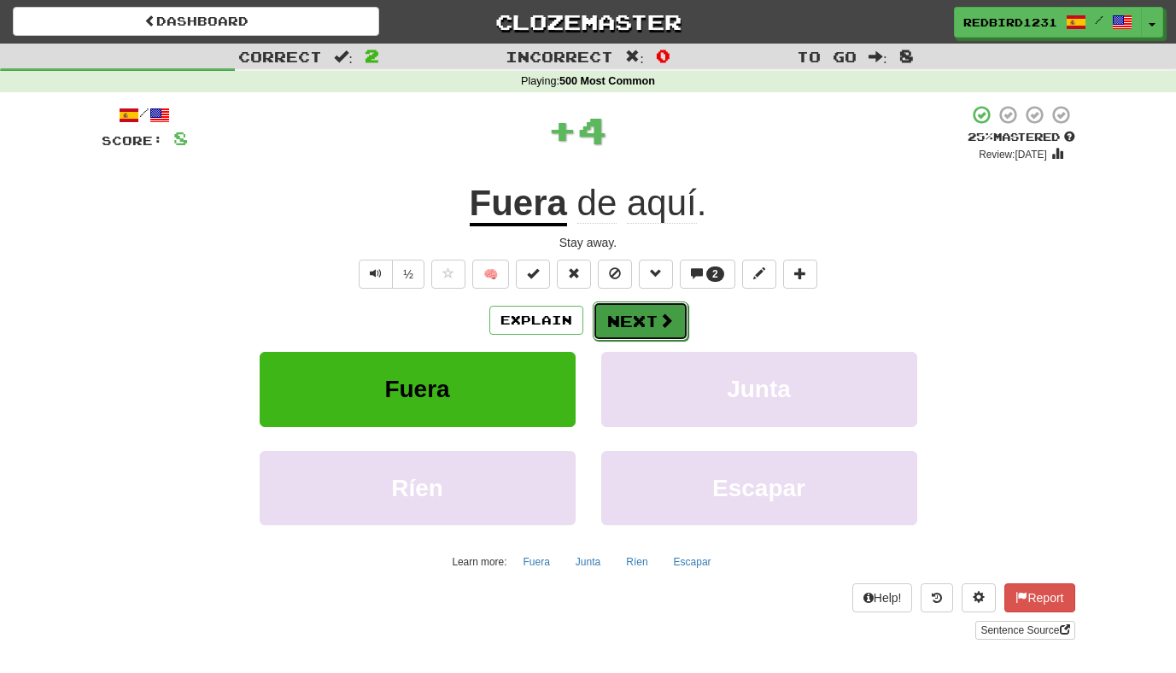
click at [653, 322] on button "Next" at bounding box center [641, 321] width 96 height 39
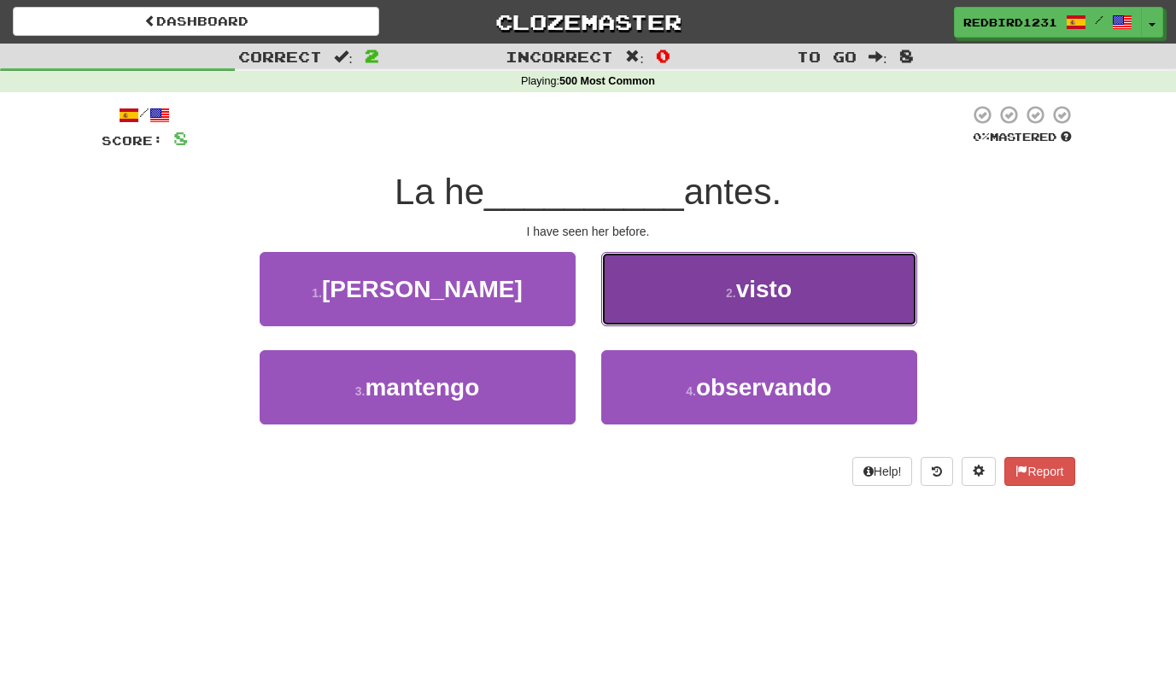
click at [649, 322] on button "2 . visto" at bounding box center [759, 289] width 316 height 74
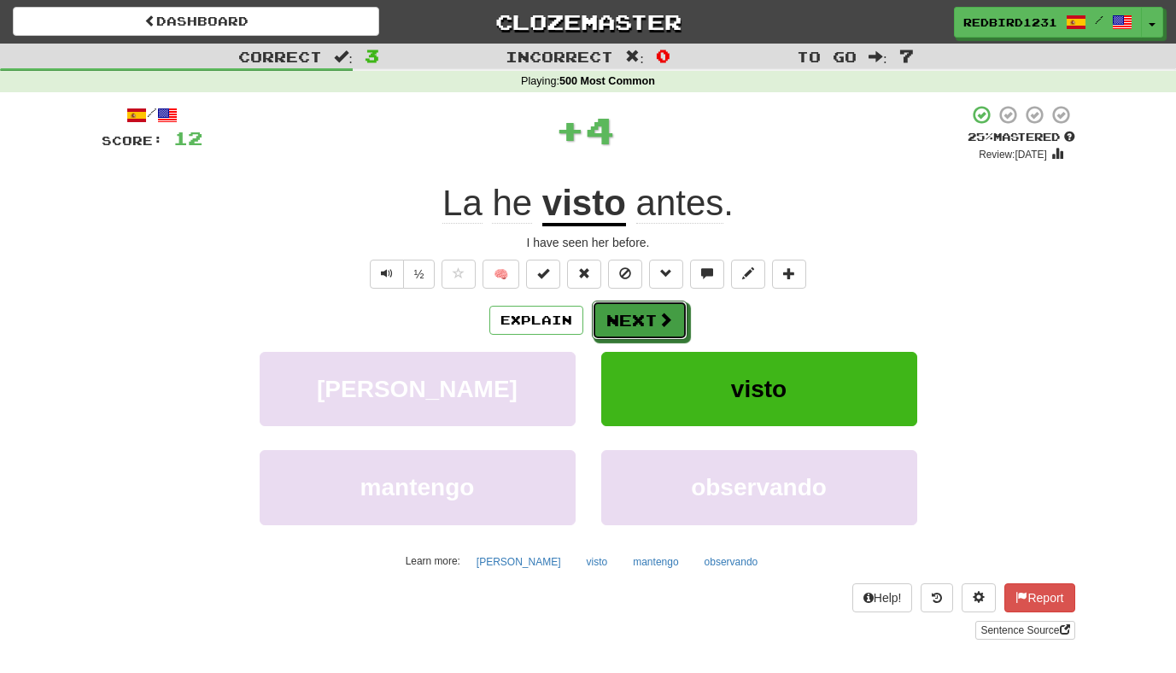
click at [649, 322] on button "Next" at bounding box center [640, 320] width 96 height 39
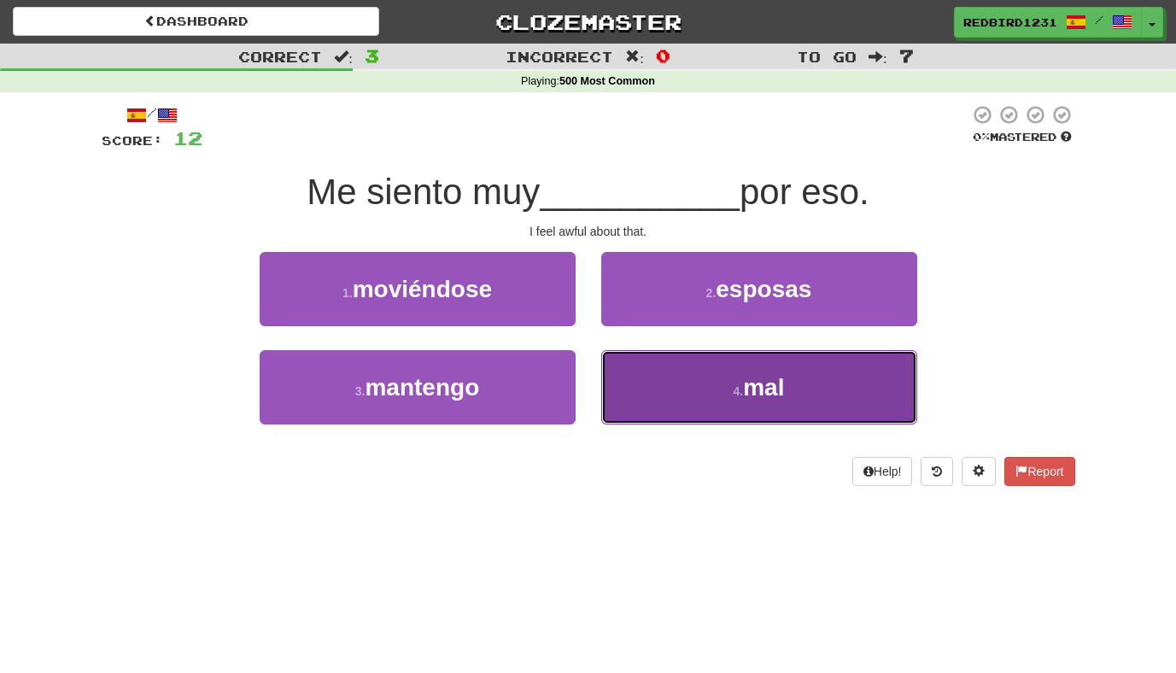
click at [670, 390] on button "4 . mal" at bounding box center [759, 387] width 316 height 74
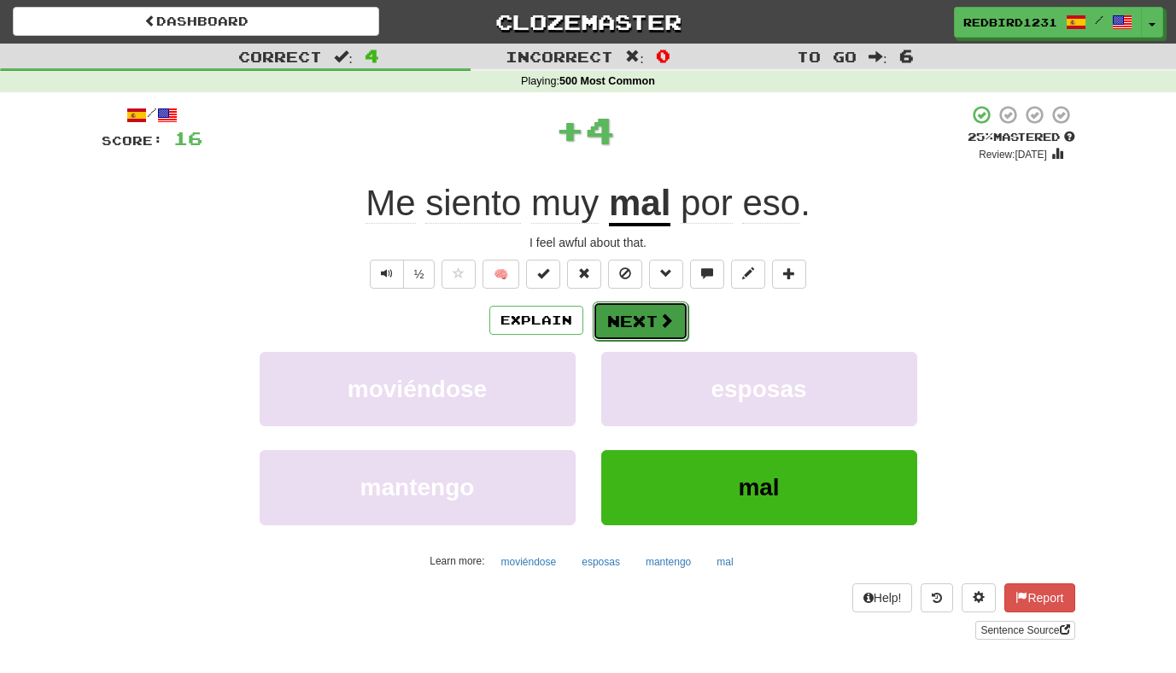
click at [653, 317] on button "Next" at bounding box center [641, 321] width 96 height 39
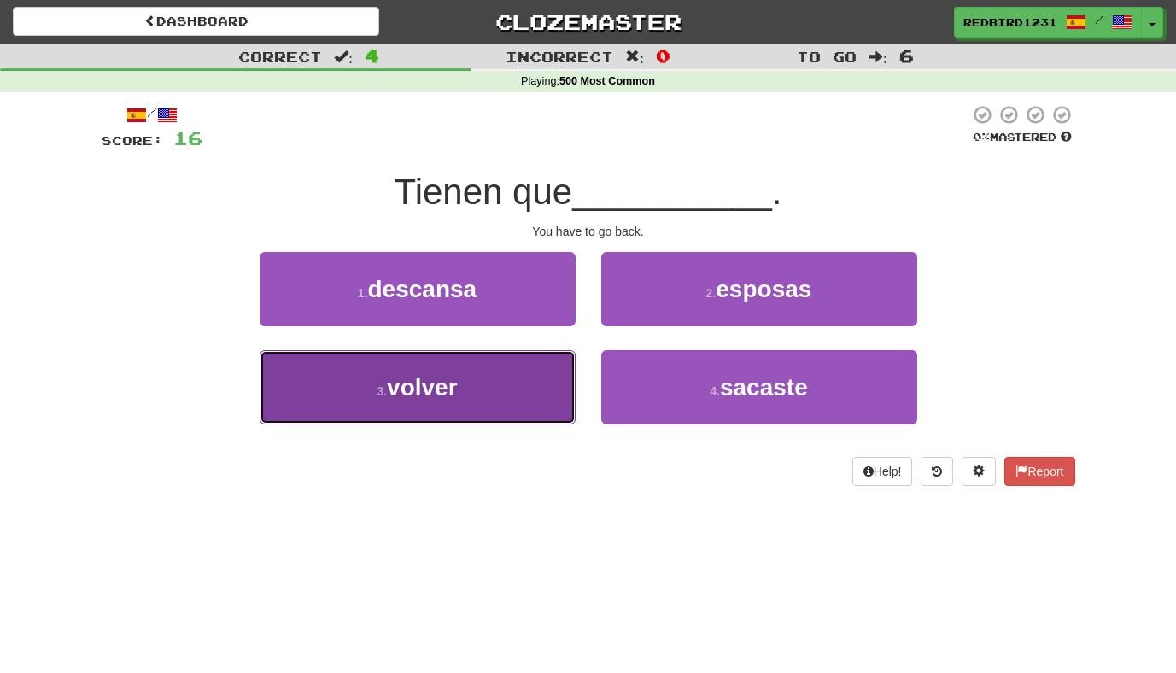
click at [513, 413] on button "3 . volver" at bounding box center [418, 387] width 316 height 74
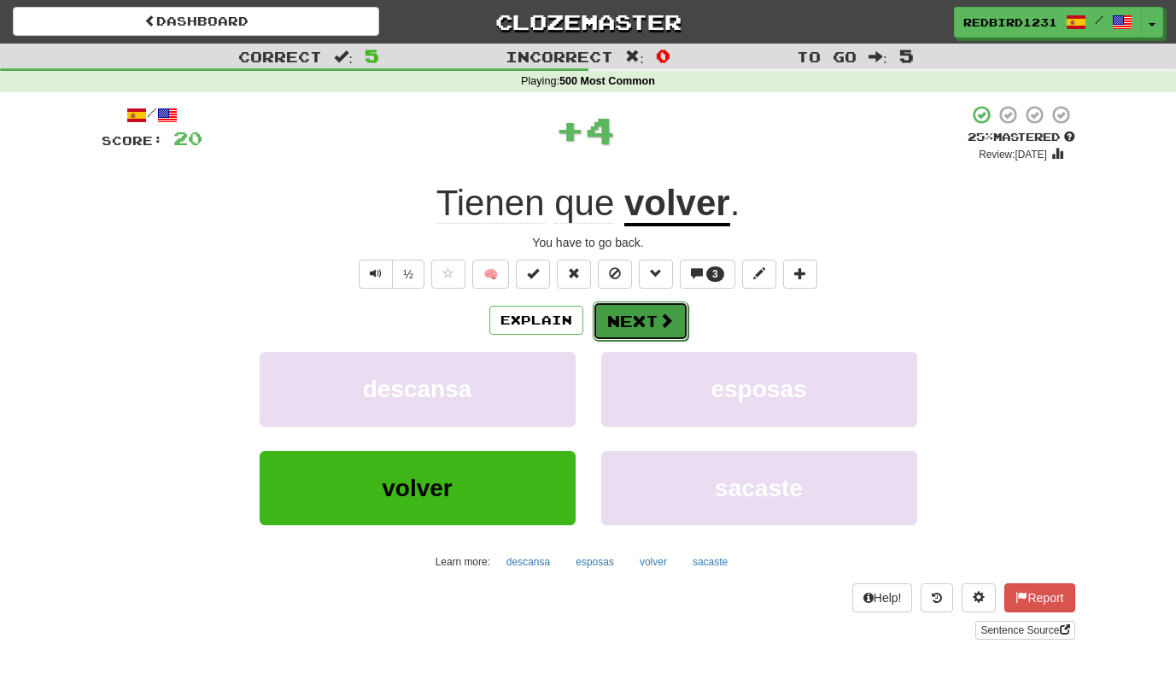
click at [628, 340] on button "Next" at bounding box center [641, 321] width 96 height 39
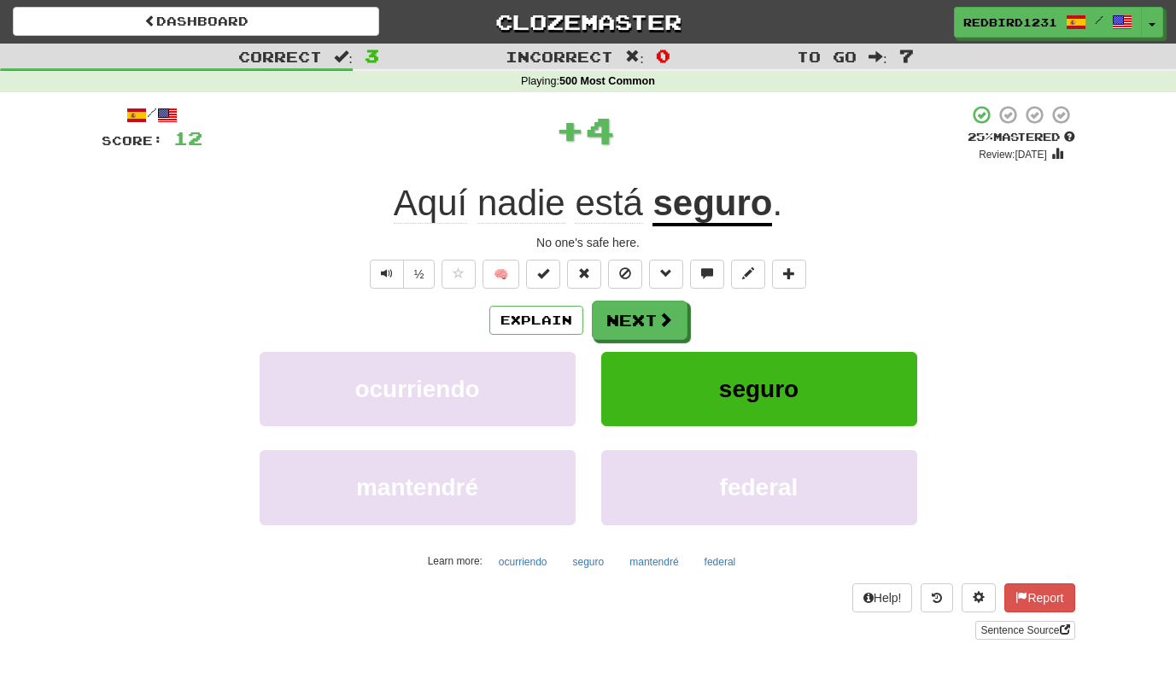
click at [698, 205] on u "seguro" at bounding box center [713, 205] width 120 height 44
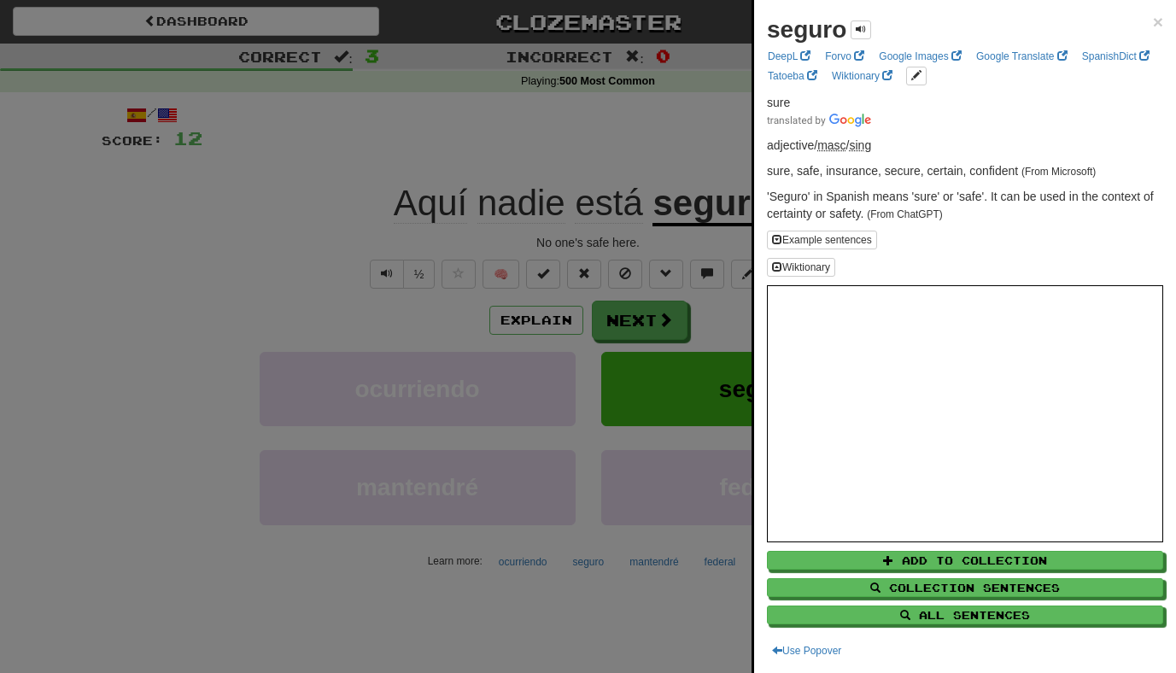
click at [722, 143] on div at bounding box center [588, 336] width 1176 height 673
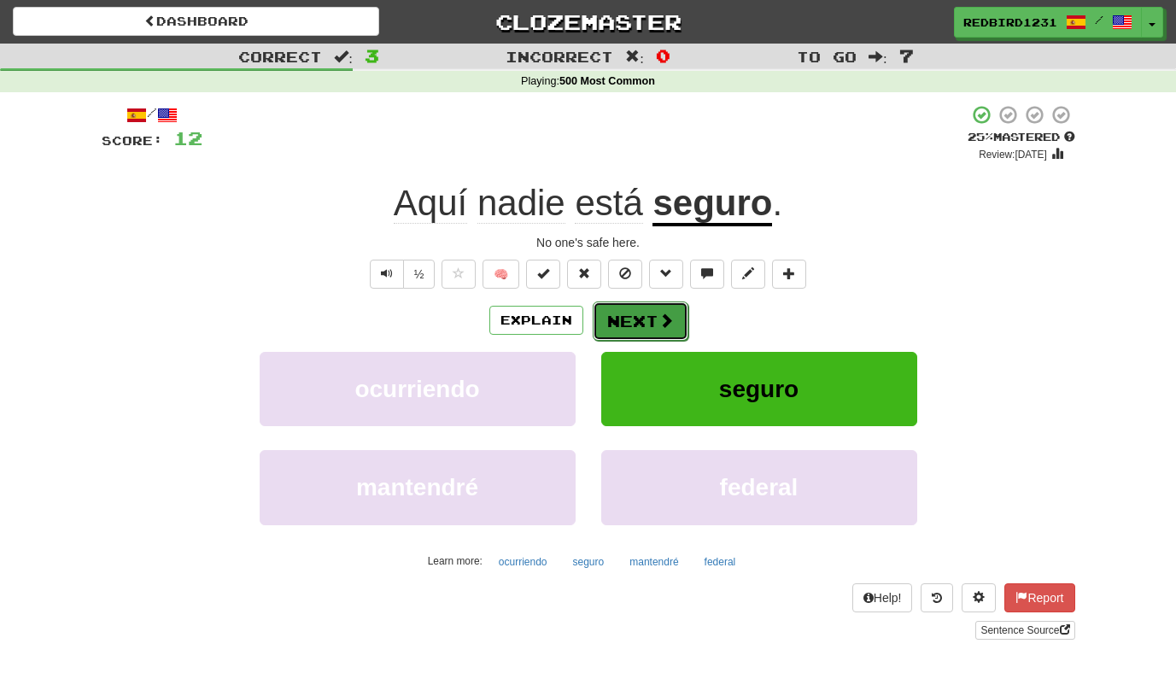
click at [646, 308] on button "Next" at bounding box center [641, 321] width 96 height 39
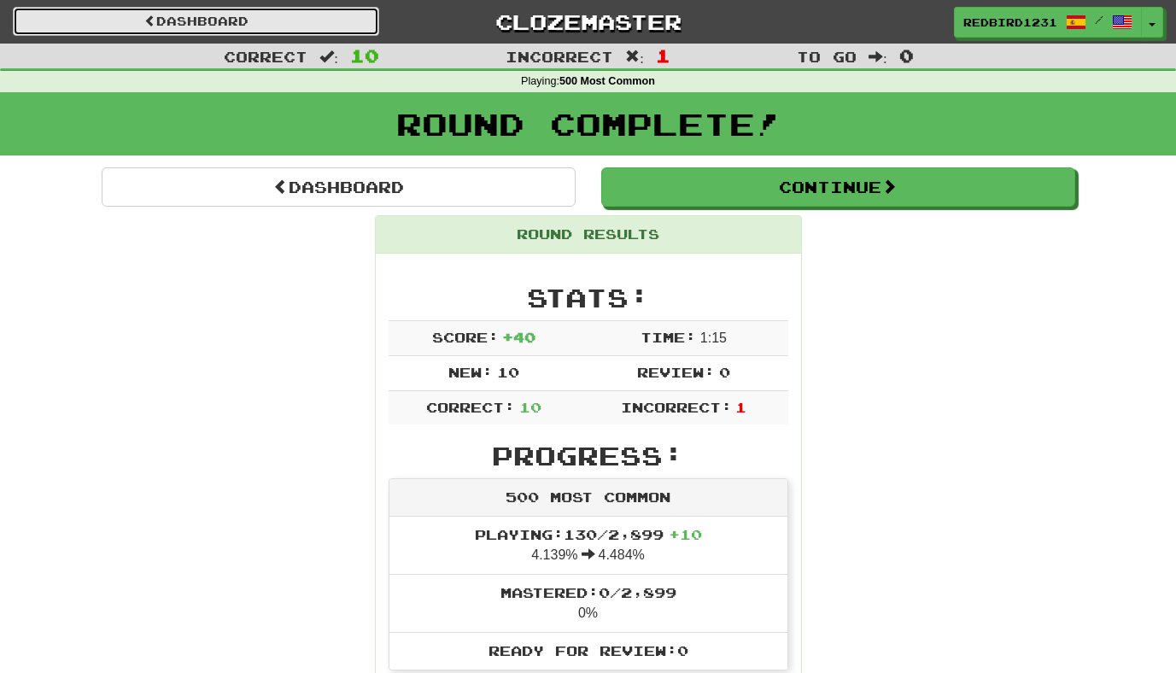
click at [332, 14] on link "Dashboard" at bounding box center [196, 21] width 366 height 29
